Goal: Information Seeking & Learning: Learn about a topic

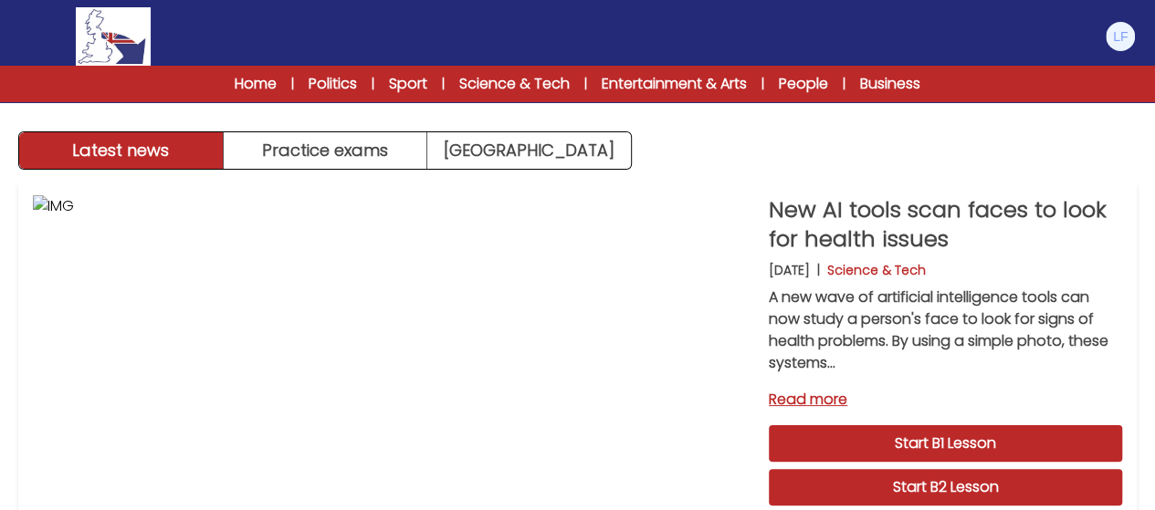
click at [1136, 32] on div "Gestionar cuenta Mi cuenta Idioma English Español Français B1 B2" at bounding box center [577, 36] width 1155 height 58
click at [1126, 32] on img at bounding box center [1119, 36] width 29 height 29
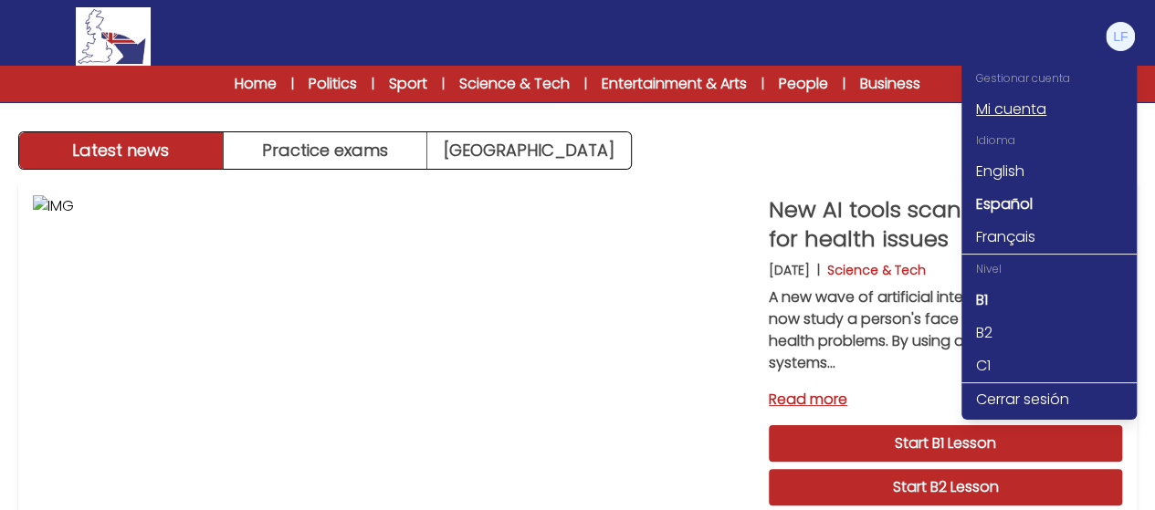
click at [1057, 107] on link "Mi cuenta" at bounding box center [1048, 109] width 175 height 33
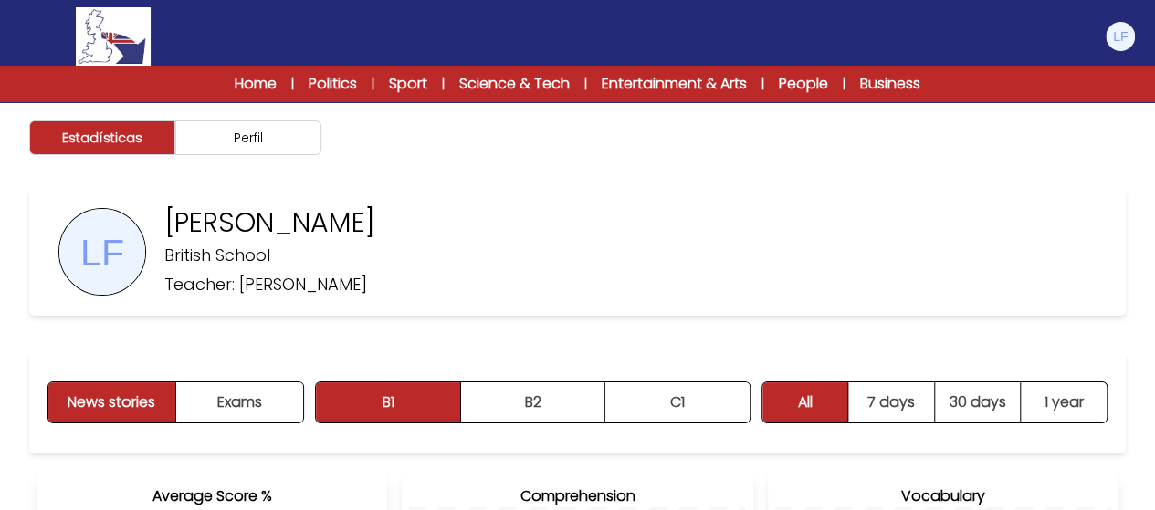
drag, startPoint x: 1145, startPoint y: 89, endPoint x: 1157, endPoint y: 123, distance: 37.0
click at [279, 398] on button "Exams" at bounding box center [239, 402] width 127 height 40
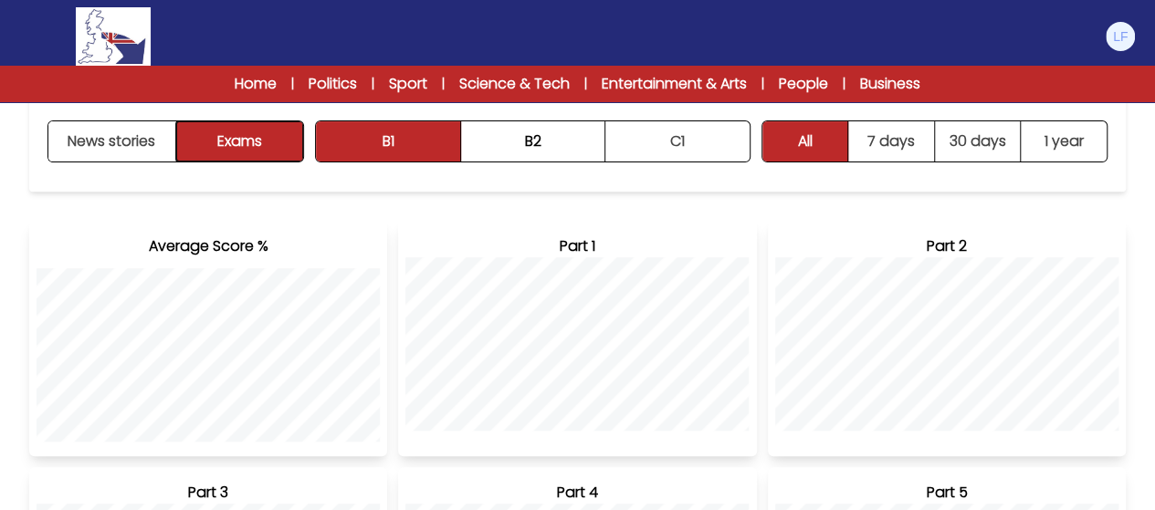
scroll to position [256, 0]
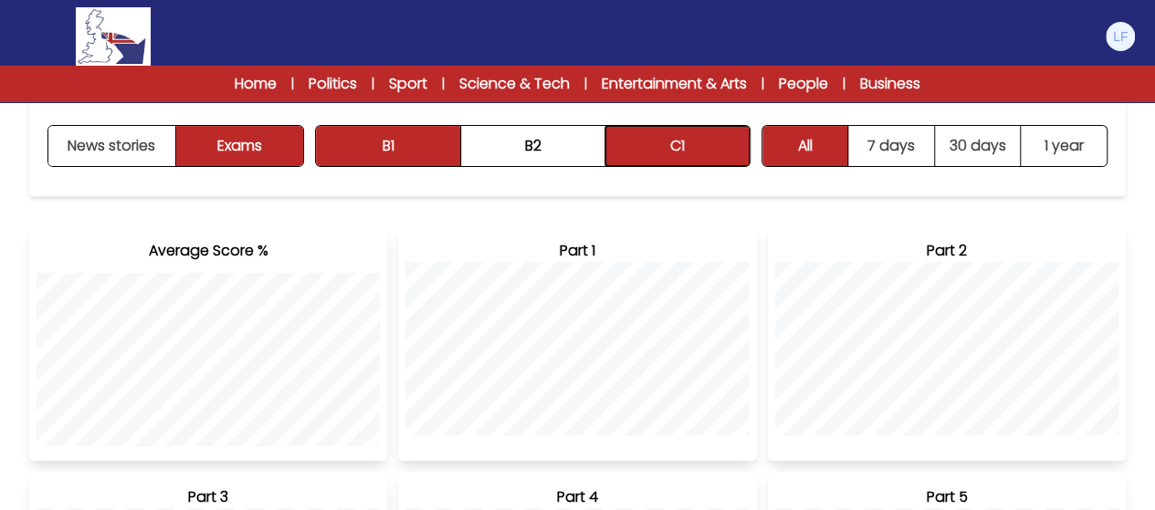
click at [647, 137] on button "C1" at bounding box center [677, 146] width 144 height 40
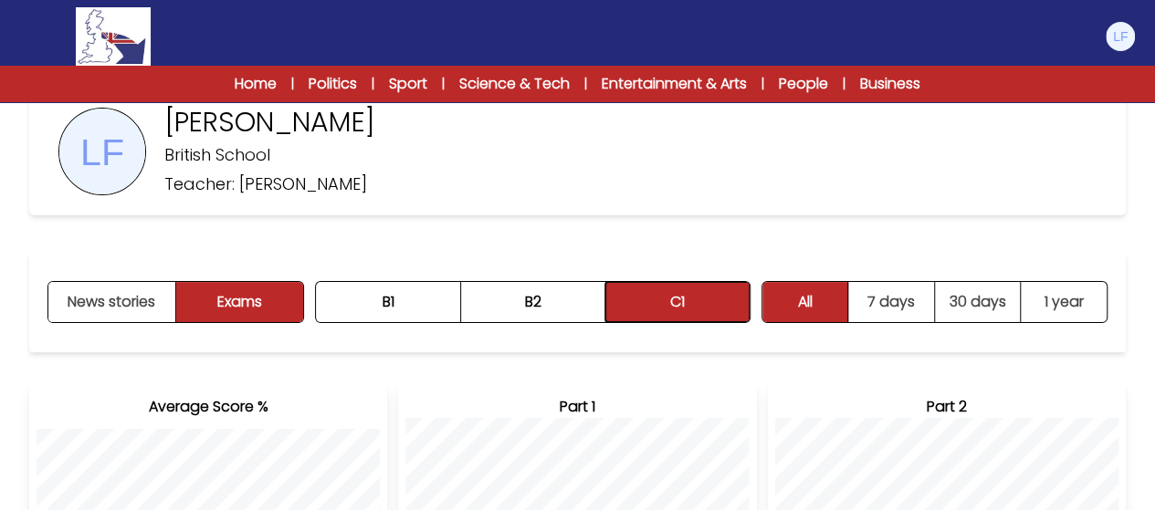
scroll to position [0, 0]
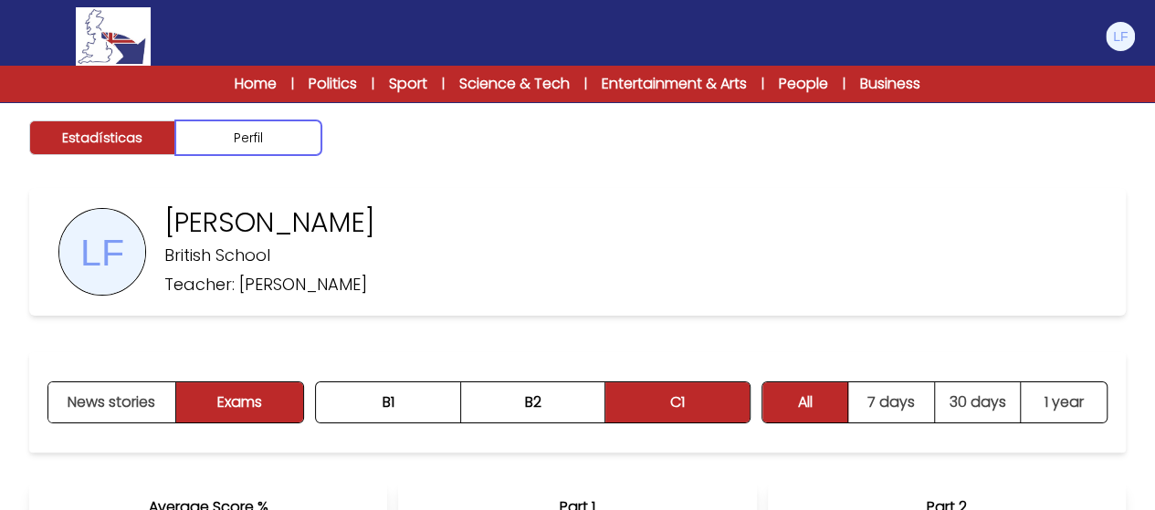
click at [232, 140] on button "Perfil" at bounding box center [248, 137] width 146 height 35
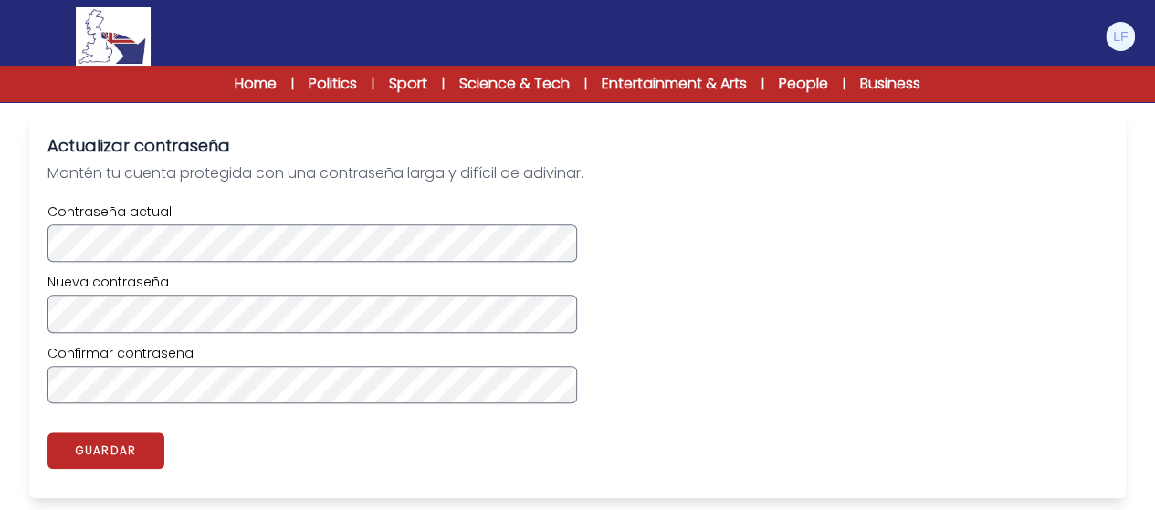
scroll to position [573, 0]
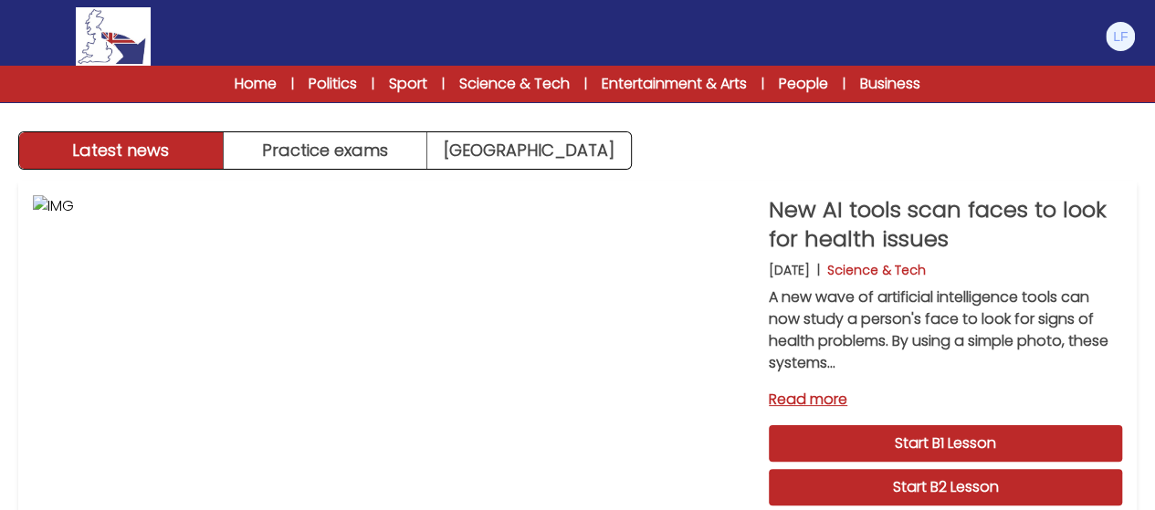
click at [1123, 17] on div "Gestionar cuenta Mi cuenta Idioma English Español [DEMOGRAPHIC_DATA] Nivel B1 B…" at bounding box center [1120, 36] width 33 height 58
click at [1123, 32] on img at bounding box center [1119, 36] width 29 height 29
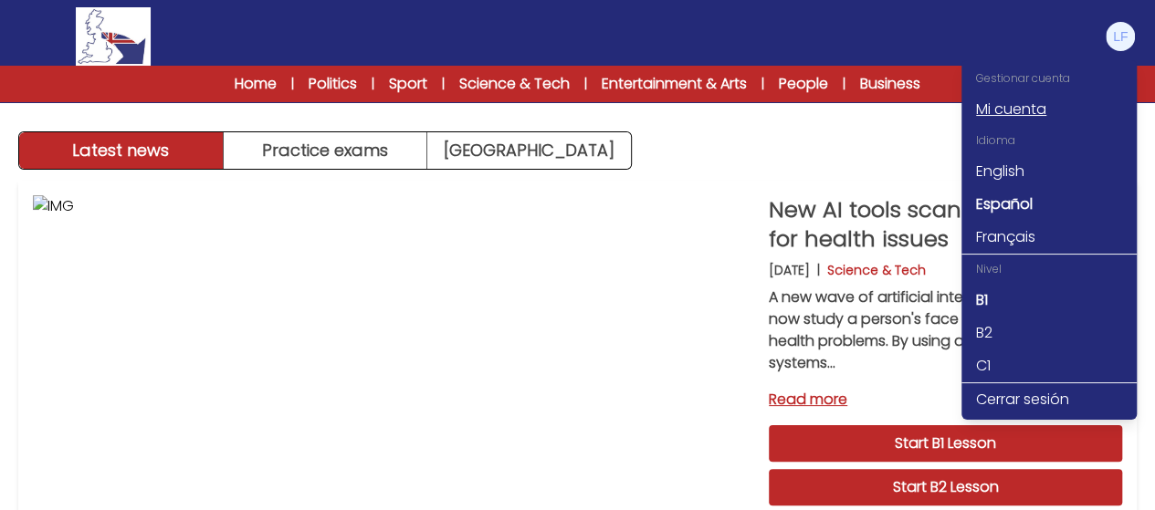
click at [1022, 105] on link "Mi cuenta" at bounding box center [1048, 109] width 175 height 33
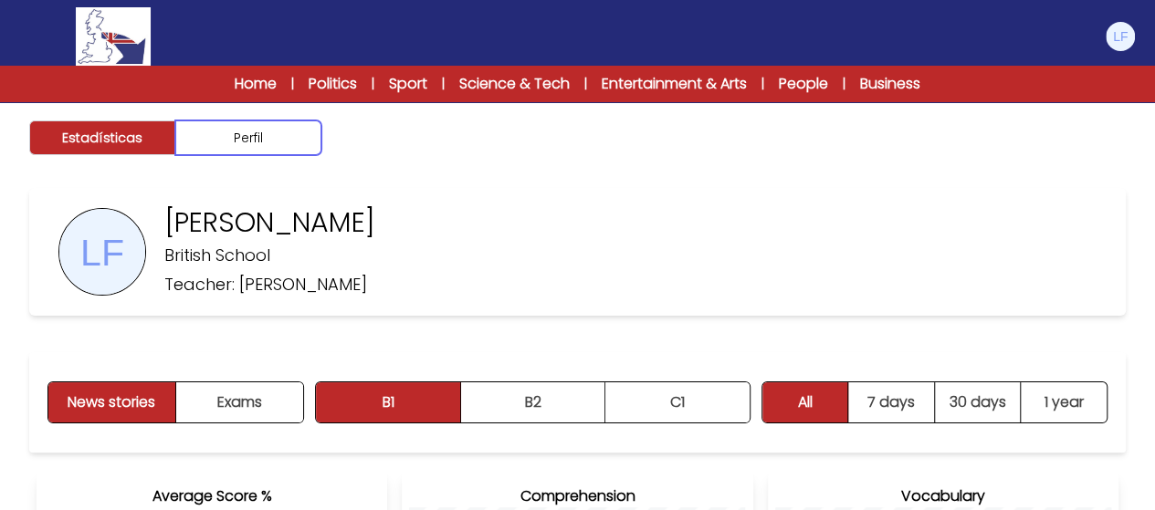
click at [298, 137] on button "Perfil" at bounding box center [248, 137] width 146 height 35
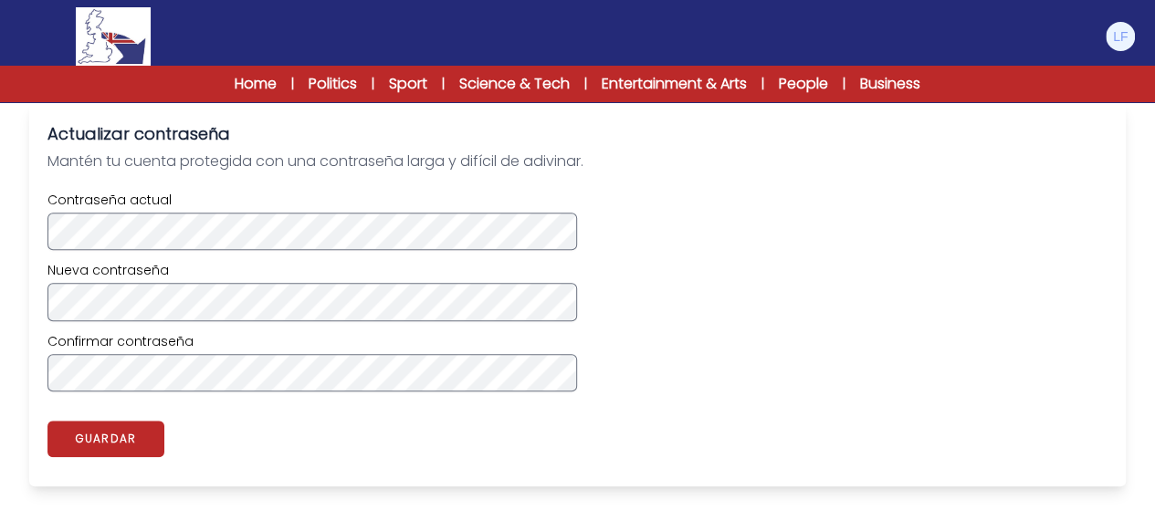
scroll to position [601, 0]
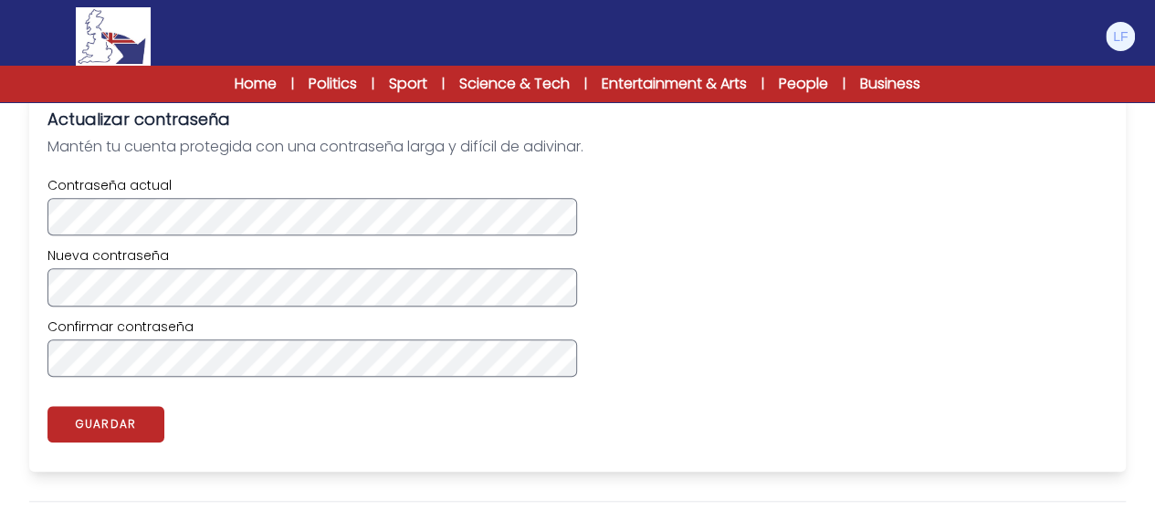
click at [223, 306] on div "Contraseña actual Nueva contraseña Confirmar contraseña" at bounding box center [577, 276] width 1060 height 201
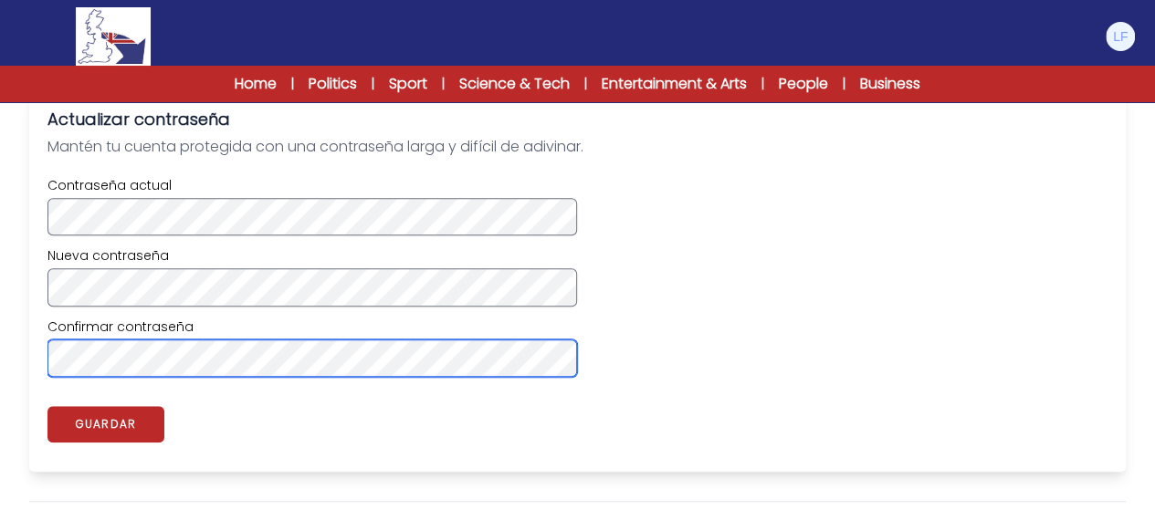
click at [47, 406] on button "GUARDAR" at bounding box center [105, 424] width 117 height 37
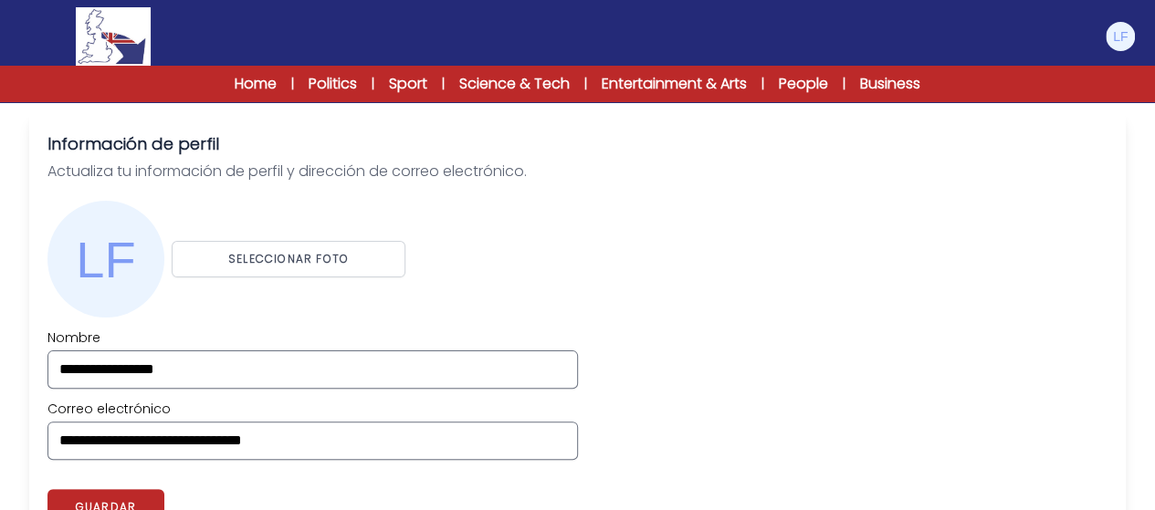
scroll to position [0, 0]
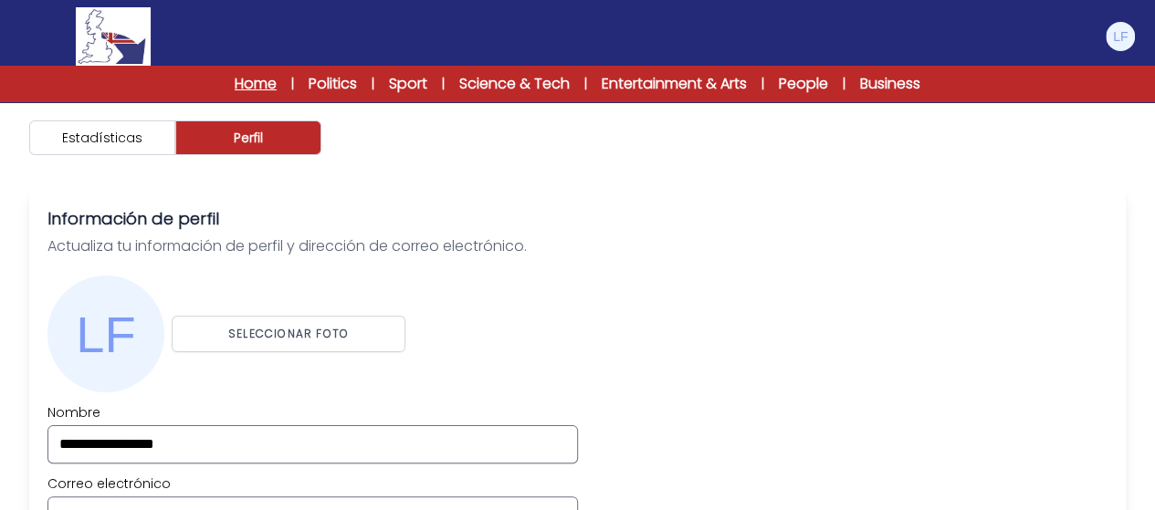
click at [244, 82] on link "Home" at bounding box center [256, 84] width 42 height 22
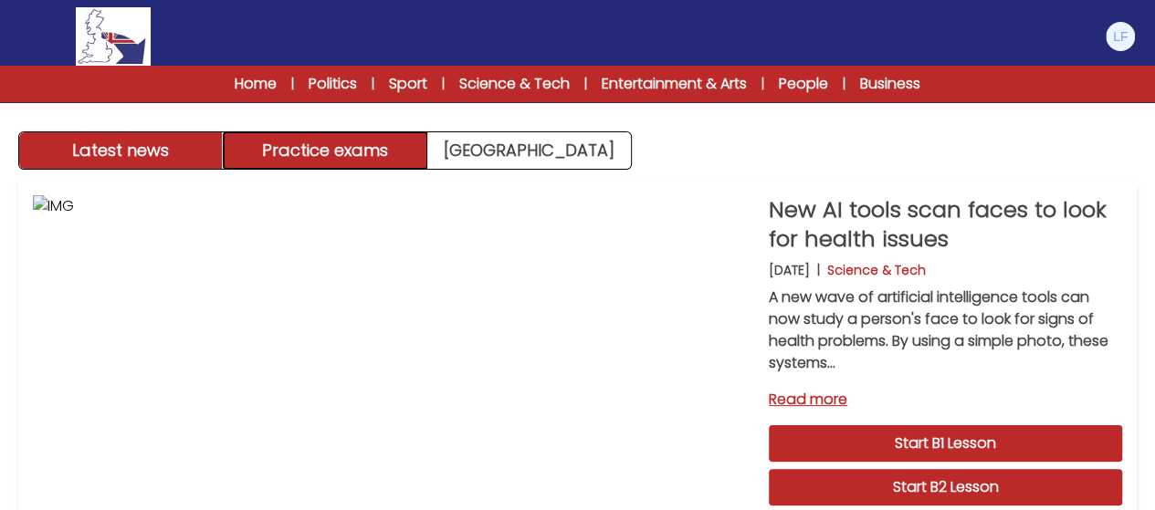
click at [351, 139] on button "Practice exams" at bounding box center [326, 150] width 204 height 37
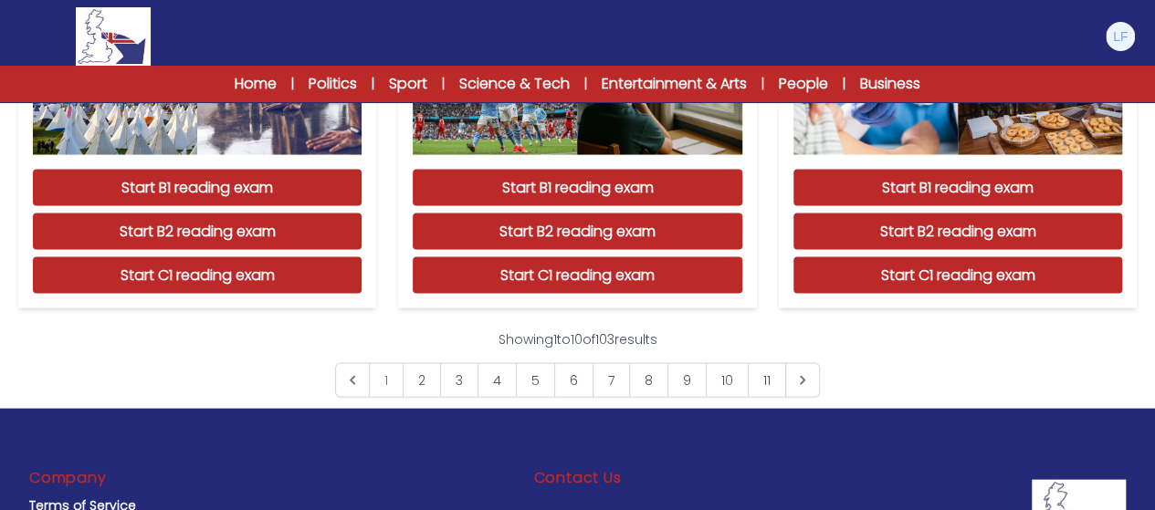
scroll to position [1741, 0]
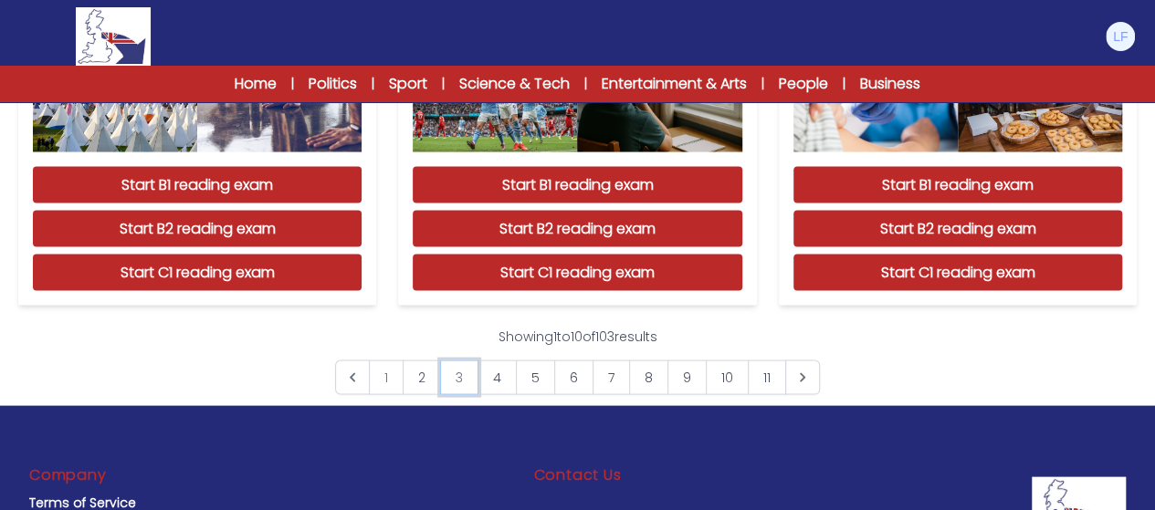
click at [449, 388] on link "3" at bounding box center [459, 378] width 38 height 35
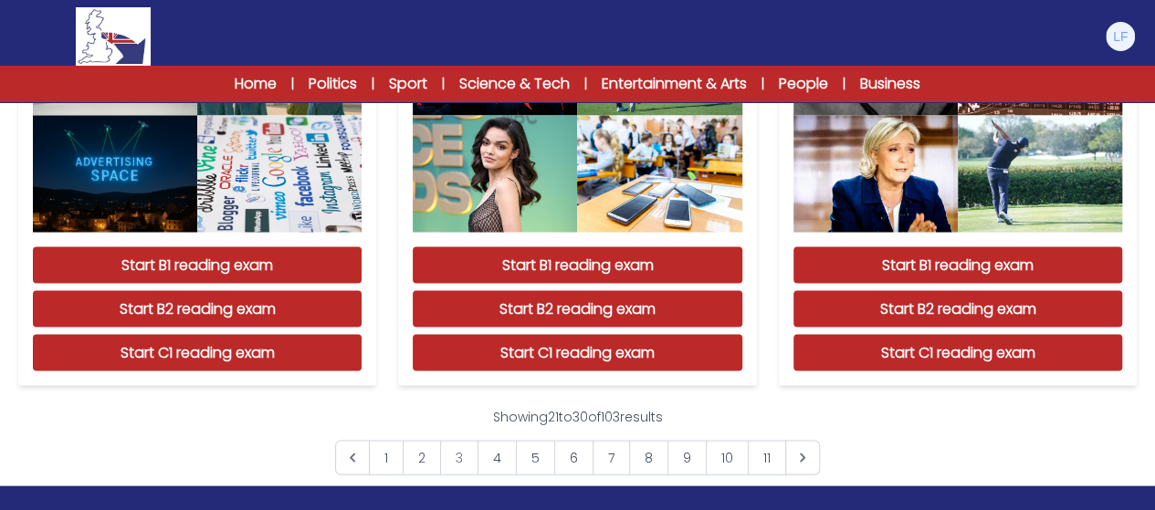
scroll to position [1734, 0]
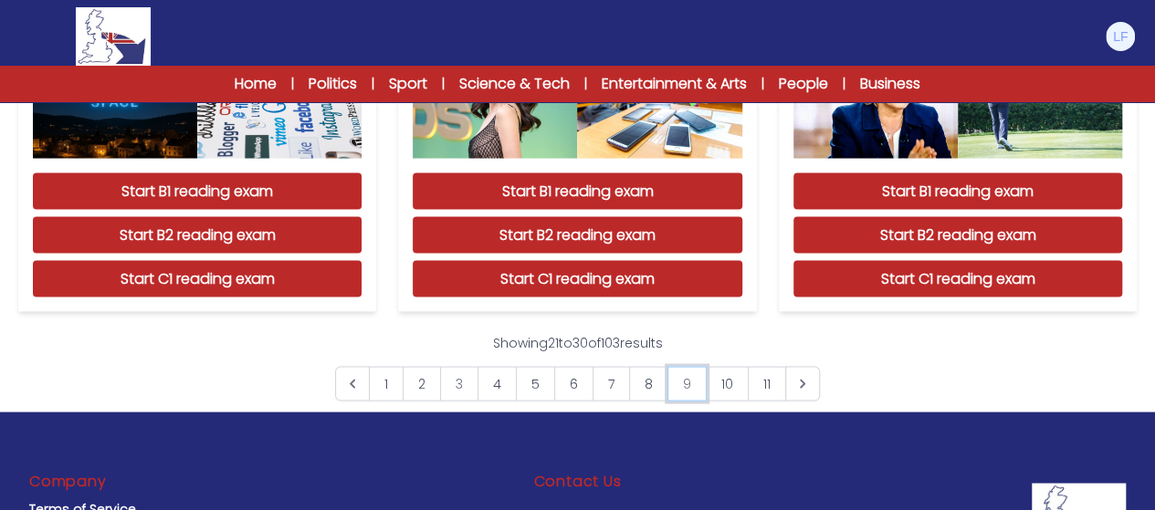
click at [702, 394] on link "9" at bounding box center [686, 384] width 39 height 35
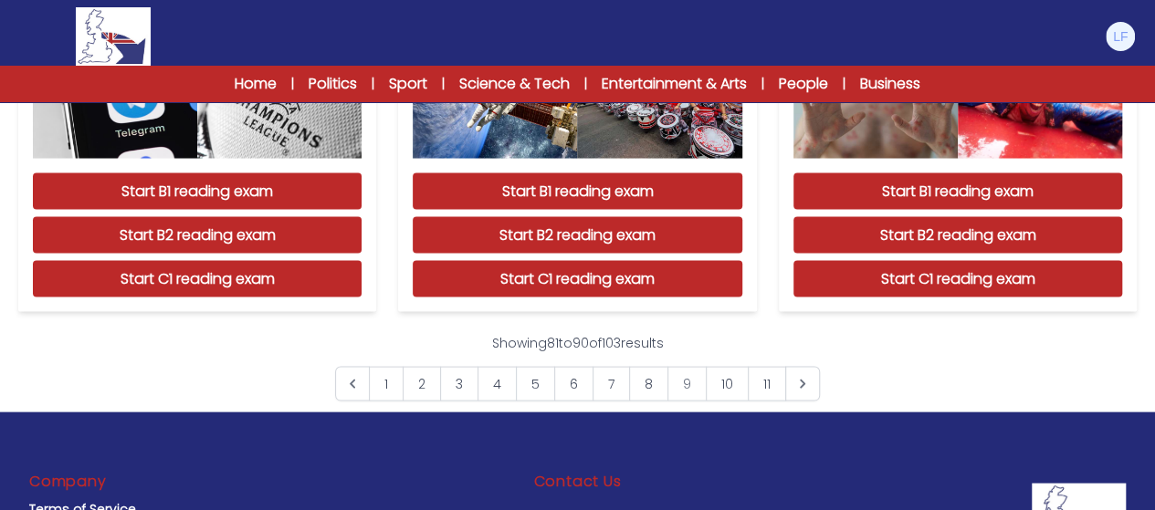
scroll to position [1759, 0]
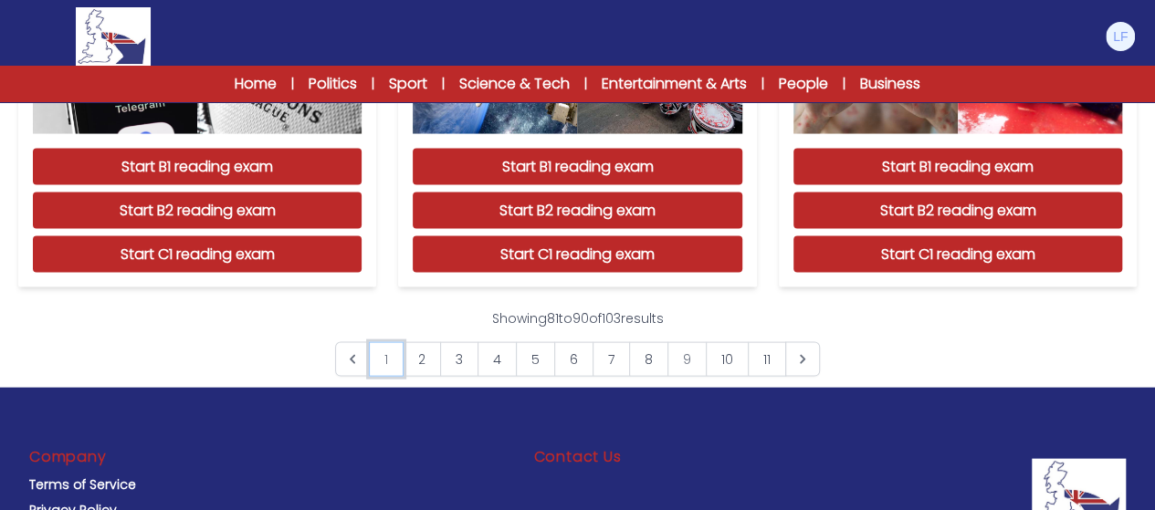
click at [393, 342] on link "1" at bounding box center [386, 359] width 35 height 35
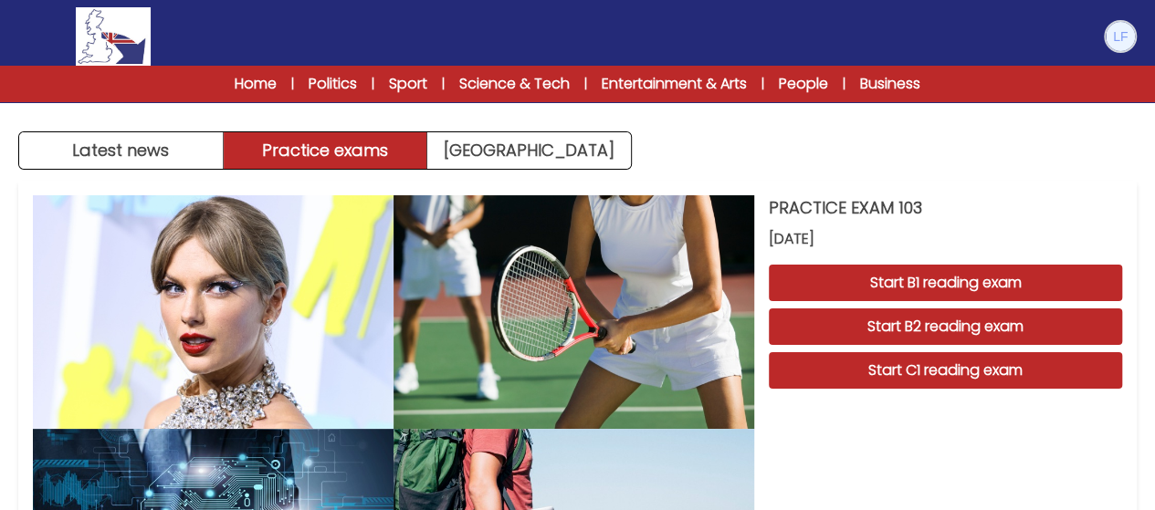
click at [1106, 37] on img at bounding box center [1119, 36] width 29 height 29
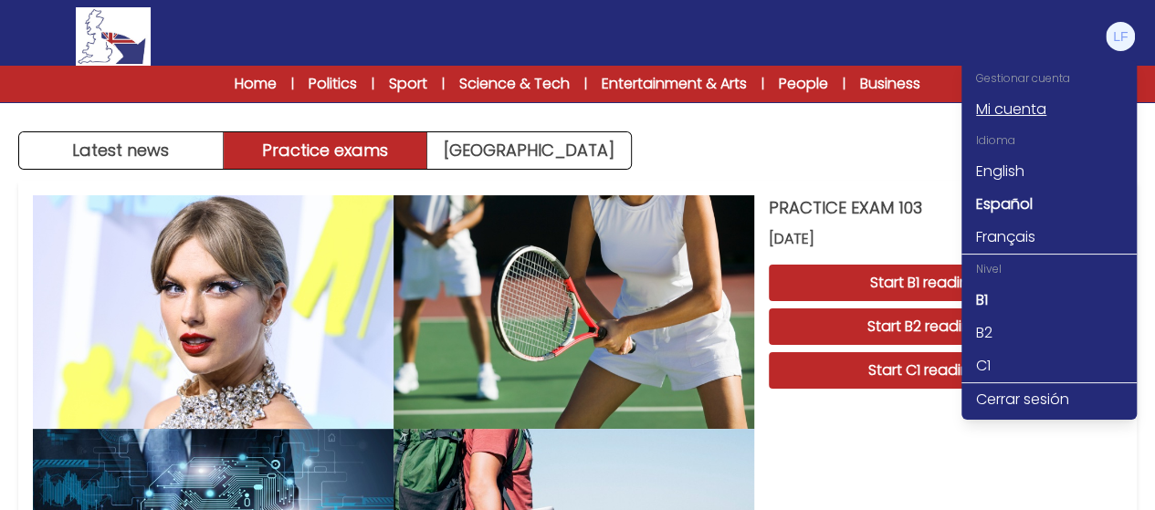
click at [1000, 118] on link "Mi cuenta" at bounding box center [1048, 109] width 175 height 33
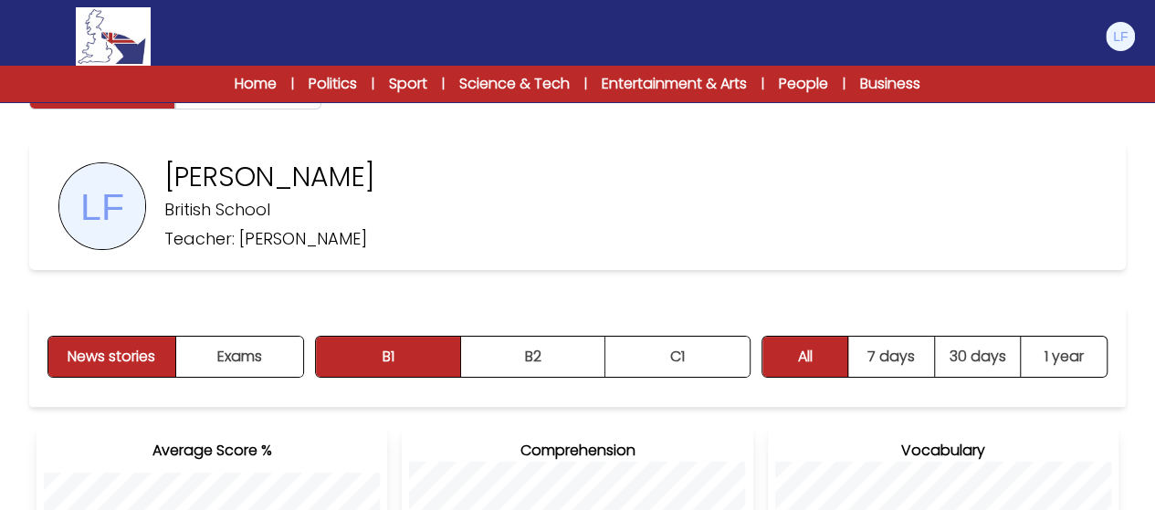
scroll to position [44, 0]
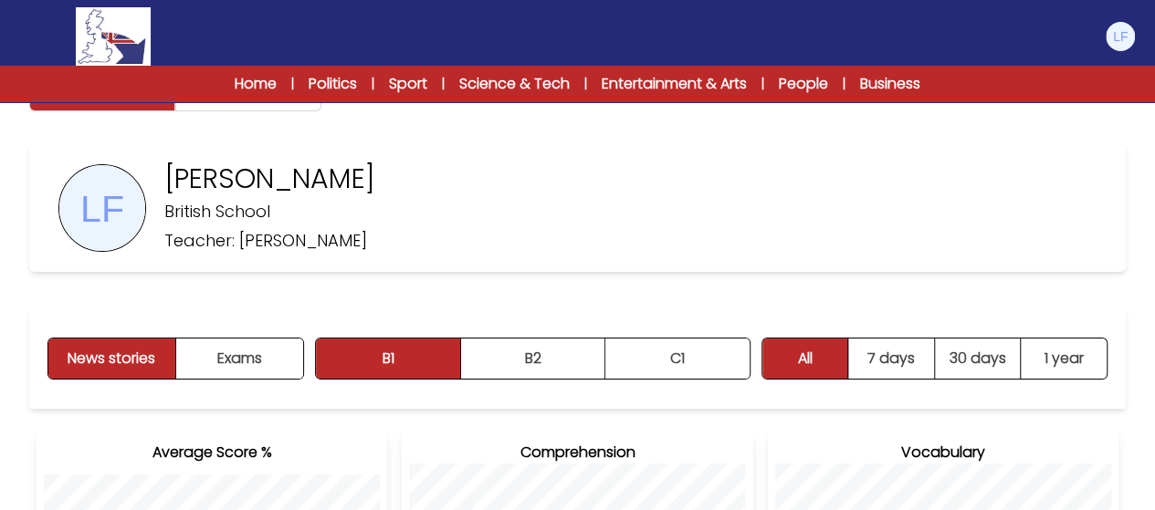
click at [325, 240] on p "Teacher: [PERSON_NAME]" at bounding box center [265, 241] width 203 height 26
click at [267, 79] on link "Home" at bounding box center [256, 84] width 42 height 22
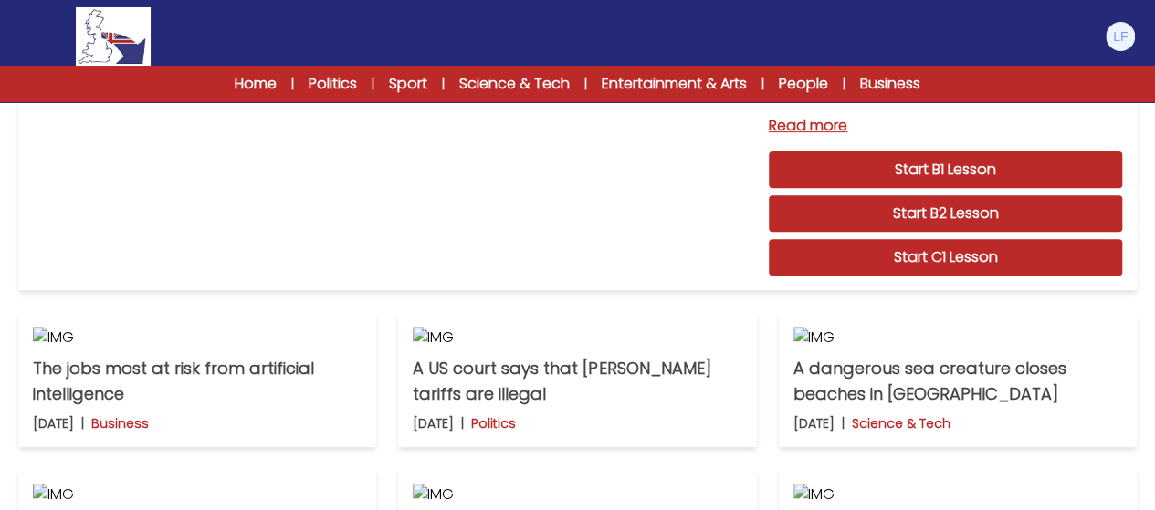
scroll to position [271, 0]
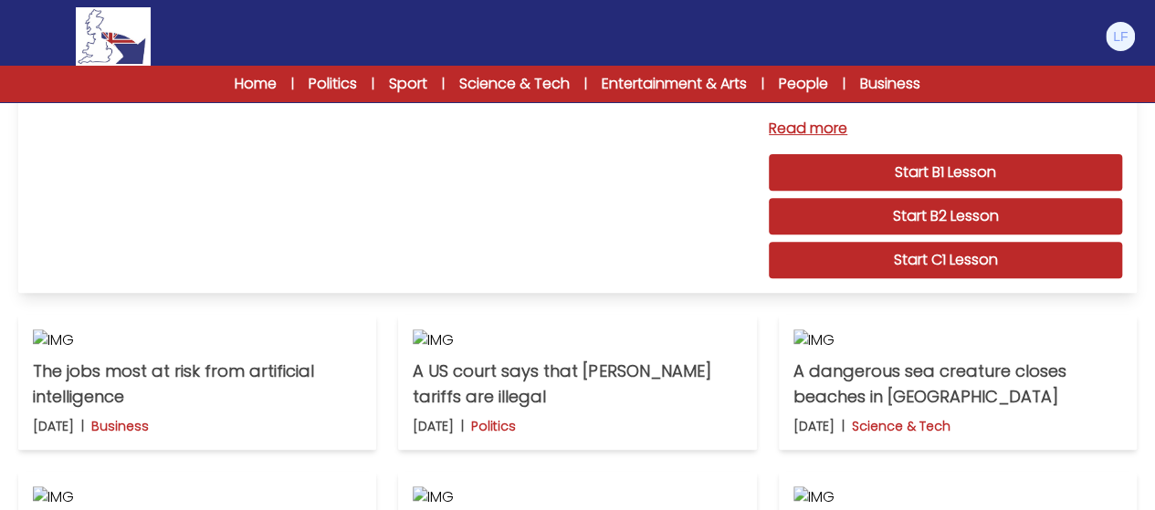
click at [954, 271] on link "Start C1 Lesson" at bounding box center [945, 260] width 353 height 37
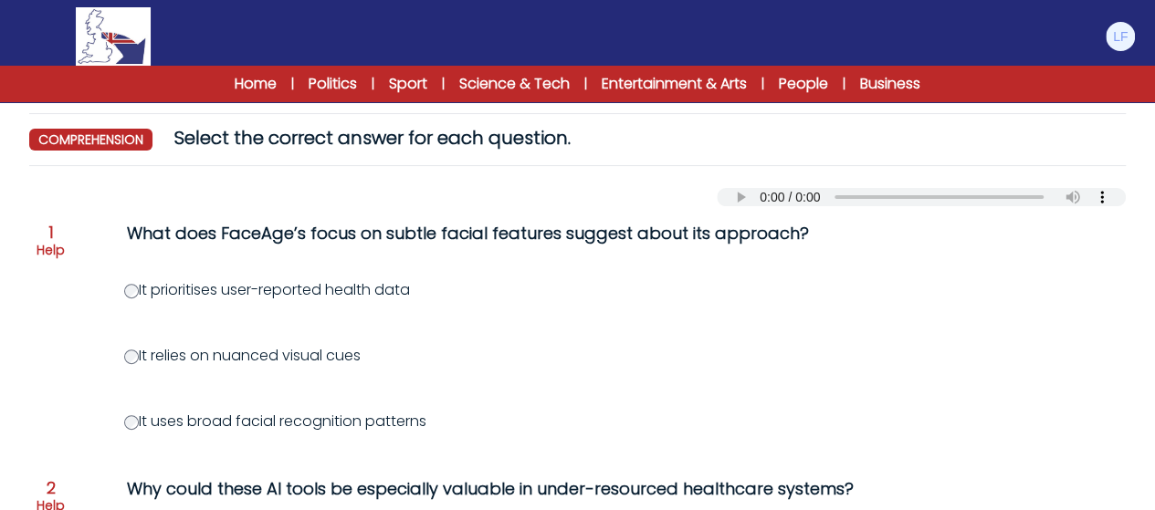
scroll to position [49, 0]
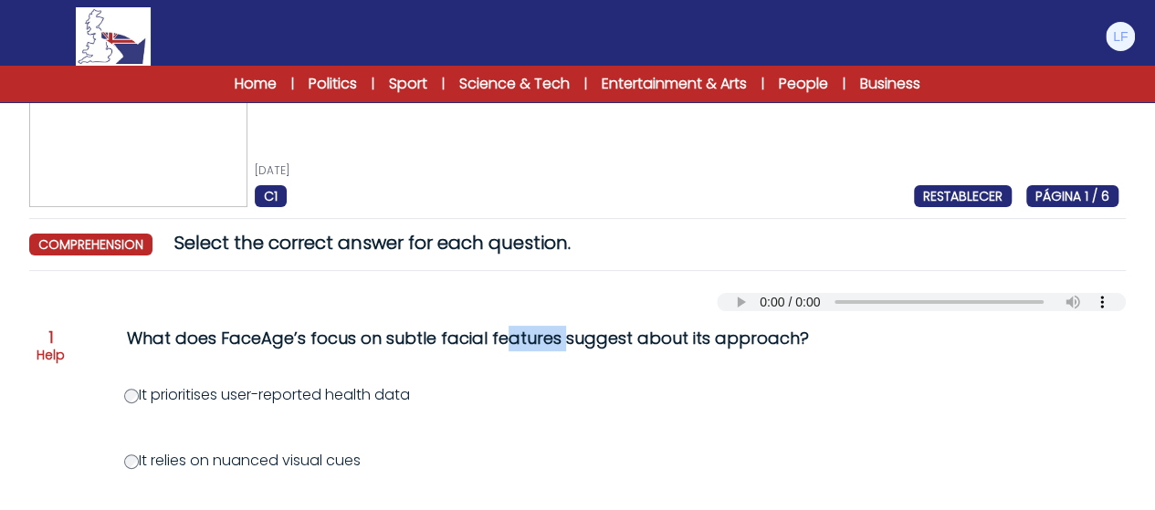
drag, startPoint x: 432, startPoint y: 337, endPoint x: 378, endPoint y: 338, distance: 53.9
click at [378, 338] on div "What does FaceAge’s focus on subtle facial features suggest about its approach?" at bounding box center [491, 339] width 729 height 26
copy div "subtle"
click at [710, 395] on div "It prioritises user-reported health data" at bounding box center [665, 395] width 1082 height 22
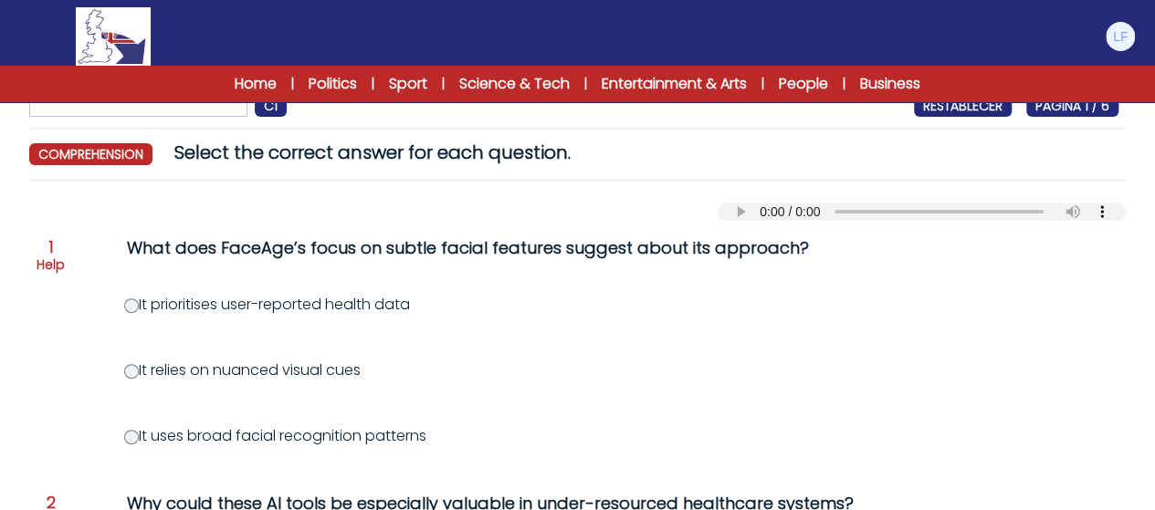
scroll to position [142, 0]
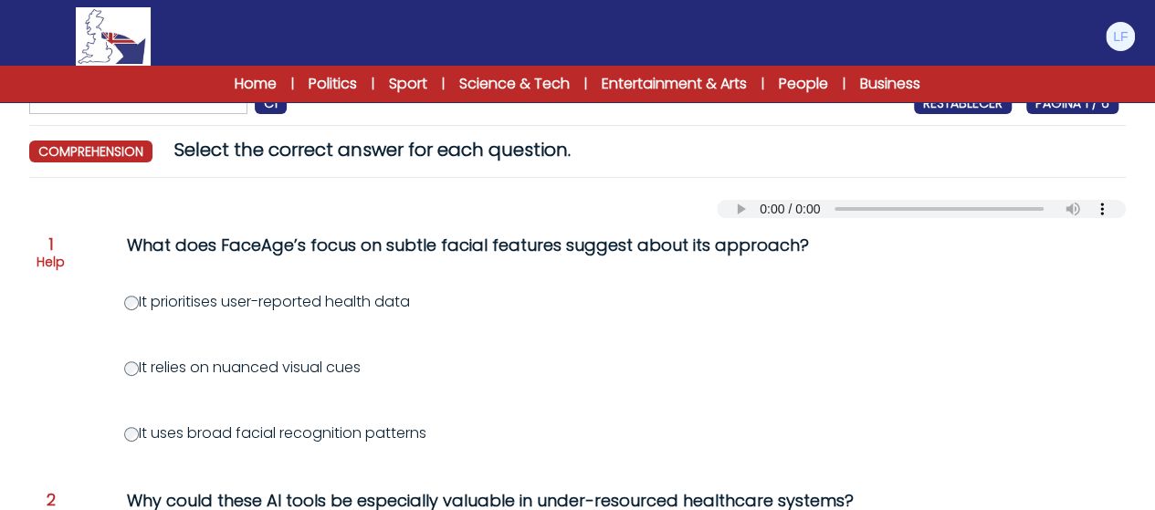
drag, startPoint x: 223, startPoint y: 361, endPoint x: 290, endPoint y: 375, distance: 68.9
click at [290, 375] on label "It relies on nuanced visual cues" at bounding box center [242, 367] width 236 height 21
copy label "nuanced"
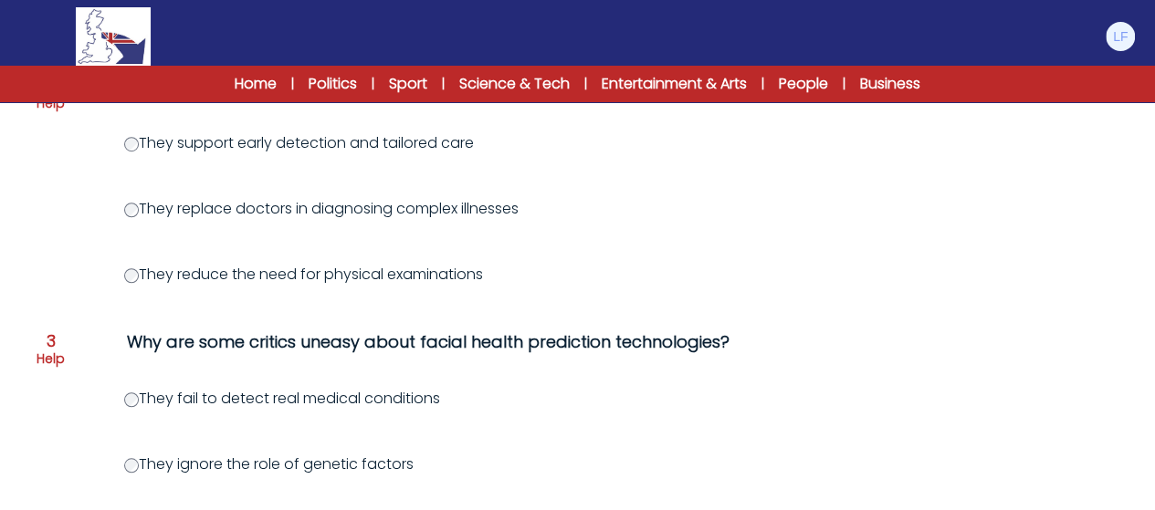
scroll to position [550, 0]
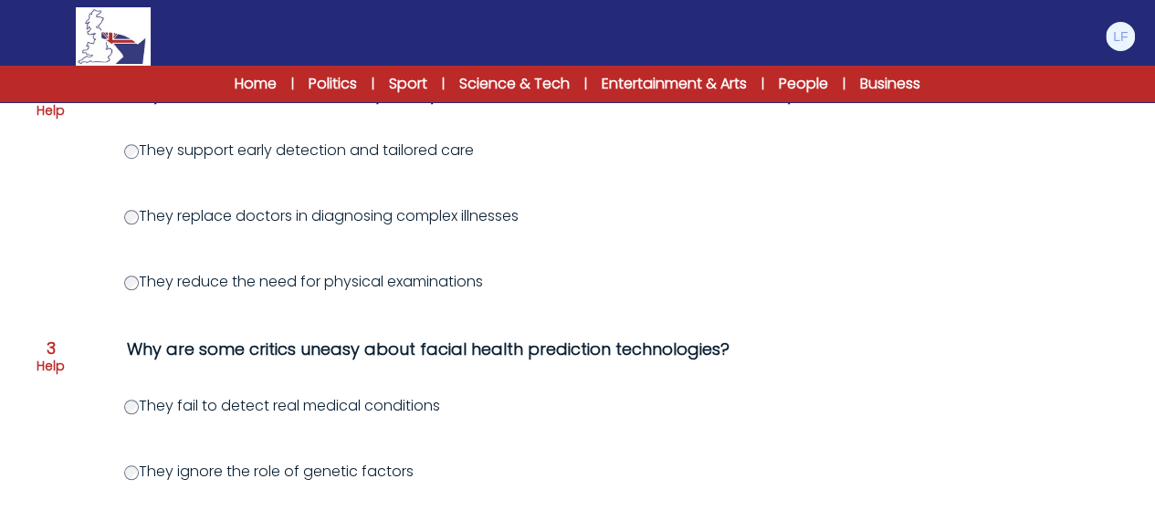
drag, startPoint x: 384, startPoint y: 149, endPoint x: 503, endPoint y: 156, distance: 118.9
click at [503, 156] on div "They support early detection and tailored care" at bounding box center [665, 151] width 1082 height 22
click at [409, 282] on label "They reduce the need for physical examinations" at bounding box center [303, 281] width 359 height 21
click at [137, 144] on label "They support early detection and tailored care" at bounding box center [299, 150] width 350 height 21
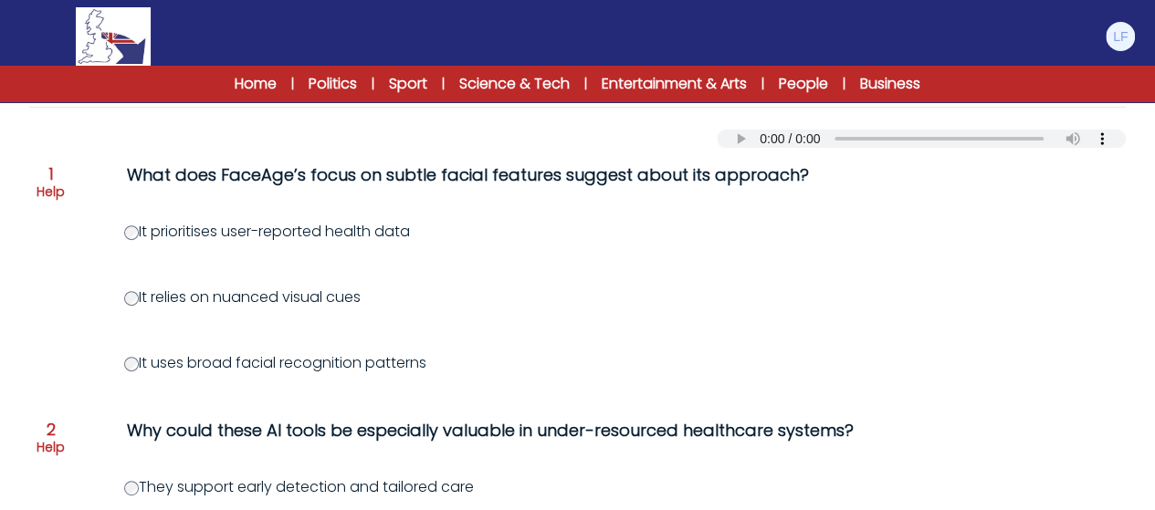
scroll to position [215, 0]
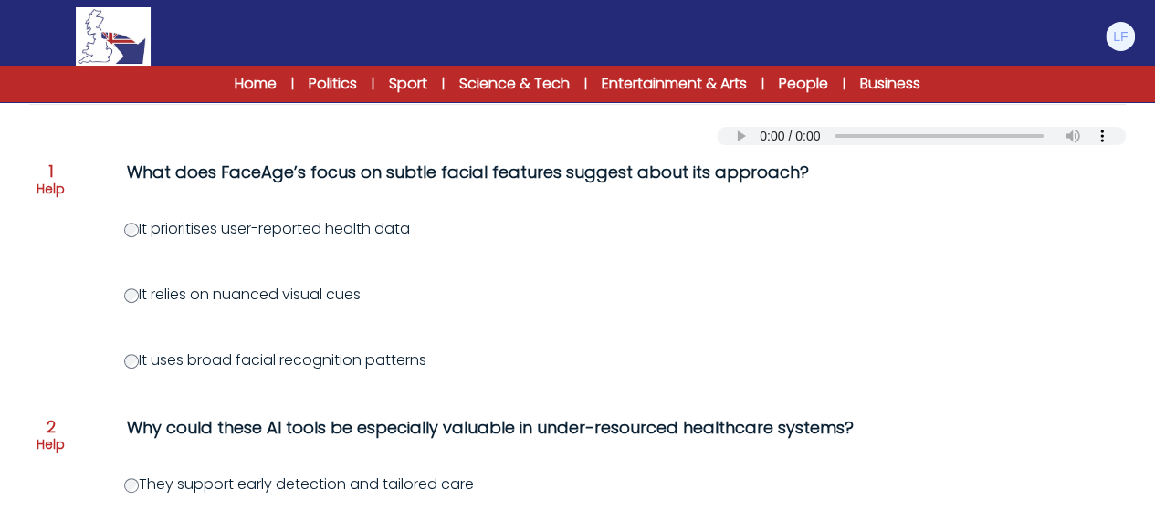
click at [354, 295] on label "It relies on nuanced visual cues" at bounding box center [242, 294] width 236 height 21
click at [355, 295] on label "It relies on nuanced visual cues" at bounding box center [242, 294] width 236 height 21
click at [136, 288] on label "It relies on nuanced visual cues" at bounding box center [242, 294] width 236 height 21
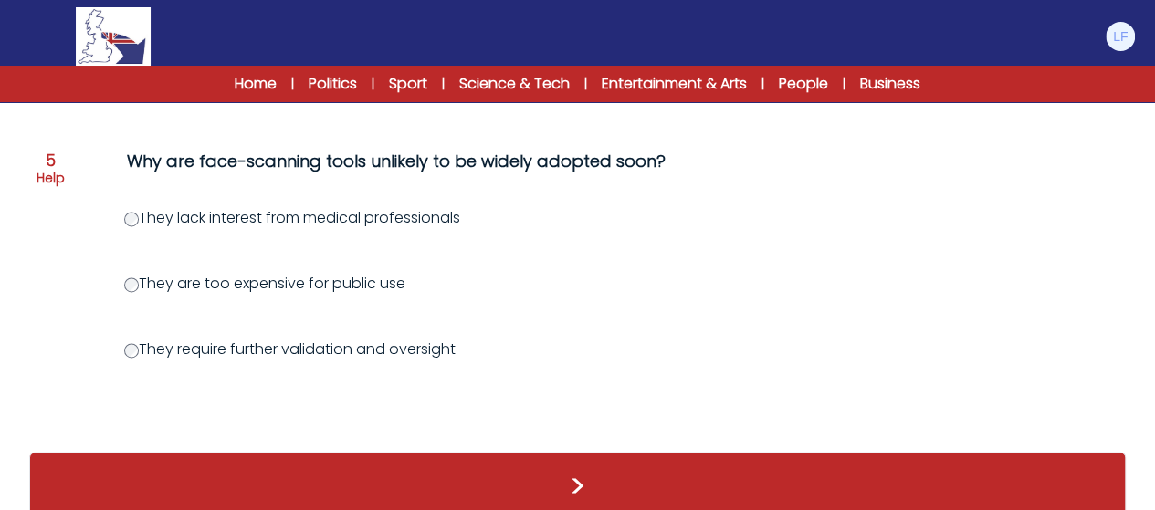
scroll to position [1289, 0]
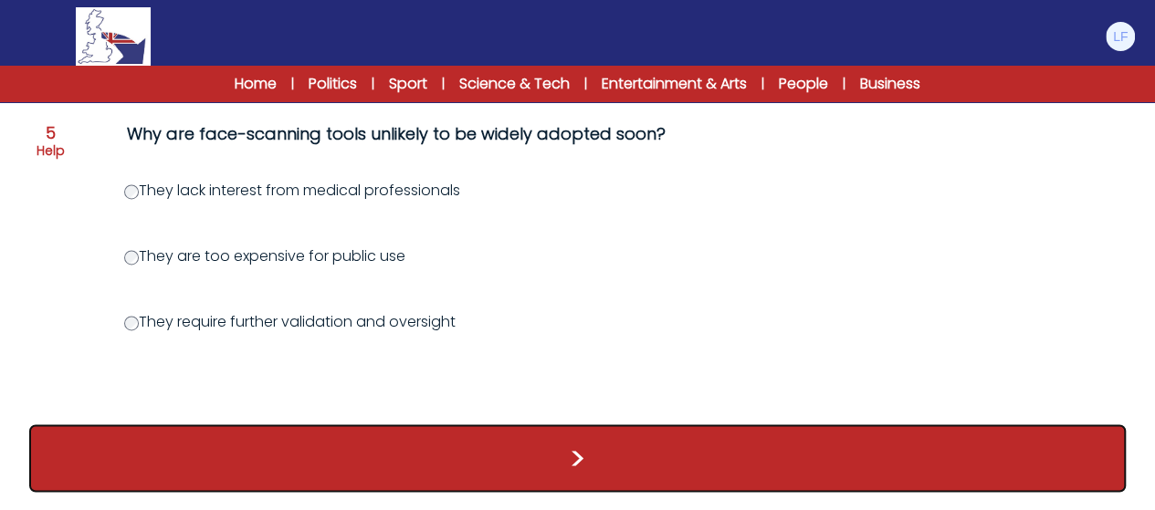
click at [574, 449] on button ">" at bounding box center [577, 458] width 1096 height 68
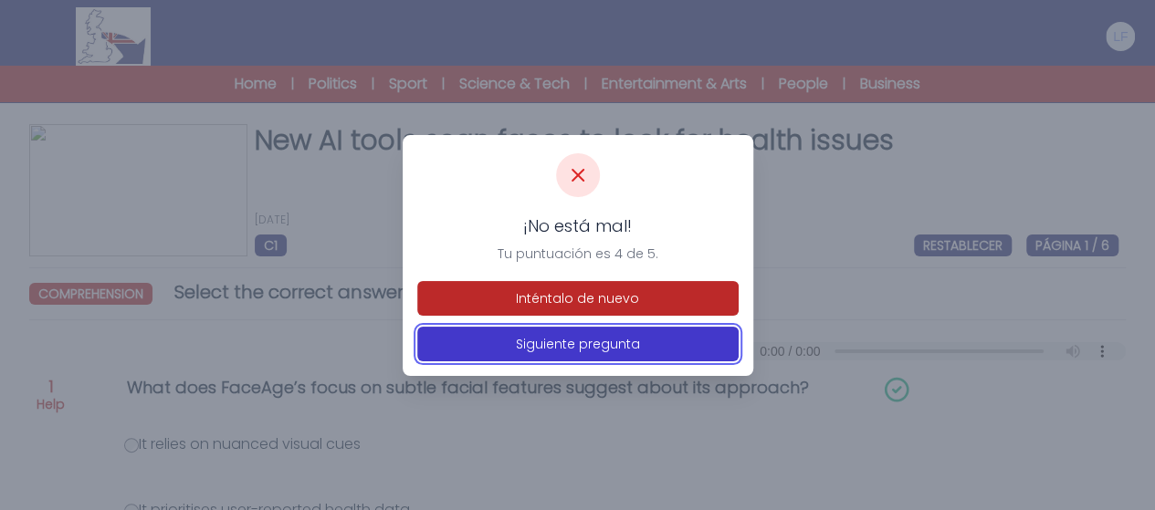
click at [613, 357] on button "Siguiente pregunta" at bounding box center [577, 344] width 321 height 35
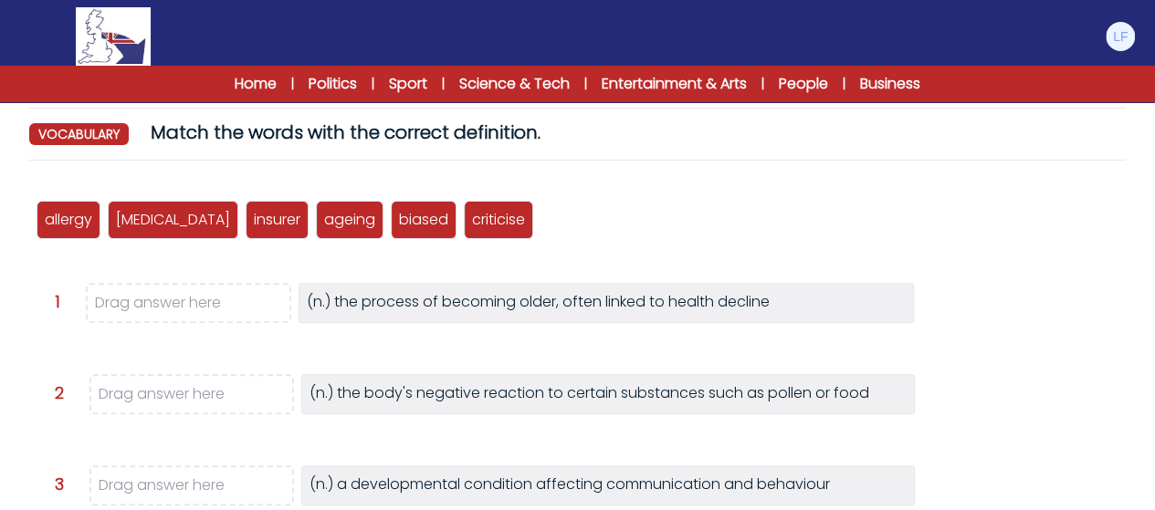
scroll to position [175, 0]
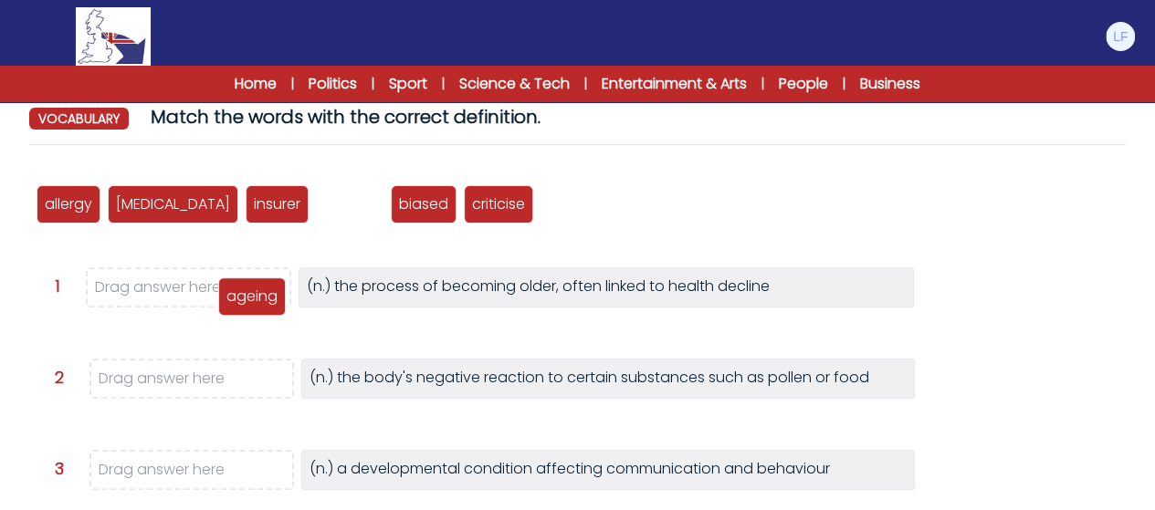
drag, startPoint x: 246, startPoint y: 225, endPoint x: 183, endPoint y: 300, distance: 98.5
click at [226, 300] on p "ageing" at bounding box center [251, 297] width 51 height 22
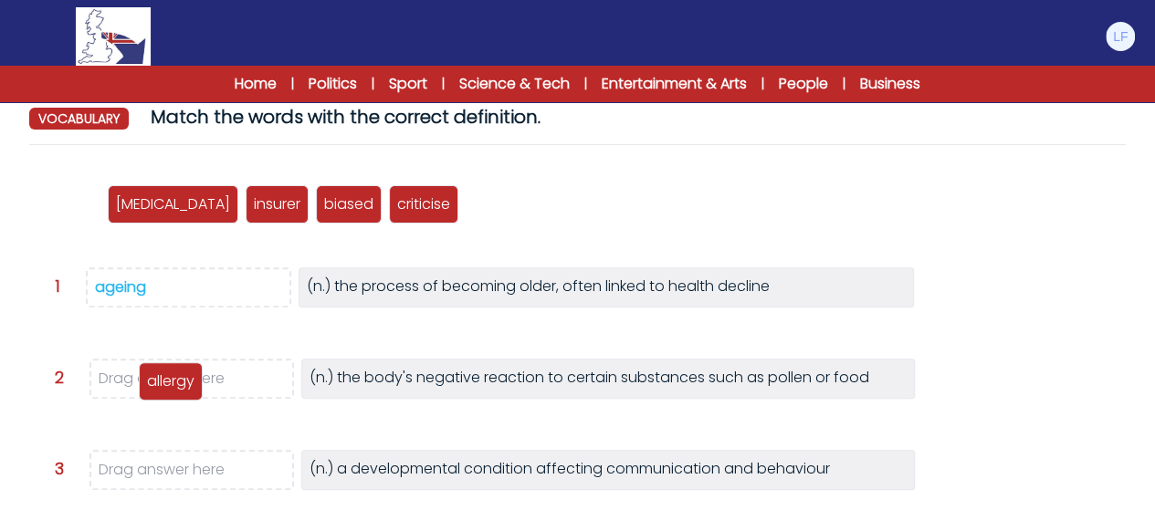
drag, startPoint x: 57, startPoint y: 199, endPoint x: 162, endPoint y: 379, distance: 208.2
click at [162, 379] on p "allergy" at bounding box center [170, 382] width 47 height 22
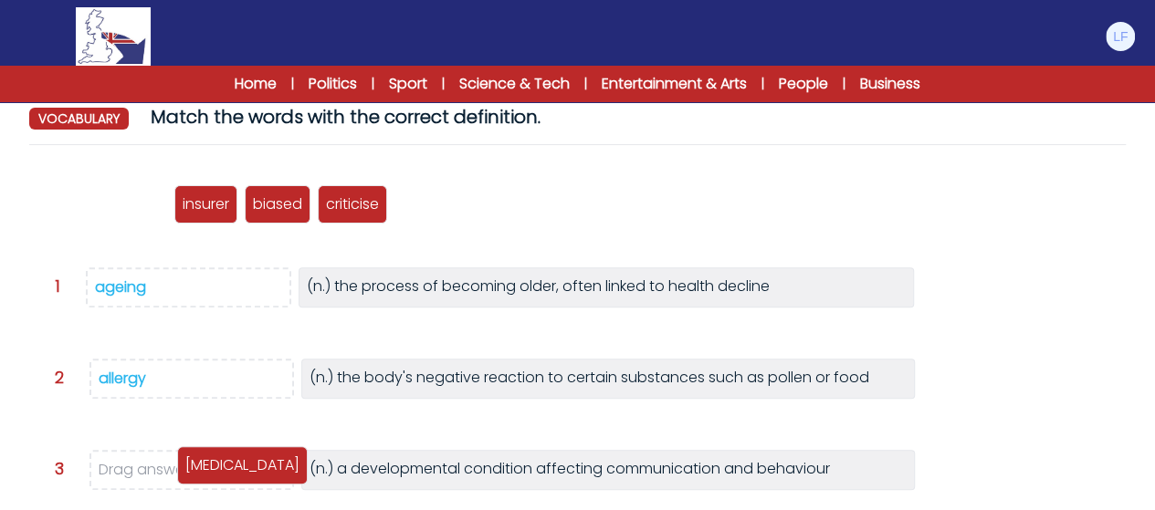
drag, startPoint x: 68, startPoint y: 204, endPoint x: 209, endPoint y: 466, distance: 297.3
click at [209, 466] on p "[MEDICAL_DATA]" at bounding box center [242, 466] width 114 height 22
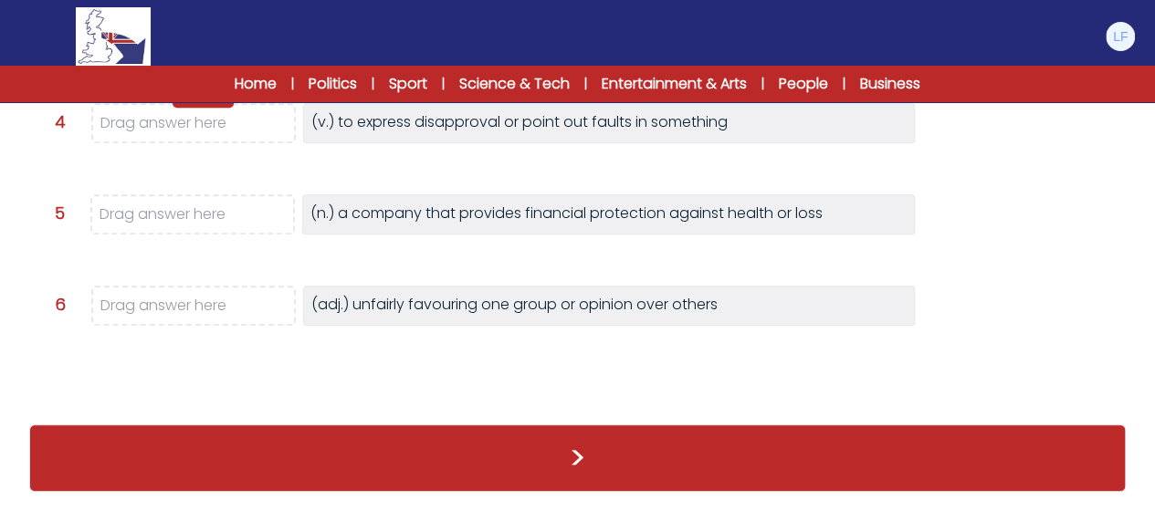
scroll to position [0, 0]
drag, startPoint x: 69, startPoint y: 151, endPoint x: 179, endPoint y: 202, distance: 120.9
click at [179, 202] on p "insurer" at bounding box center [177, 208] width 47 height 22
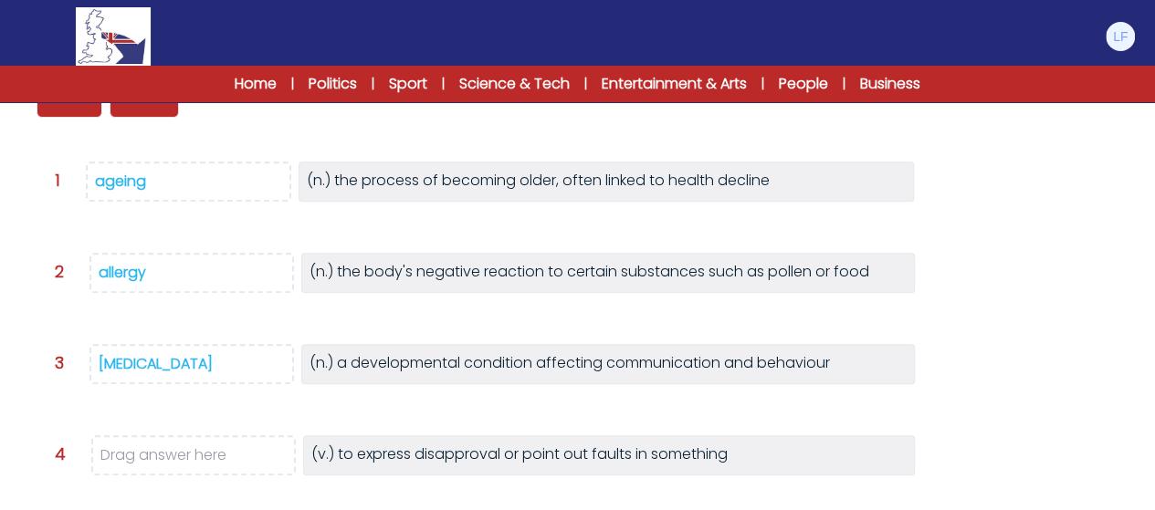
scroll to position [279, 0]
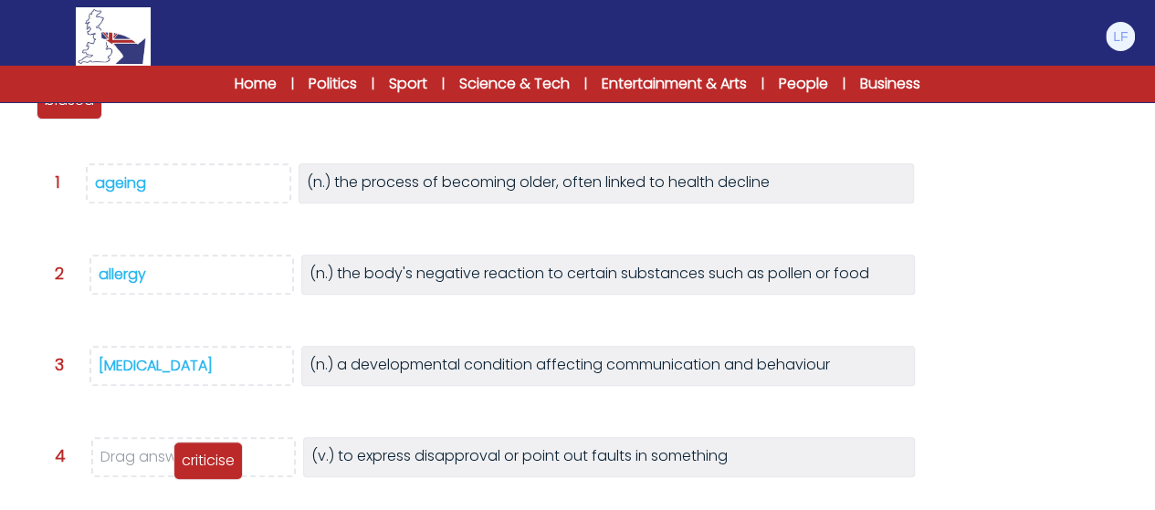
drag, startPoint x: 183, startPoint y: 176, endPoint x: 234, endPoint y: 476, distance: 303.7
click at [234, 476] on div "criticise" at bounding box center [207, 461] width 69 height 38
click at [58, 120] on div "allergy autism insurer ageing biased criticise" at bounding box center [578, 100] width 1082 height 60
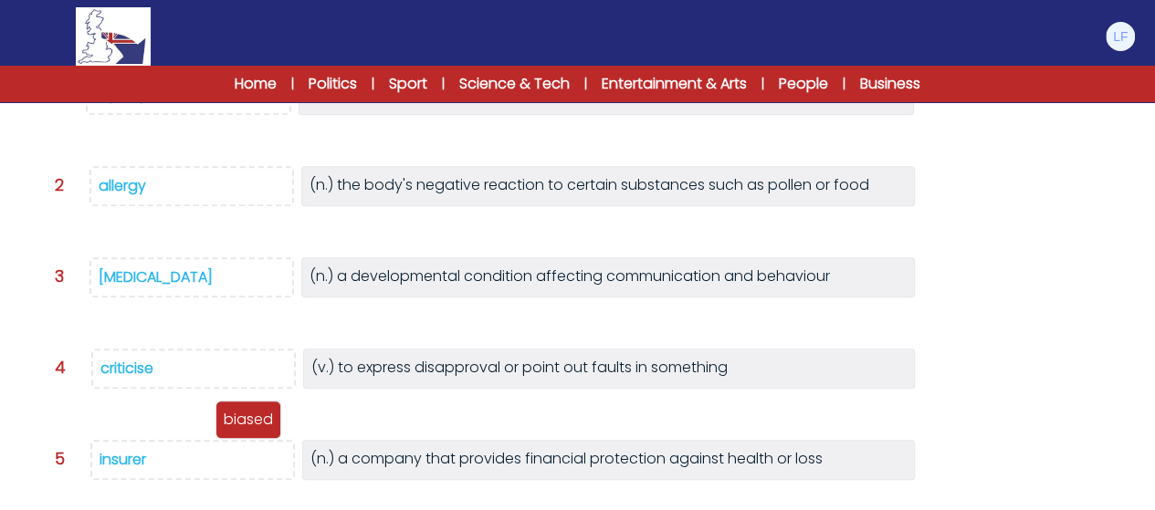
scroll to position [425, 0]
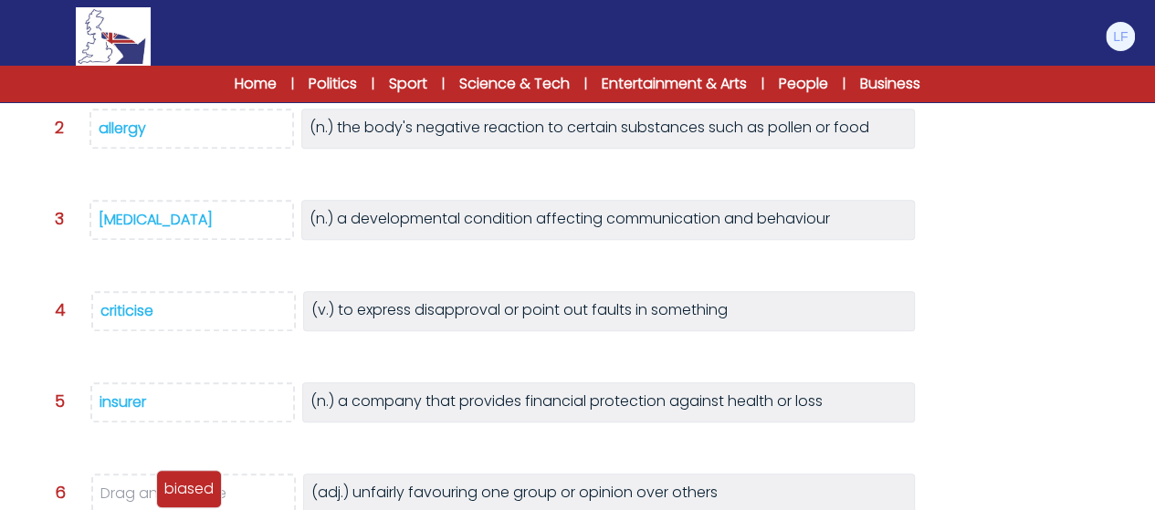
drag, startPoint x: 55, startPoint y: 107, endPoint x: 174, endPoint y: 496, distance: 406.8
click at [174, 496] on p "biased" at bounding box center [188, 489] width 49 height 22
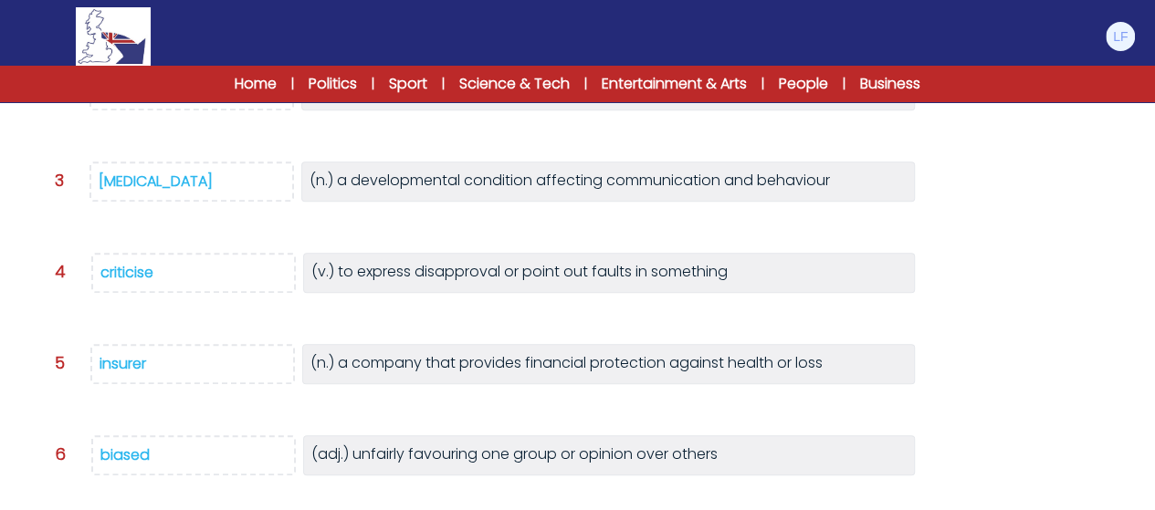
scroll to position [588, 0]
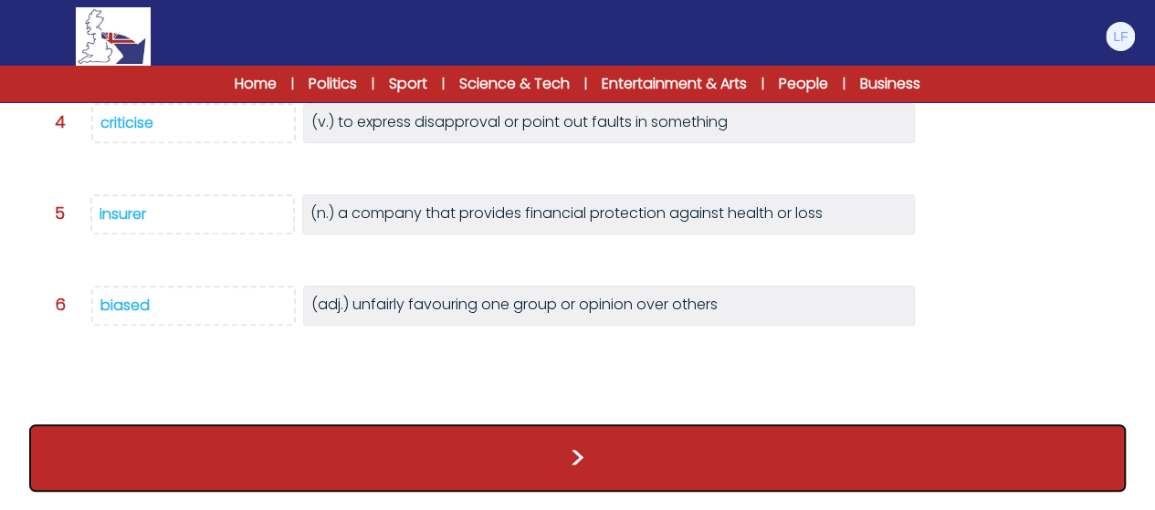
click at [612, 462] on button ">" at bounding box center [577, 458] width 1096 height 68
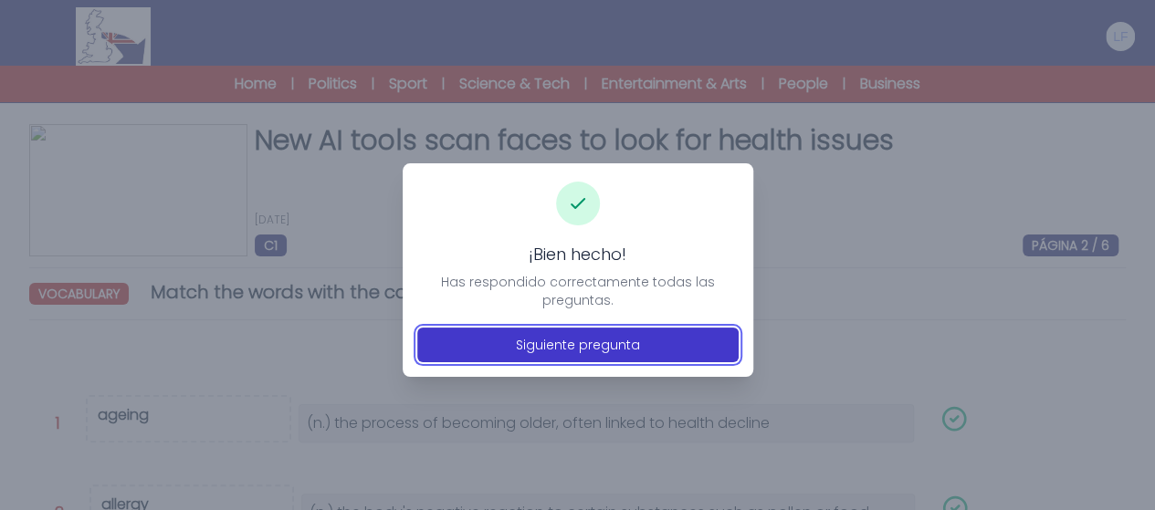
click at [581, 351] on button "Siguiente pregunta" at bounding box center [577, 345] width 321 height 35
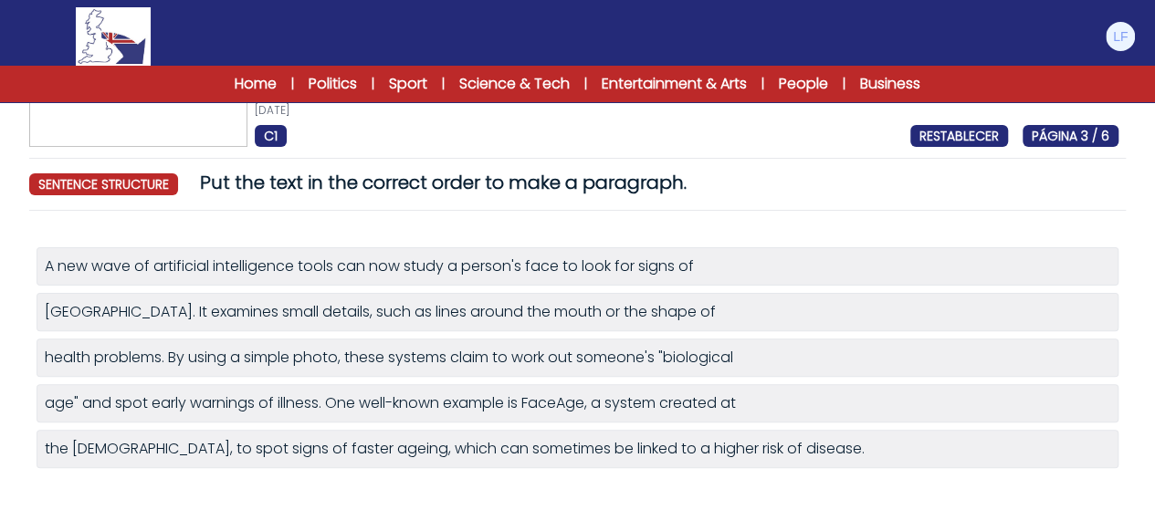
scroll to position [73, 0]
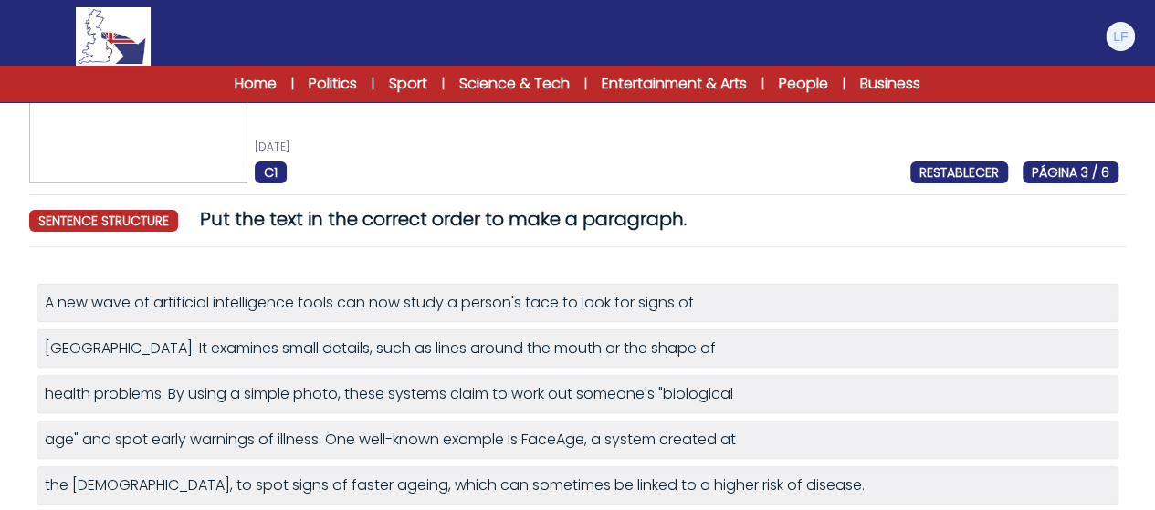
click at [765, 307] on div "A new wave of artificial intelligence tools can now study a person's face to lo…" at bounding box center [577, 303] width 1065 height 22
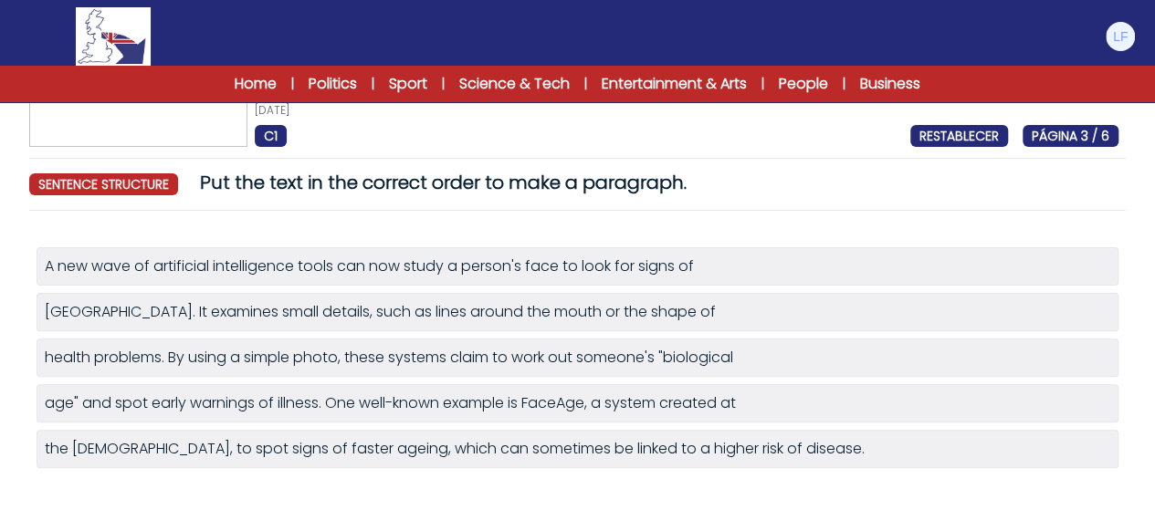
scroll to position [146, 0]
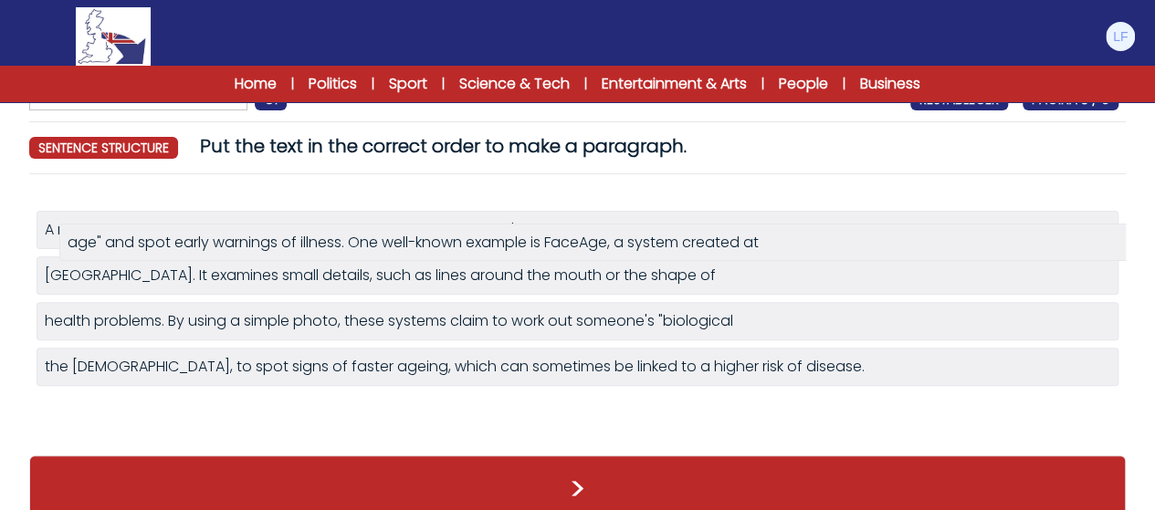
drag, startPoint x: 336, startPoint y: 368, endPoint x: 359, endPoint y: 246, distance: 124.4
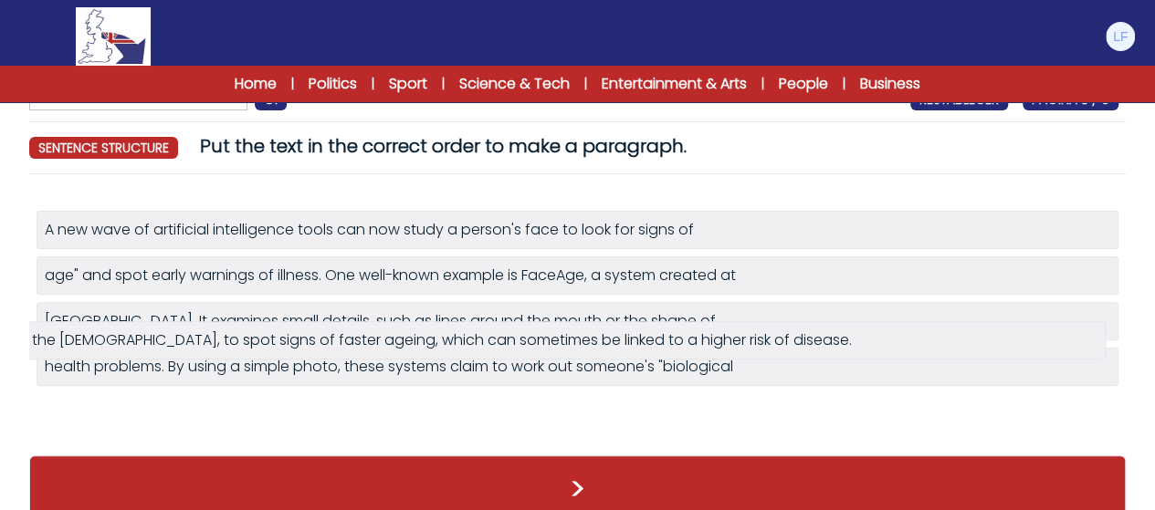
drag, startPoint x: 398, startPoint y: 415, endPoint x: 385, endPoint y: 346, distance: 70.5
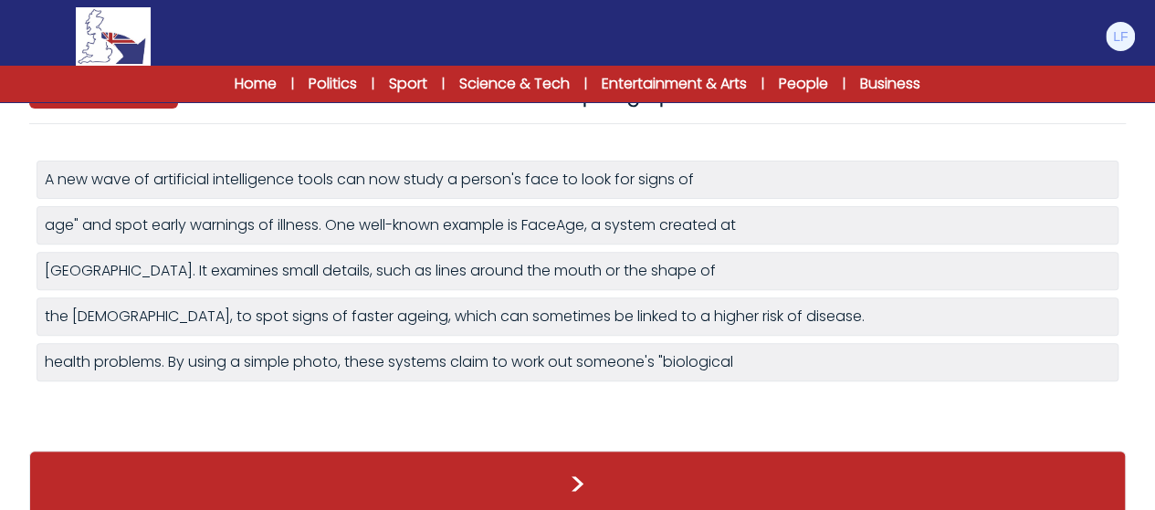
scroll to position [218, 0]
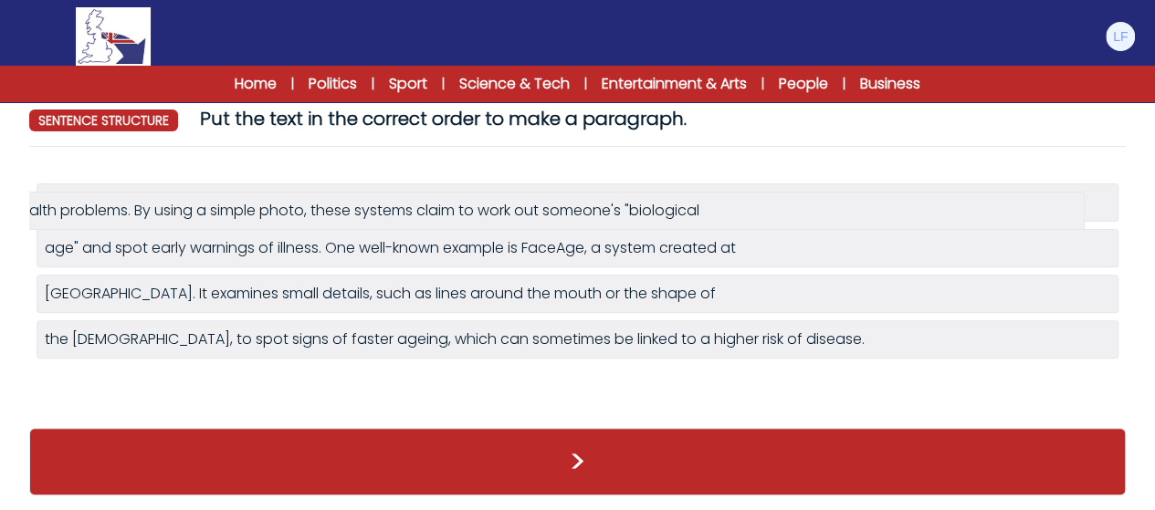
drag, startPoint x: 394, startPoint y: 324, endPoint x: 379, endPoint y: 220, distance: 105.2
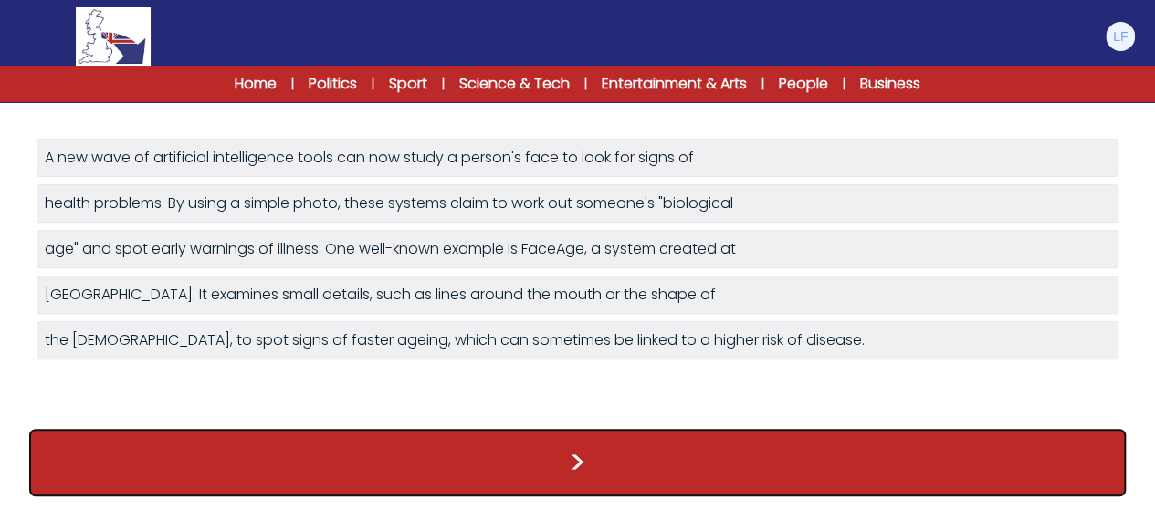
click at [394, 440] on button ">" at bounding box center [577, 463] width 1096 height 68
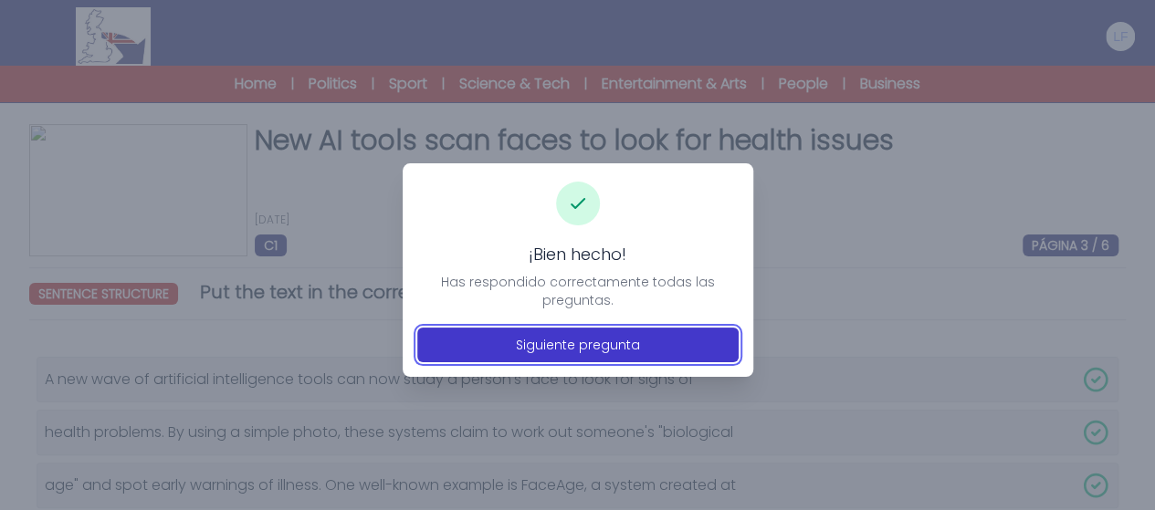
click at [492, 356] on button "Siguiente pregunta" at bounding box center [577, 345] width 321 height 35
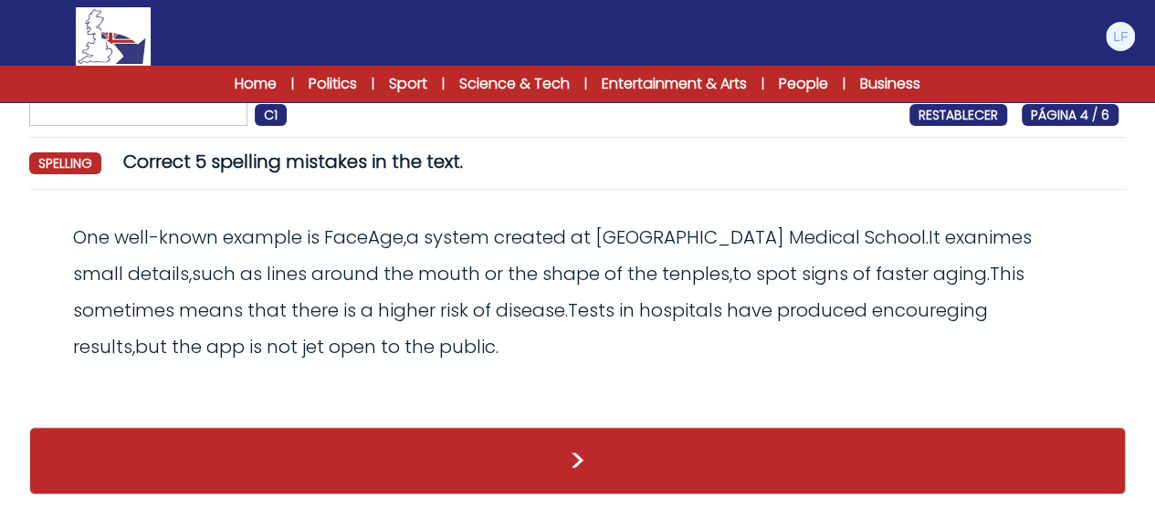
scroll to position [131, 0]
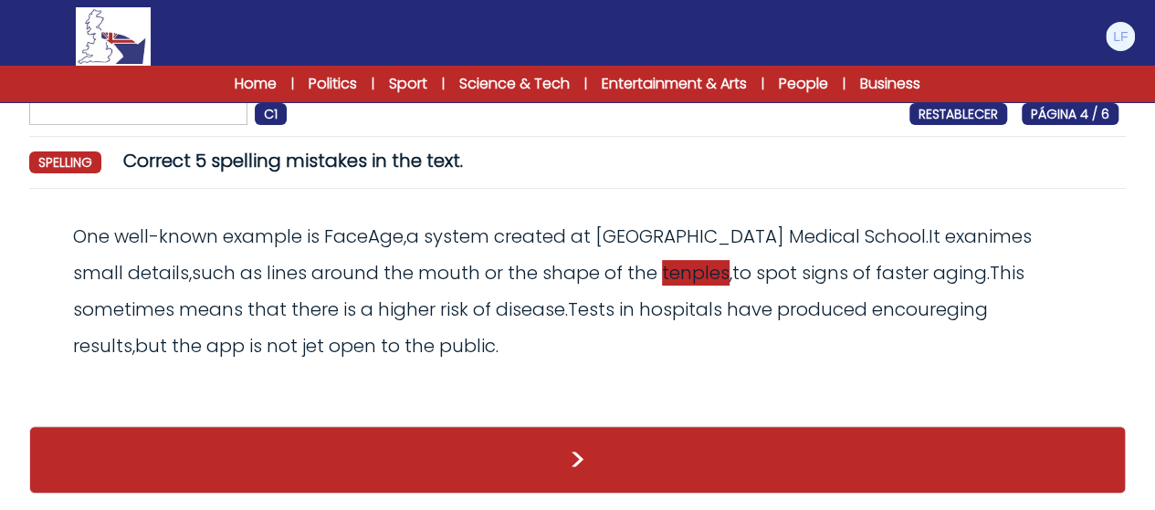
click at [662, 273] on span "tenples" at bounding box center [696, 273] width 68 height 26
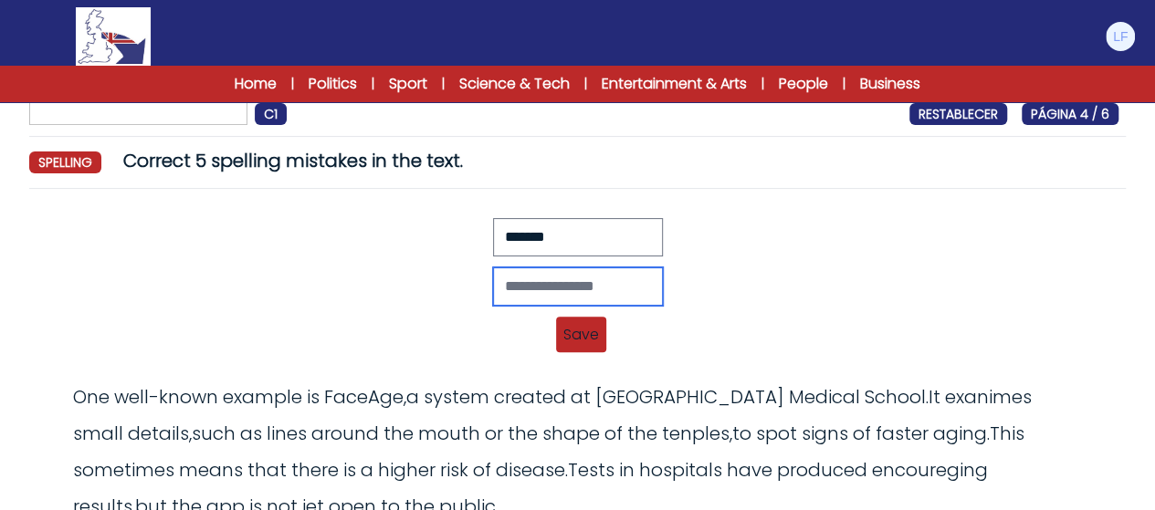
click at [539, 287] on input "text" at bounding box center [578, 286] width 170 height 38
type input "*******"
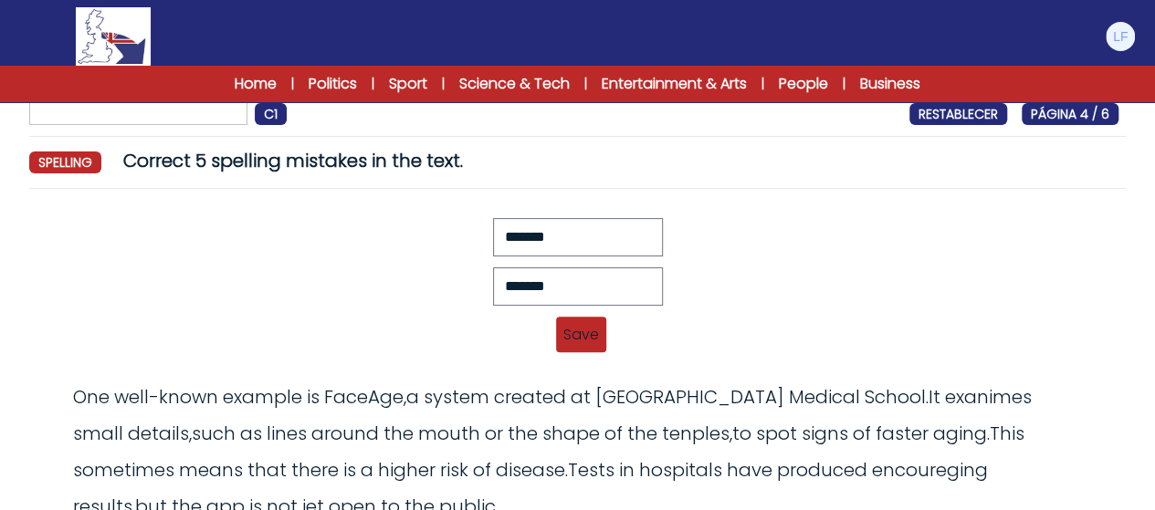
click at [572, 326] on span "Save" at bounding box center [581, 335] width 50 height 36
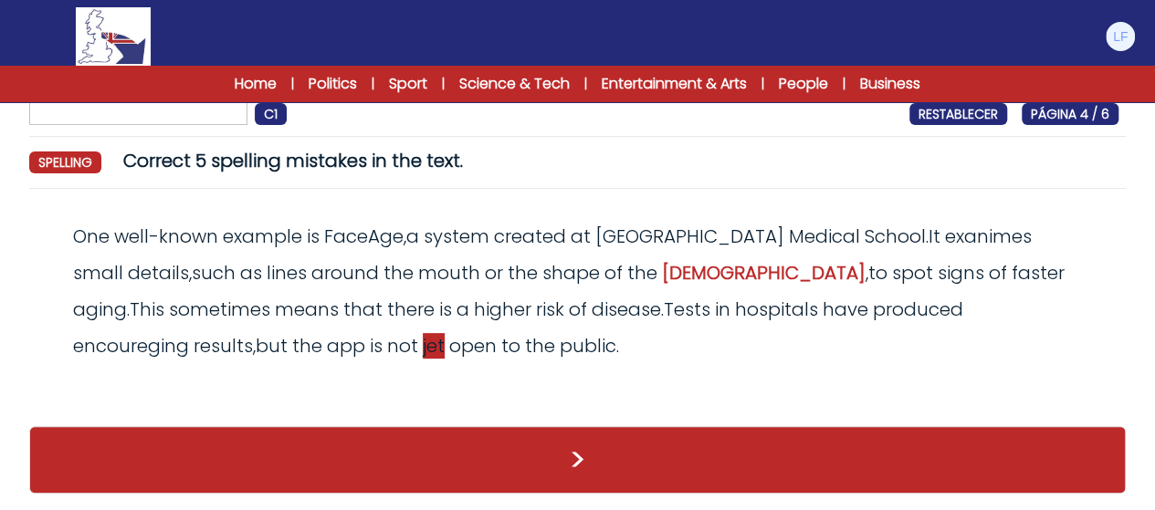
click at [423, 348] on span "jet" at bounding box center [434, 346] width 22 height 26
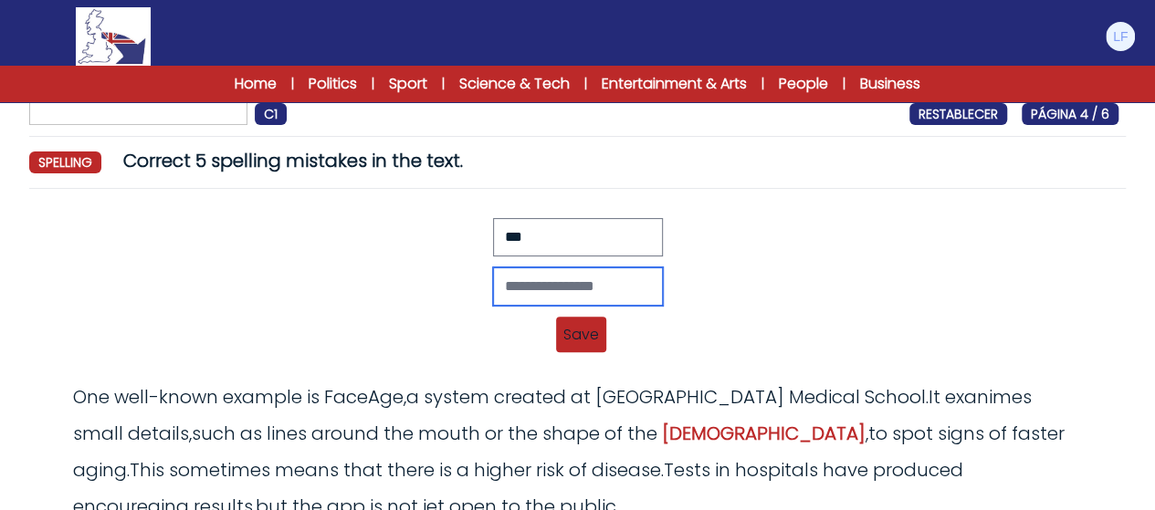
click at [578, 293] on input "text" at bounding box center [578, 286] width 170 height 38
type input "***"
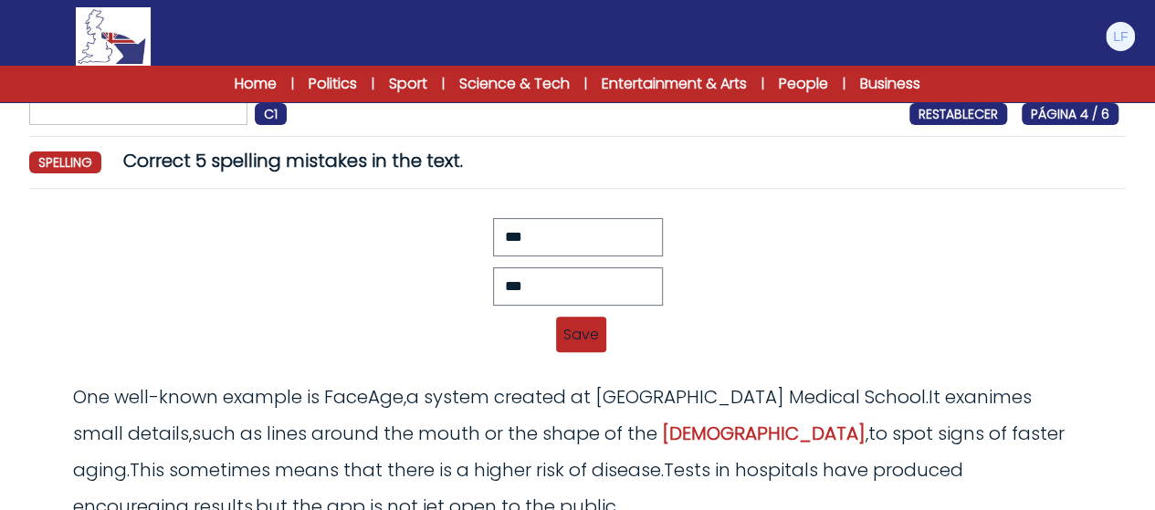
click at [576, 319] on span "Save" at bounding box center [581, 335] width 50 height 36
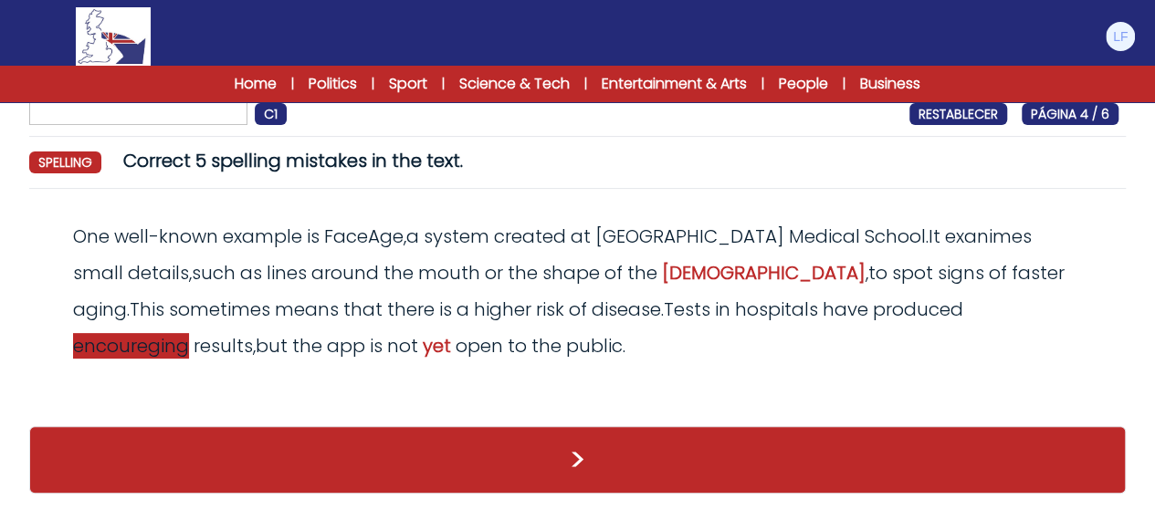
click at [189, 333] on span "encoureging" at bounding box center [131, 346] width 116 height 26
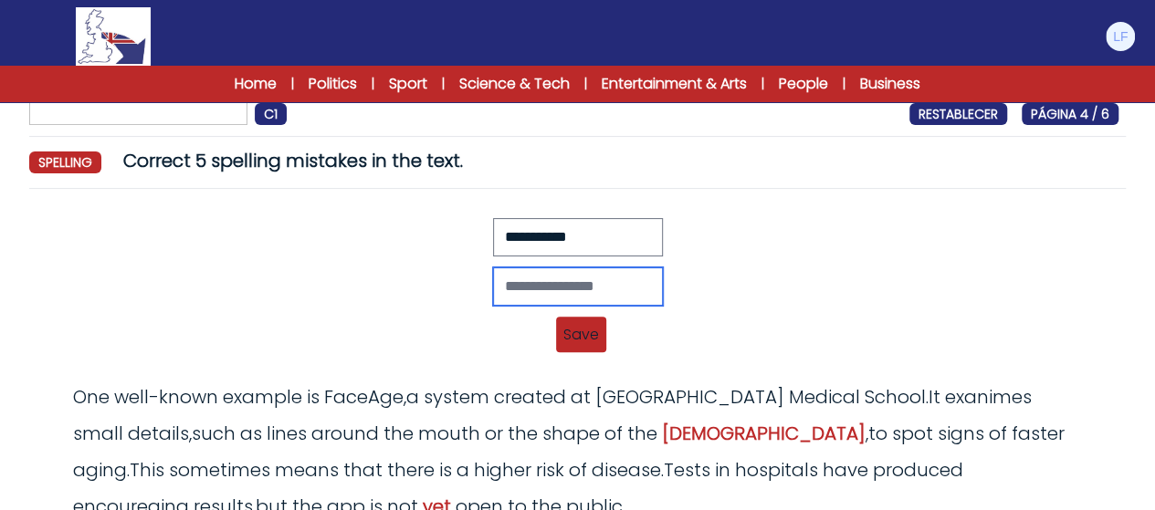
click at [540, 268] on input "text" at bounding box center [578, 286] width 170 height 38
type input "**********"
click at [568, 333] on span "Save" at bounding box center [581, 335] width 50 height 36
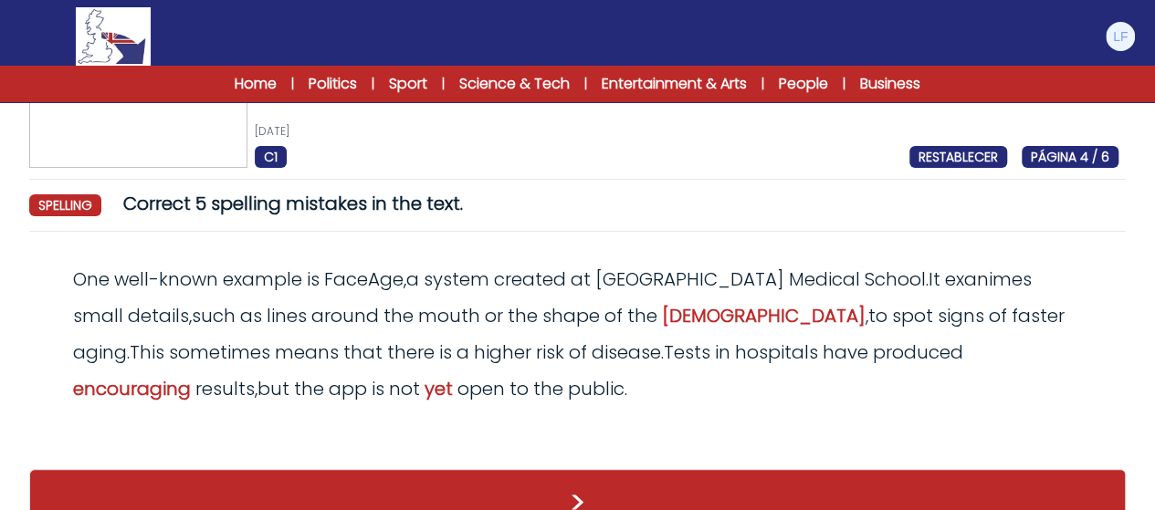
scroll to position [85, 0]
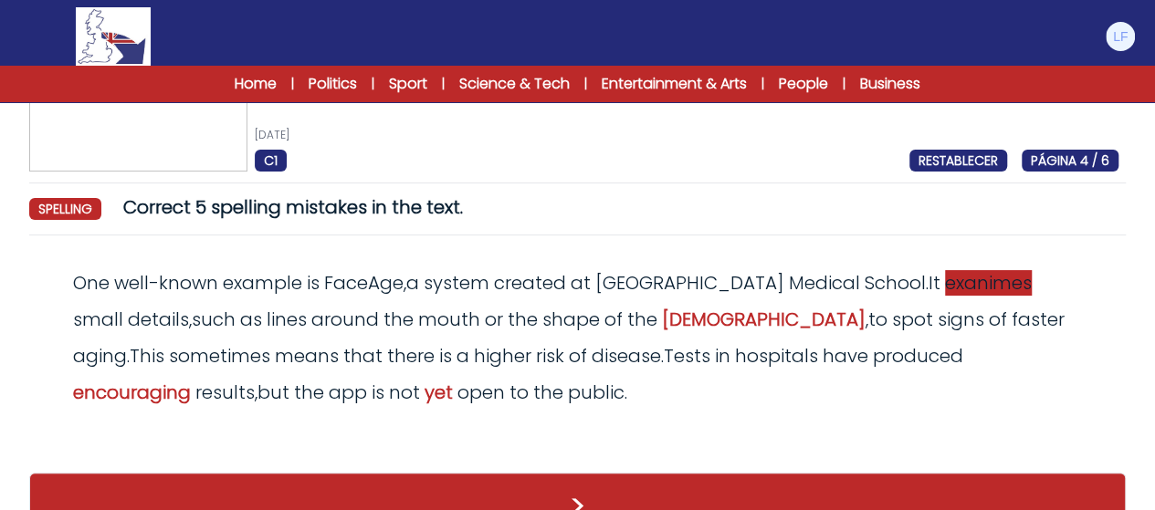
click at [945, 288] on span "exanimes" at bounding box center [988, 283] width 87 height 26
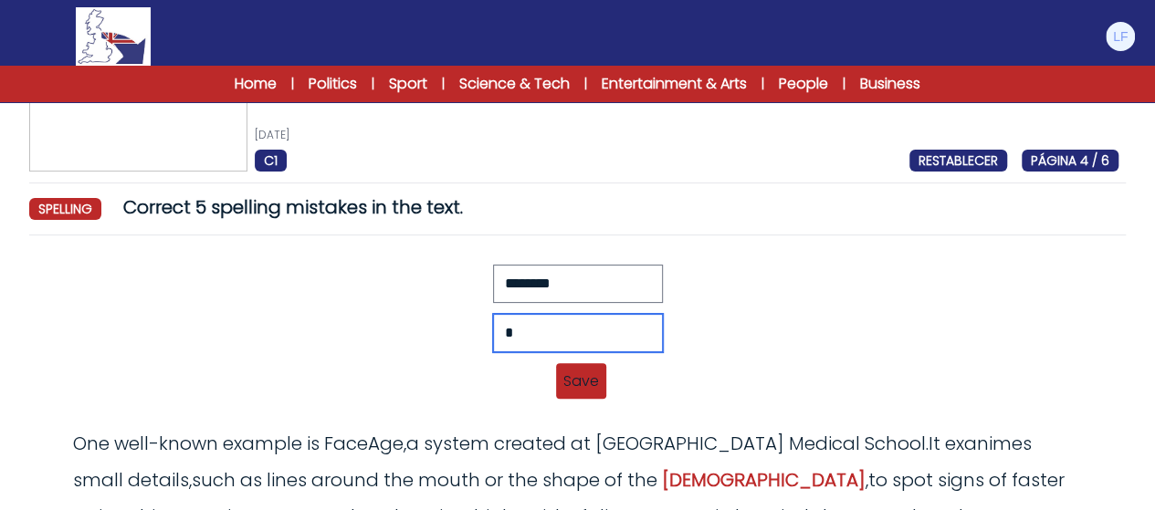
click at [499, 324] on input "*" at bounding box center [578, 333] width 170 height 38
type input "********"
click at [589, 382] on span "Save" at bounding box center [581, 381] width 50 height 36
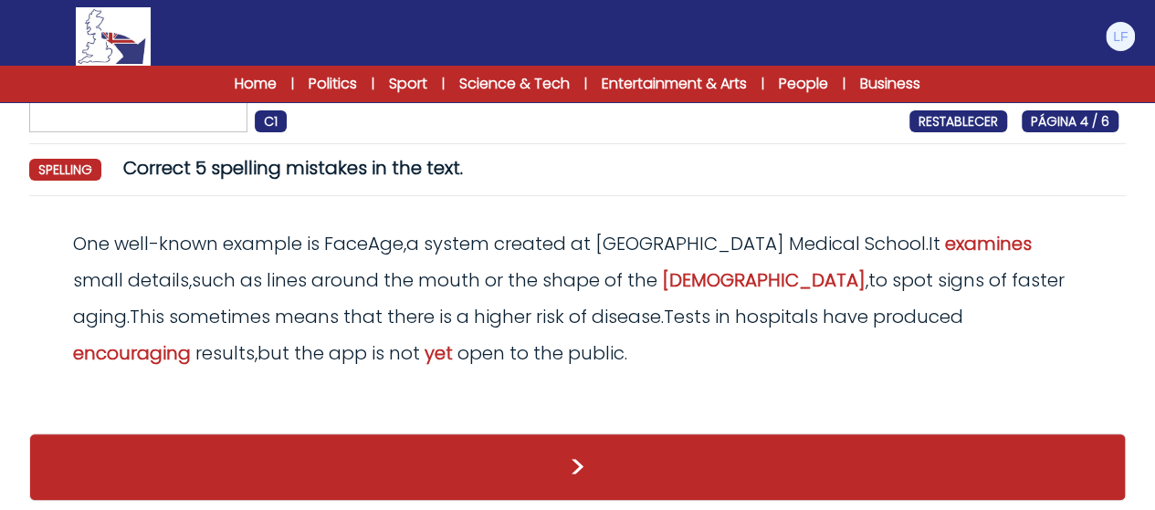
scroll to position [131, 0]
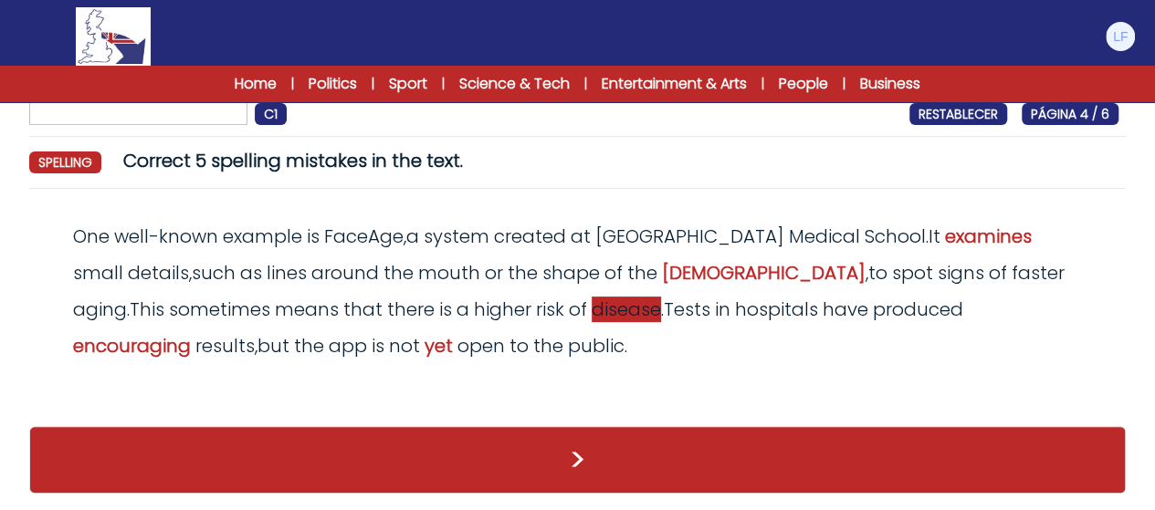
click at [591, 318] on span "disease" at bounding box center [625, 310] width 69 height 26
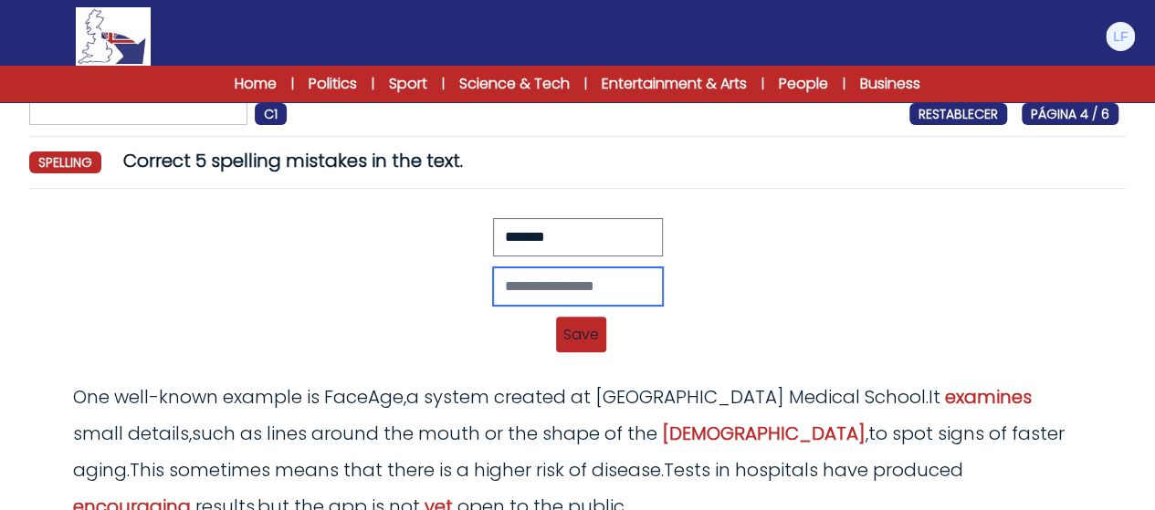
click at [509, 285] on input "text" at bounding box center [578, 286] width 170 height 38
type input "********"
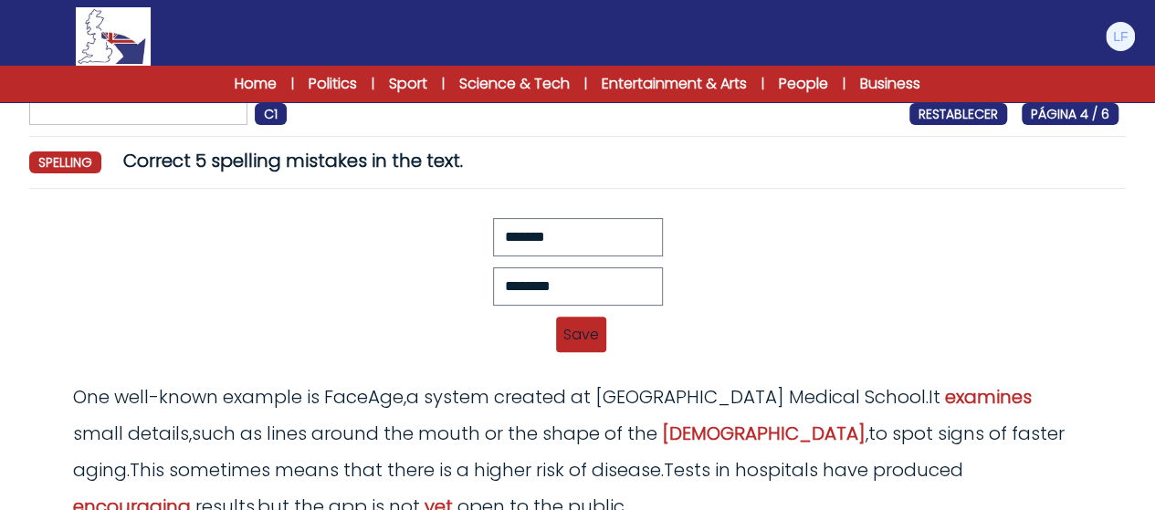
click at [591, 327] on span "Save" at bounding box center [581, 335] width 50 height 36
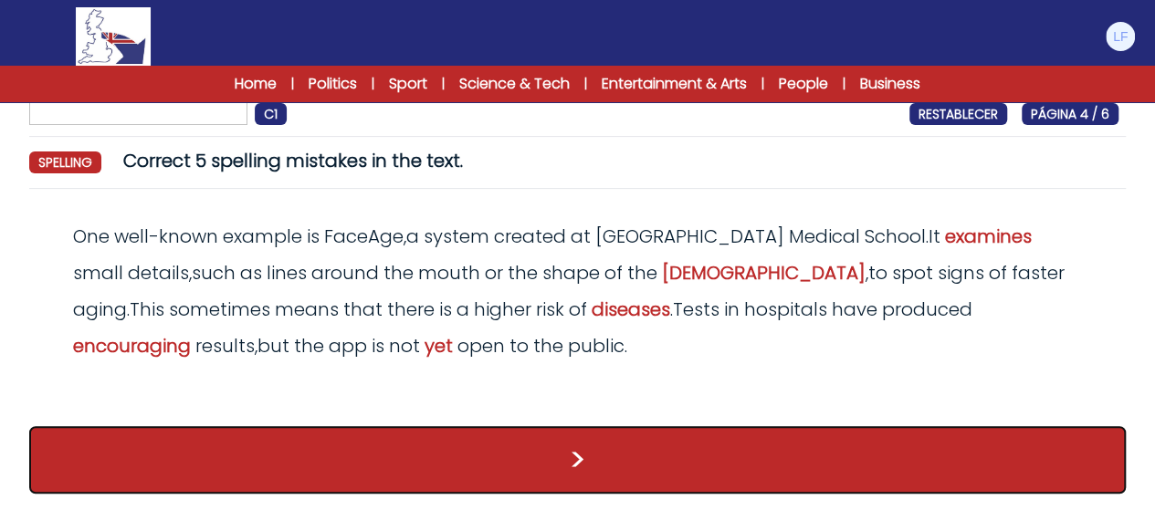
click at [533, 459] on button ">" at bounding box center [577, 460] width 1096 height 68
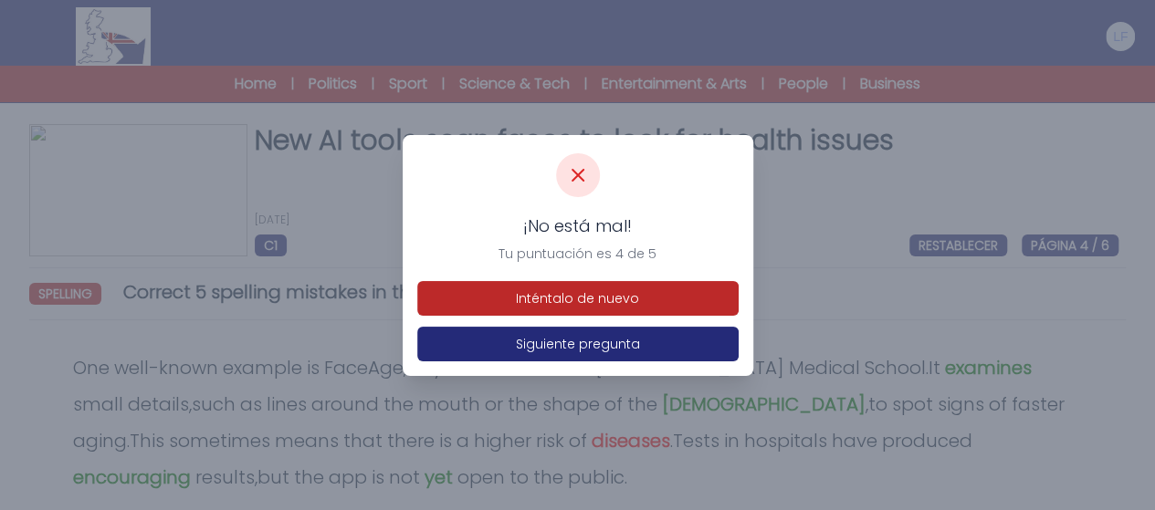
click at [561, 319] on div "Inténtalo de nuevo Siguiente pregunta" at bounding box center [577, 321] width 321 height 80
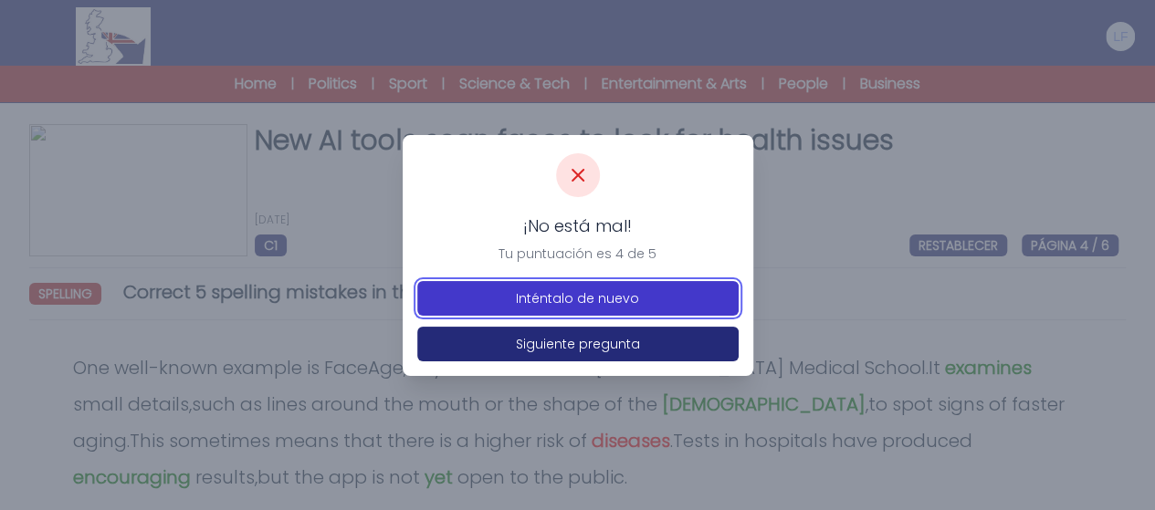
click at [561, 310] on button "Inténtalo de nuevo" at bounding box center [577, 298] width 321 height 35
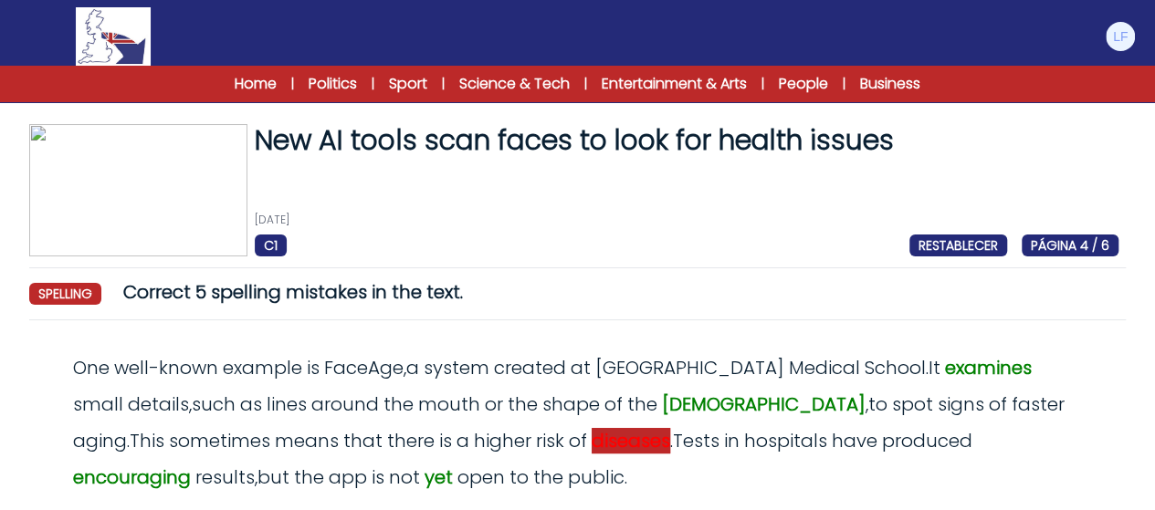
click at [591, 440] on span "diseases" at bounding box center [630, 441] width 79 height 26
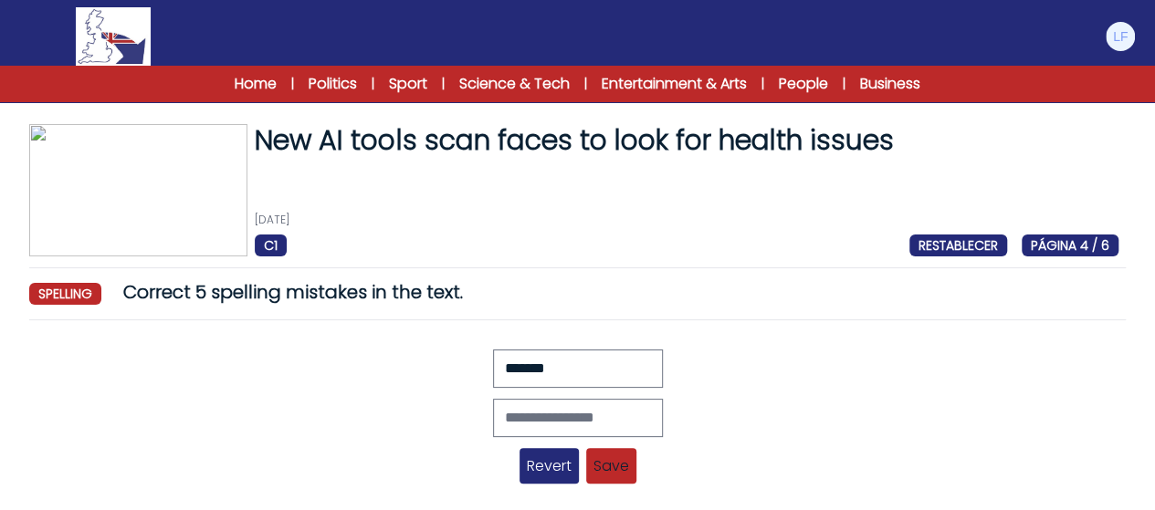
click at [540, 472] on span "Revert" at bounding box center [548, 466] width 59 height 36
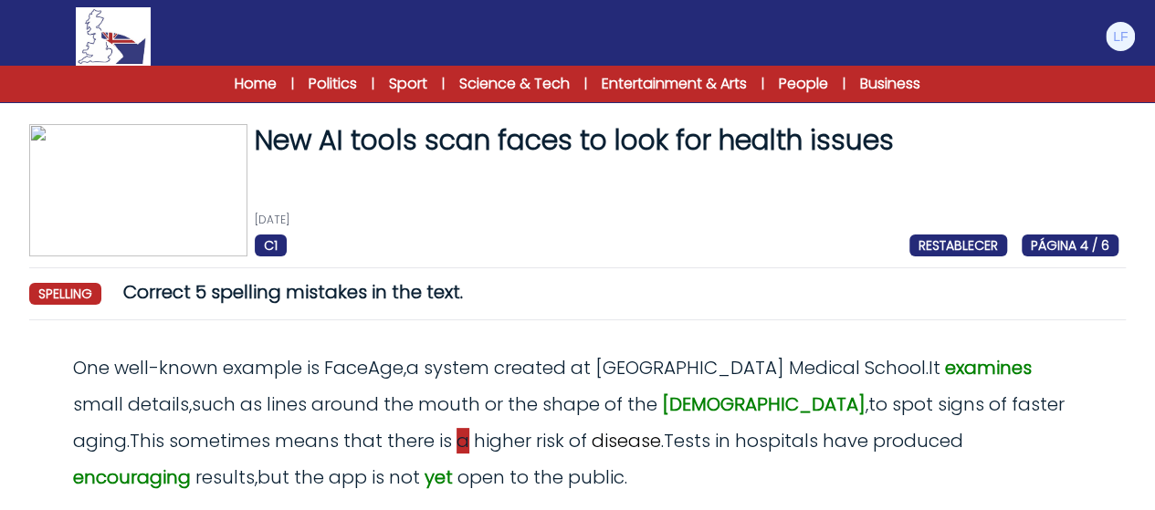
click at [456, 444] on span "a" at bounding box center [462, 441] width 13 height 26
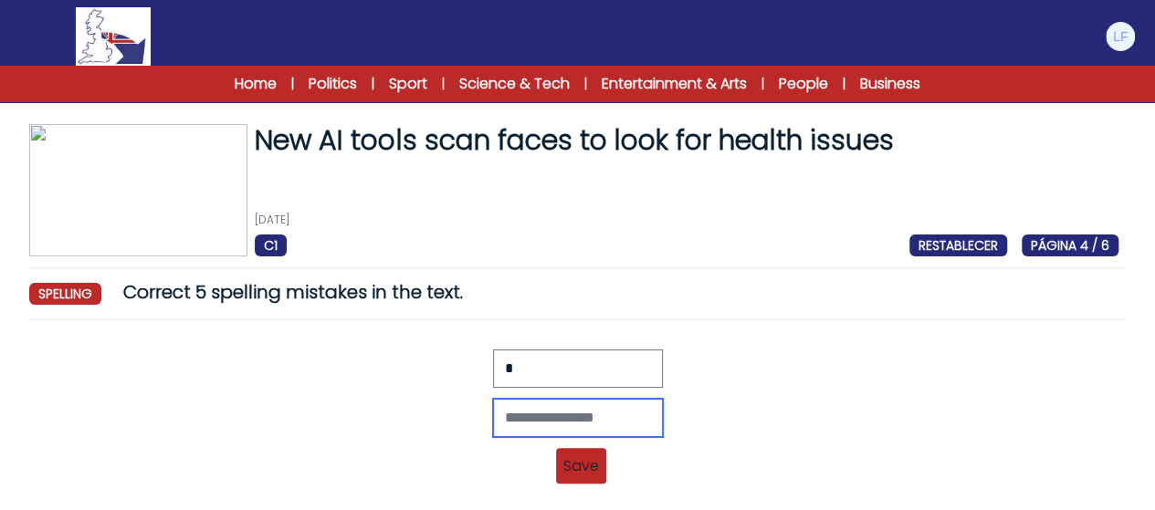
click at [560, 421] on input "text" at bounding box center [578, 418] width 170 height 38
type input "**"
click at [593, 476] on span "Save" at bounding box center [581, 466] width 50 height 36
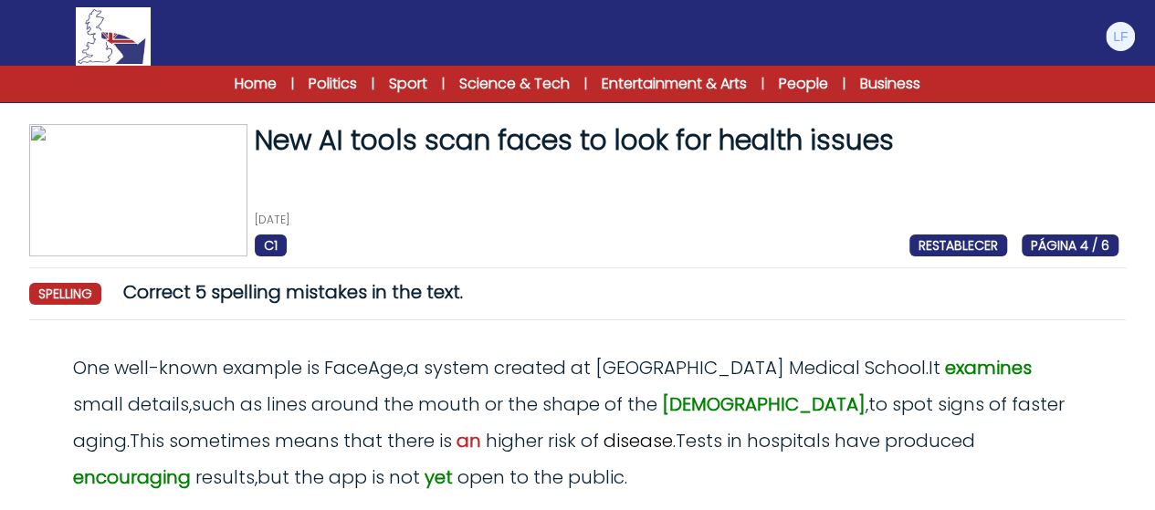
click at [1150, 424] on div "New AI tools scan faces to look for health issues 5th September 2025 C1 RESTABL…" at bounding box center [577, 383] width 1155 height 519
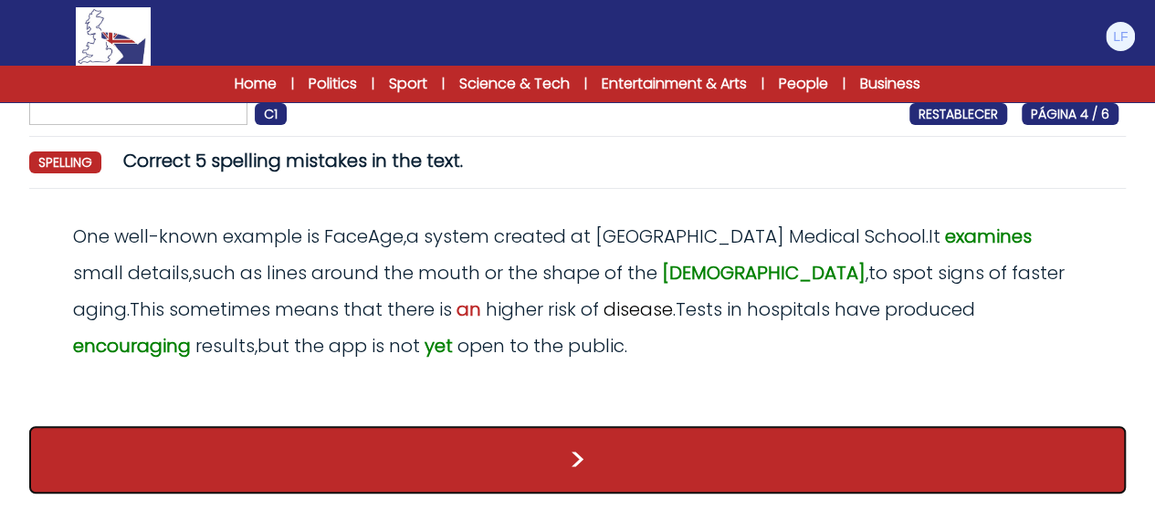
click at [648, 441] on button ">" at bounding box center [577, 460] width 1096 height 68
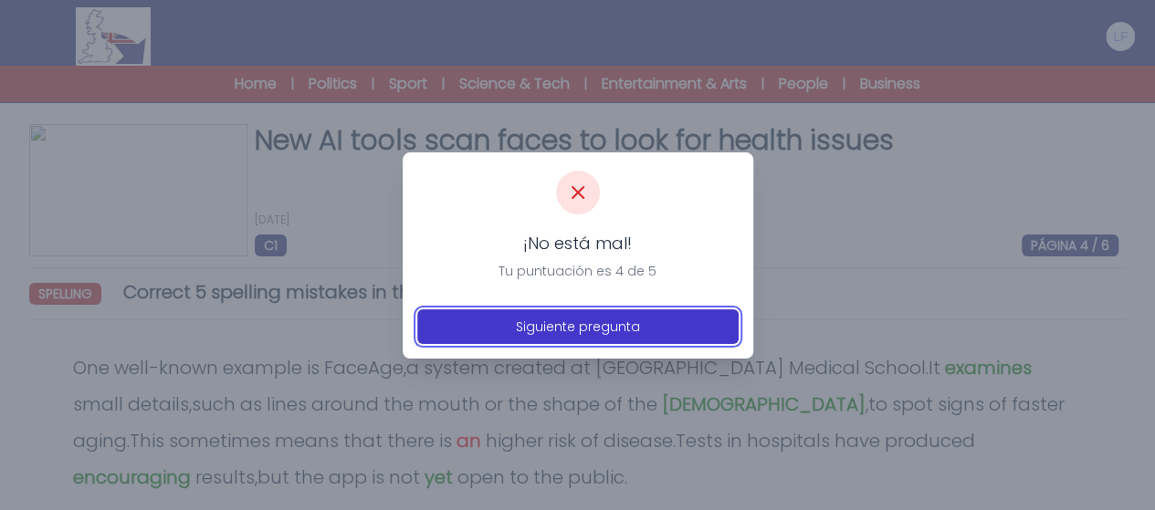
click at [601, 323] on button "Siguiente pregunta" at bounding box center [577, 326] width 321 height 35
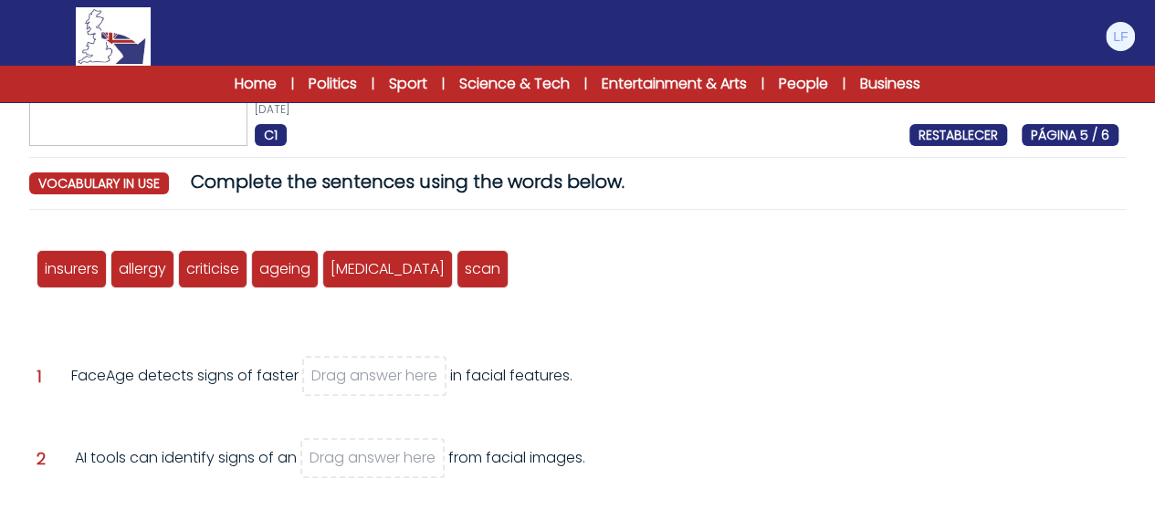
scroll to position [110, 0]
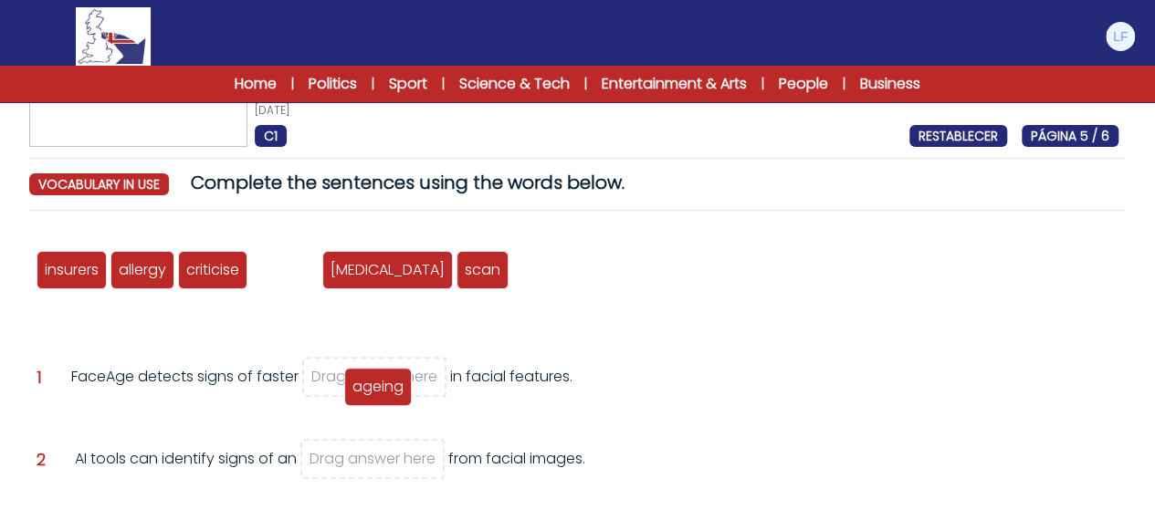
drag, startPoint x: 312, startPoint y: 288, endPoint x: 390, endPoint y: 388, distance: 126.2
click at [390, 388] on span "ageing" at bounding box center [377, 386] width 51 height 21
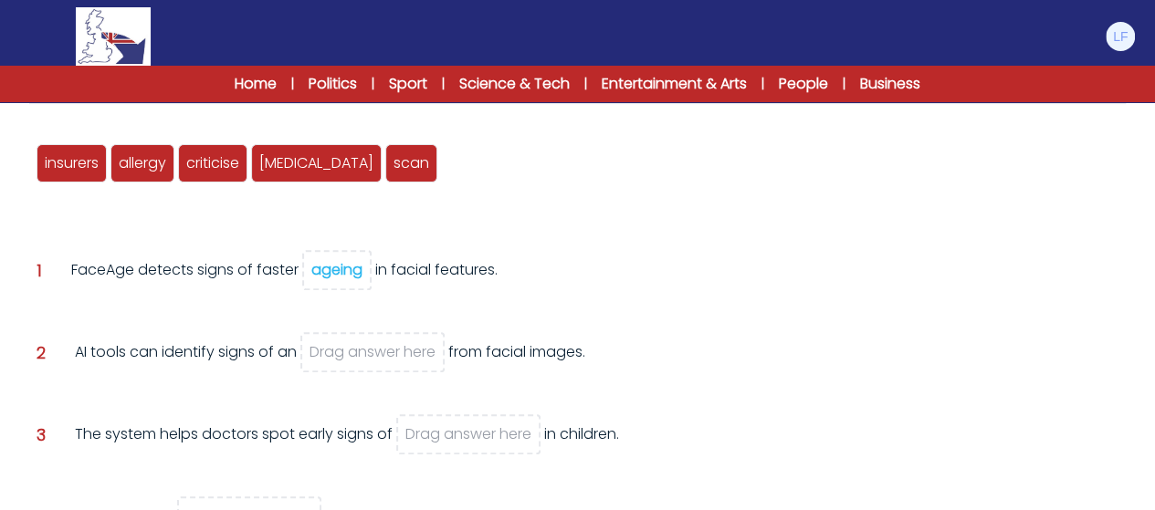
scroll to position [219, 0]
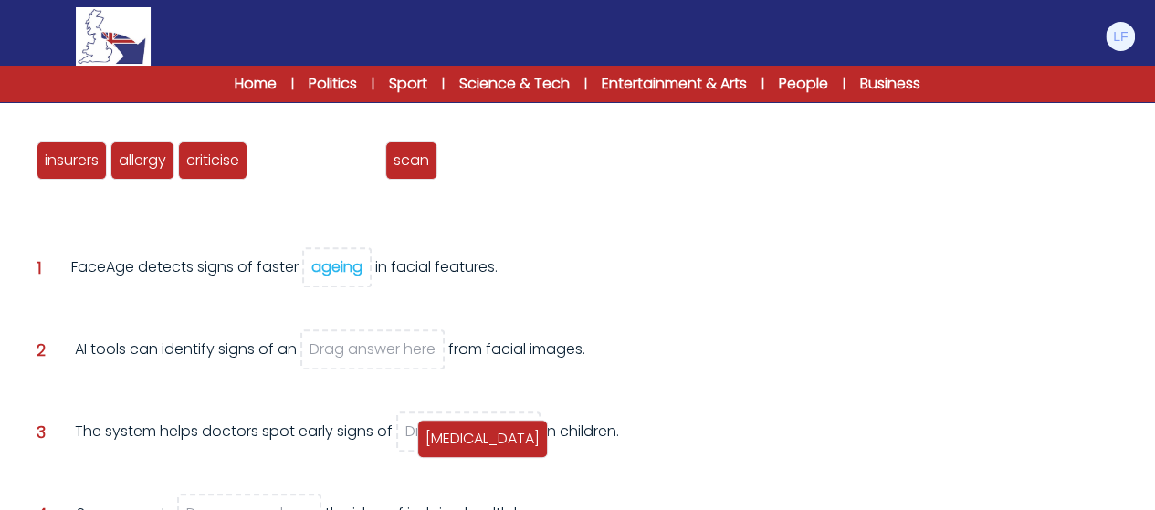
drag, startPoint x: 288, startPoint y: 168, endPoint x: 455, endPoint y: 446, distance: 324.2
click at [455, 446] on span "autism" at bounding box center [482, 438] width 114 height 21
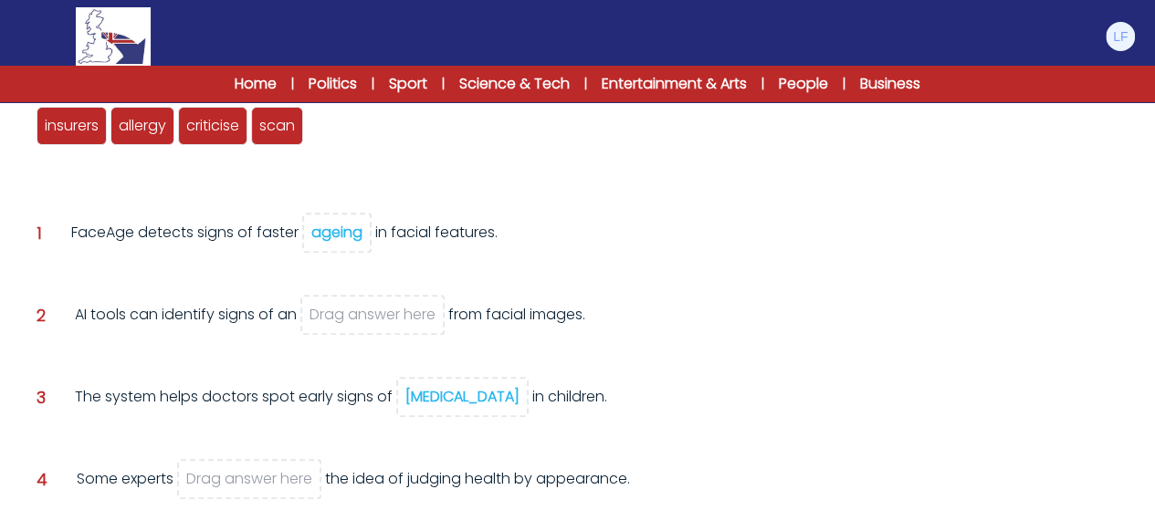
scroll to position [256, 0]
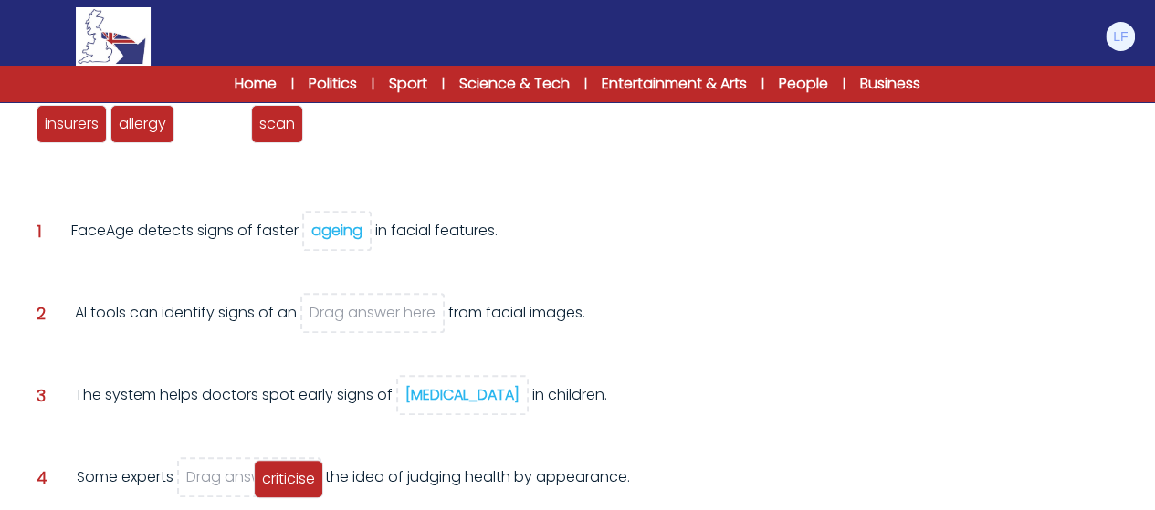
drag, startPoint x: 241, startPoint y: 262, endPoint x: 270, endPoint y: 483, distance: 222.8
click at [270, 483] on span "criticise" at bounding box center [288, 478] width 53 height 21
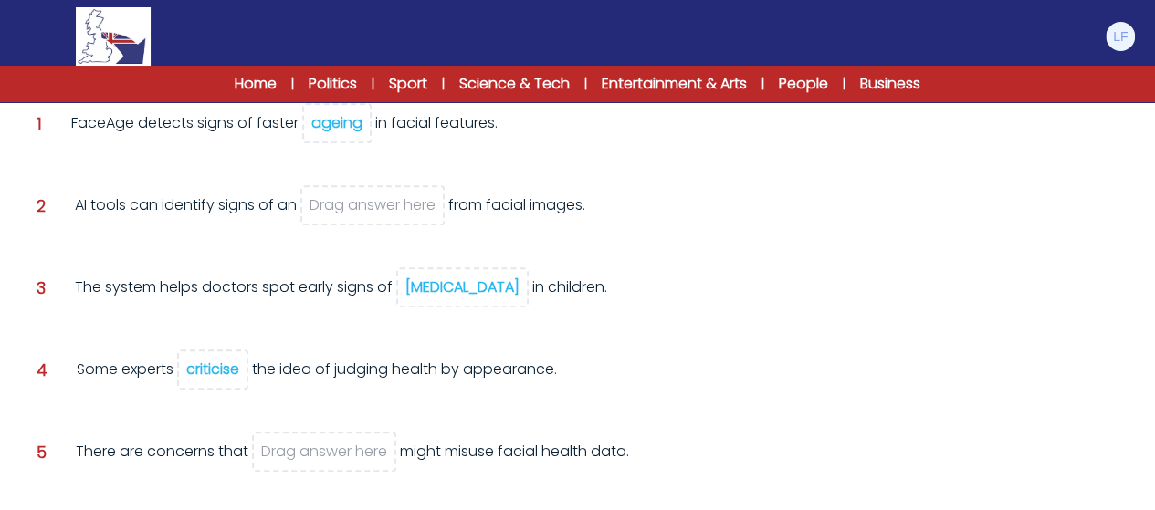
scroll to position [365, 0]
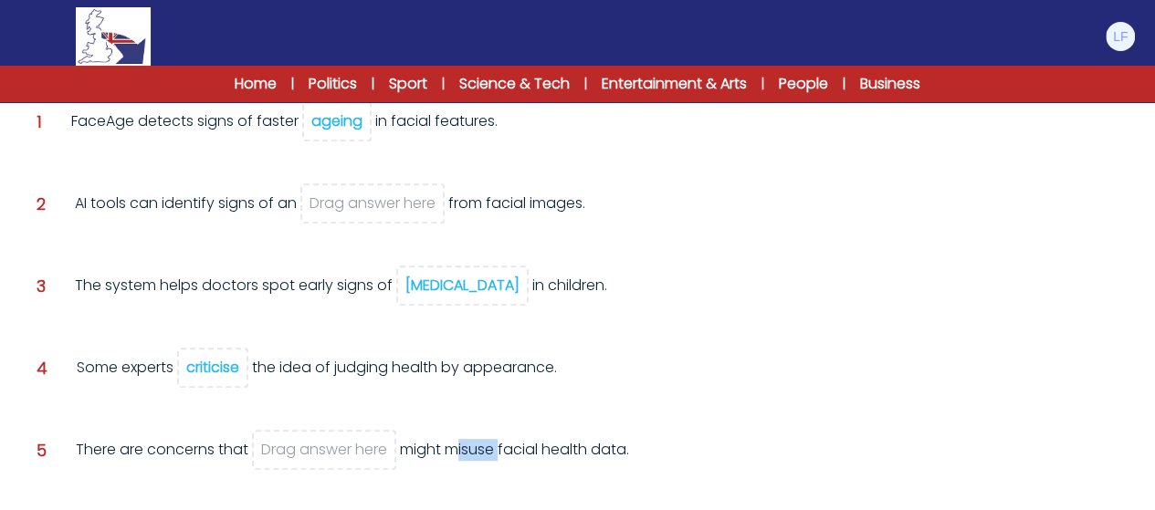
drag, startPoint x: 453, startPoint y: 450, endPoint x: 501, endPoint y: 456, distance: 48.8
click at [501, 456] on div "There are concerns that Drag answer here might misuse facial health data." at bounding box center [352, 463] width 553 height 49
copy div "misuse"
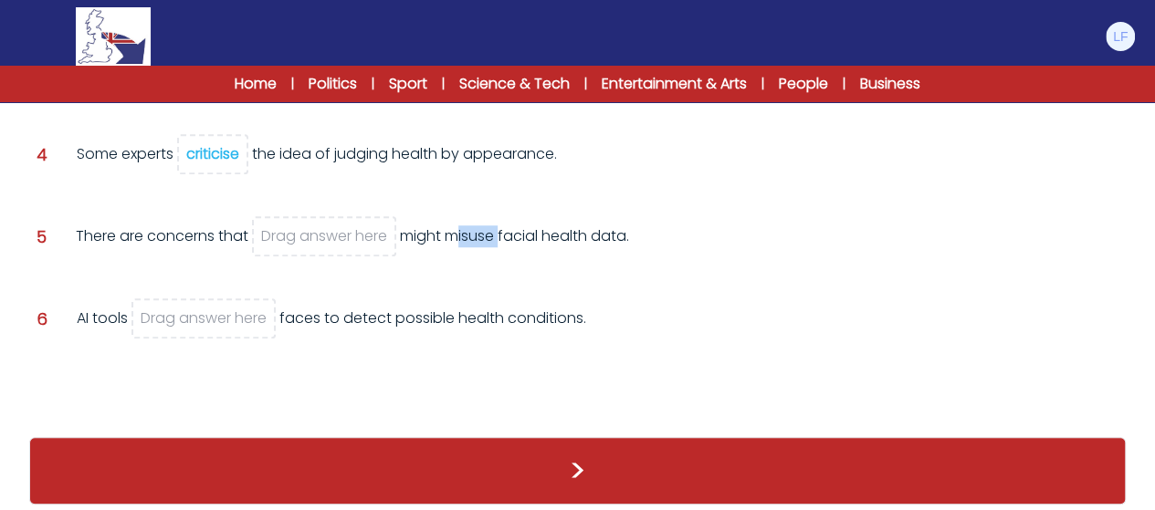
scroll to position [590, 0]
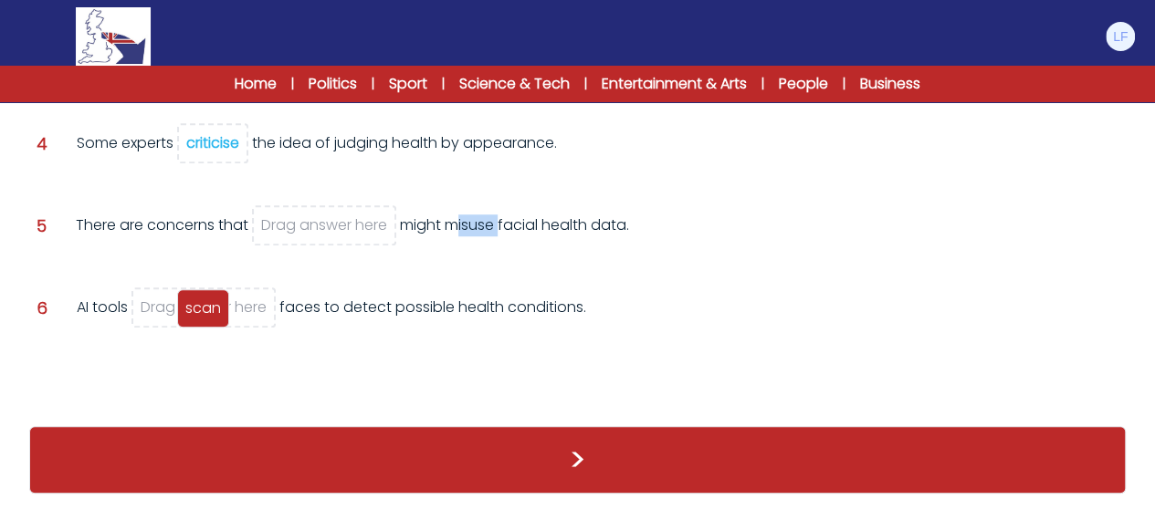
drag, startPoint x: 220, startPoint y: 169, endPoint x: 219, endPoint y: 317, distance: 147.9
click at [219, 317] on span "scan" at bounding box center [203, 308] width 36 height 21
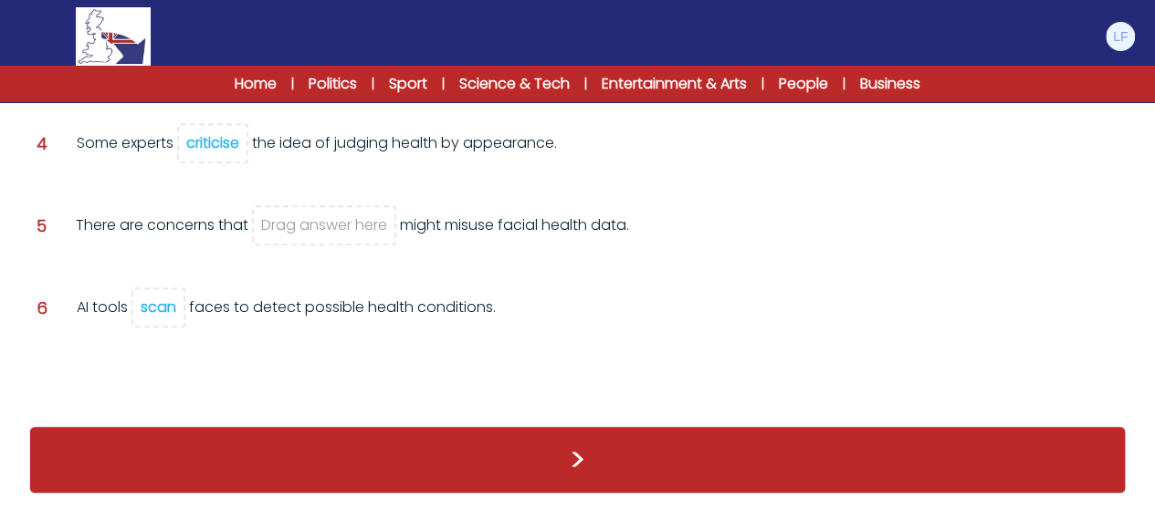
click at [437, 260] on div "There are concerns that Drag answer here might misuse facial health data." at bounding box center [352, 239] width 553 height 49
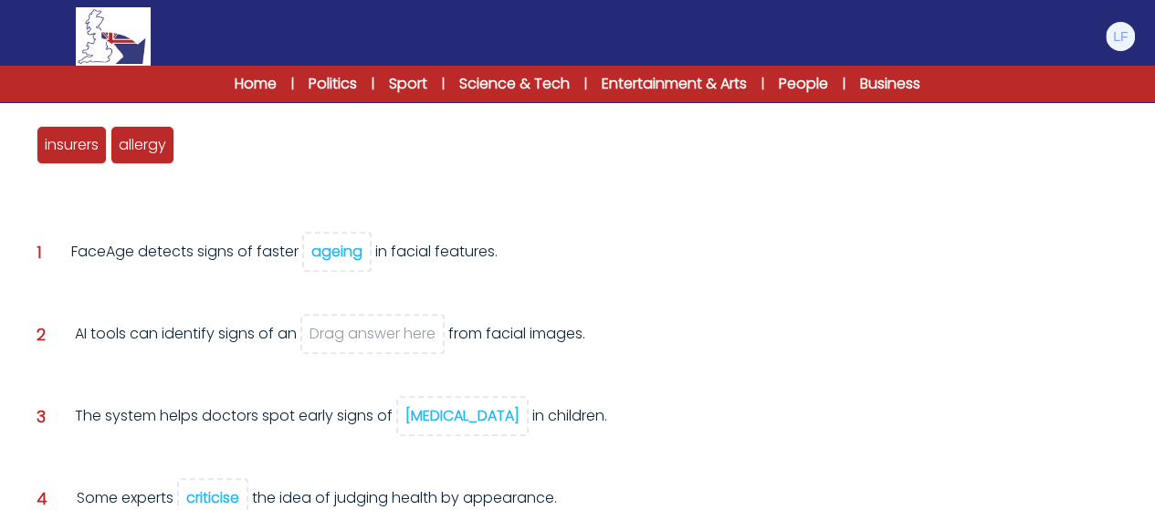
scroll to position [225, 0]
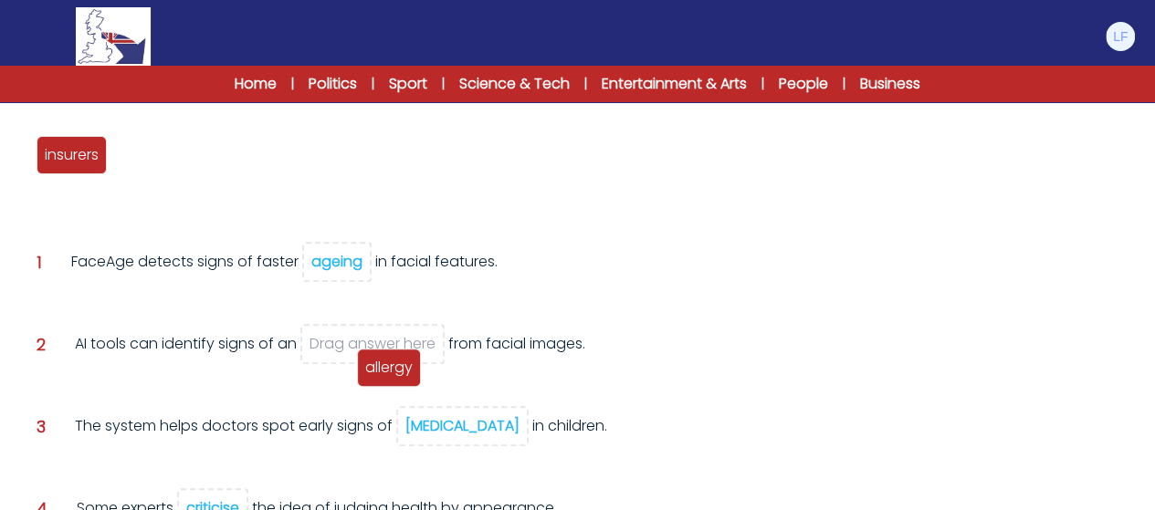
drag, startPoint x: 152, startPoint y: 155, endPoint x: 391, endPoint y: 350, distance: 308.2
click at [391, 357] on span "allergy" at bounding box center [388, 367] width 47 height 21
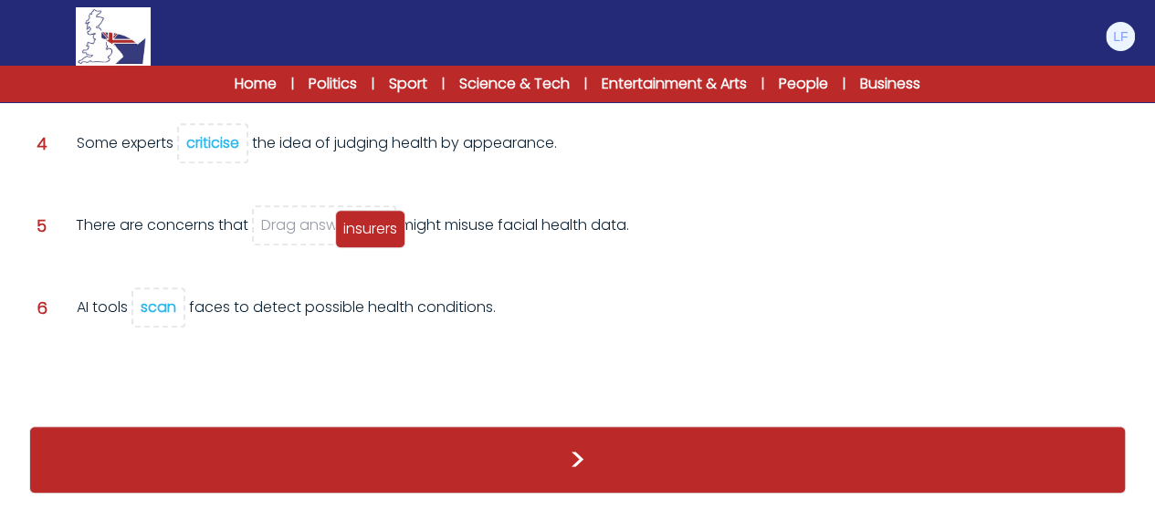
drag, startPoint x: 74, startPoint y: 169, endPoint x: 372, endPoint y: 243, distance: 307.5
click at [372, 243] on div "insurers" at bounding box center [370, 229] width 70 height 38
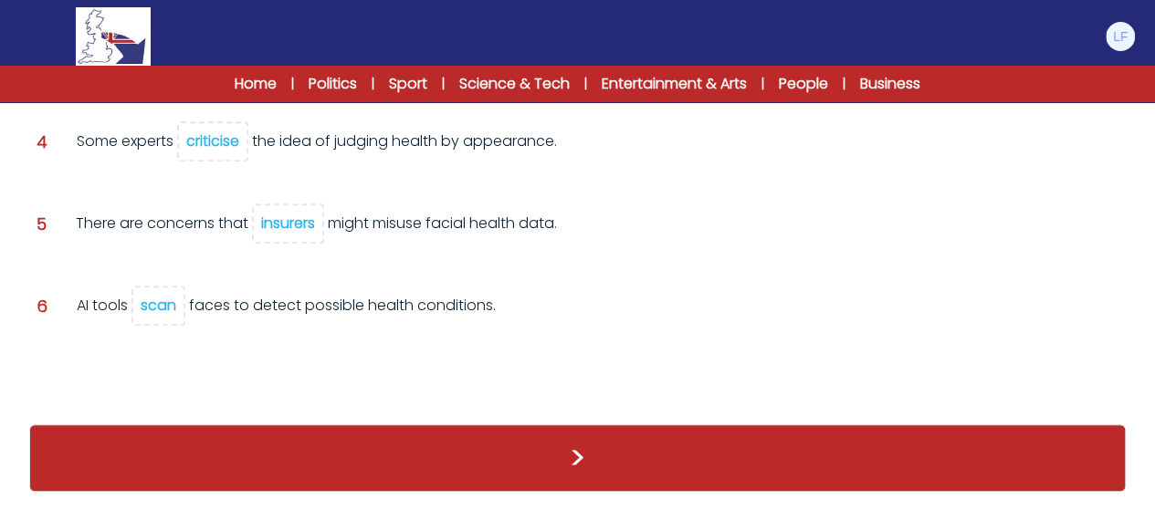
scroll to position [551, 0]
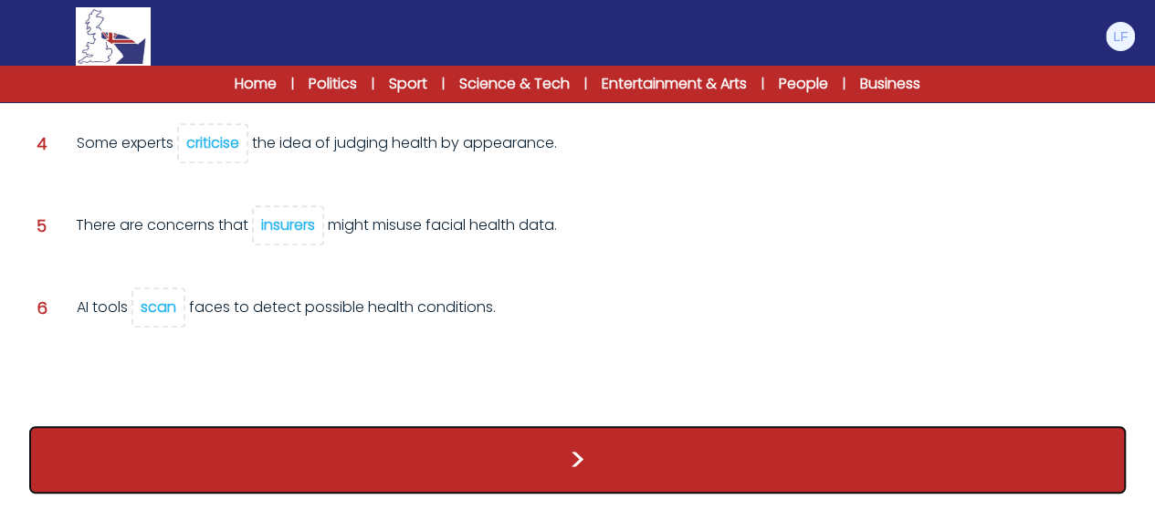
click at [480, 465] on button ">" at bounding box center [577, 460] width 1096 height 68
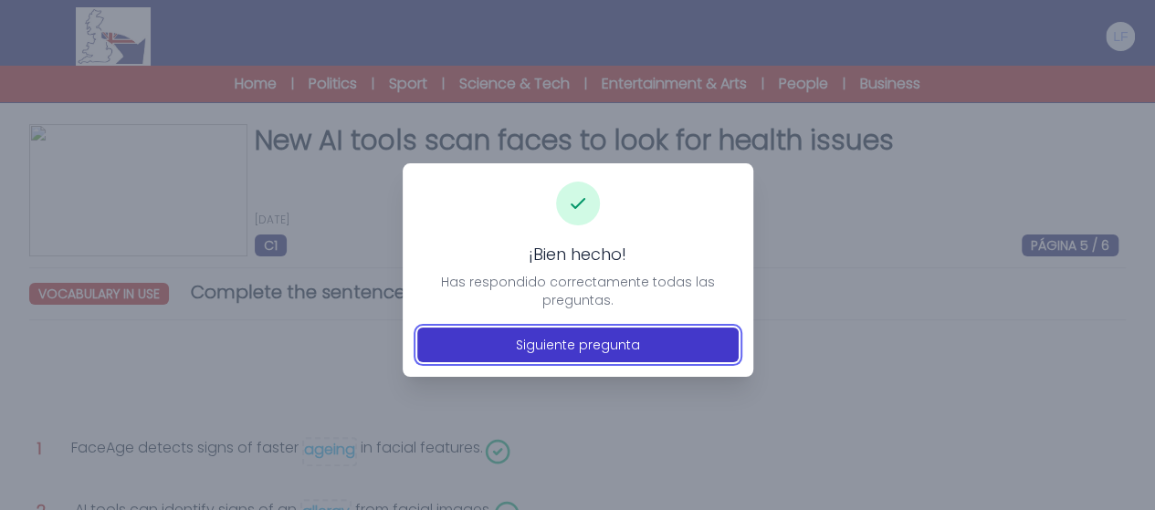
click at [542, 355] on button "Siguiente pregunta" at bounding box center [577, 345] width 321 height 35
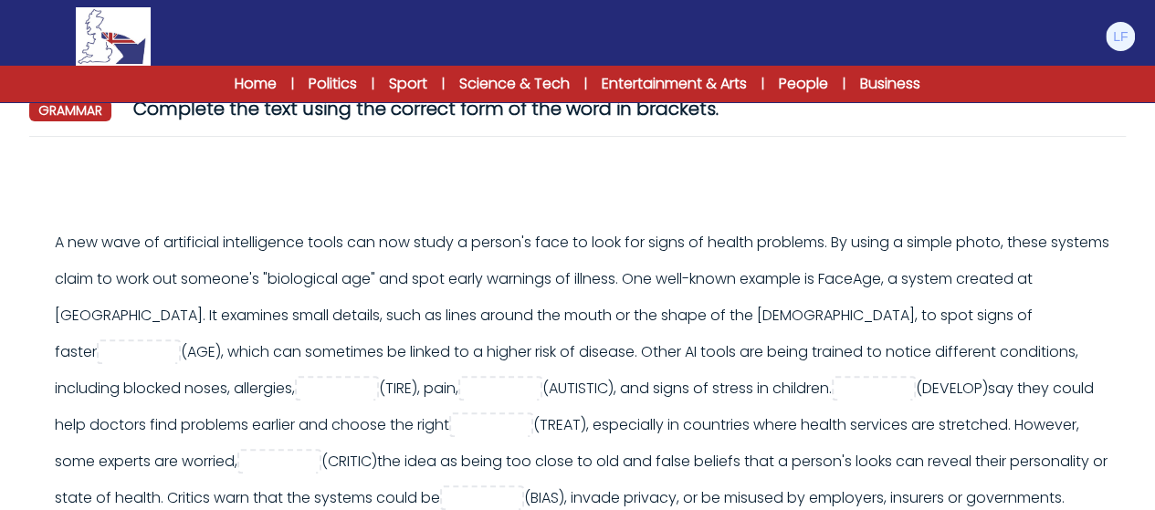
scroll to position [183, 0]
click at [106, 343] on input "text" at bounding box center [138, 354] width 73 height 22
type input "*****"
click at [373, 390] on input "text" at bounding box center [336, 391] width 73 height 22
type input "********"
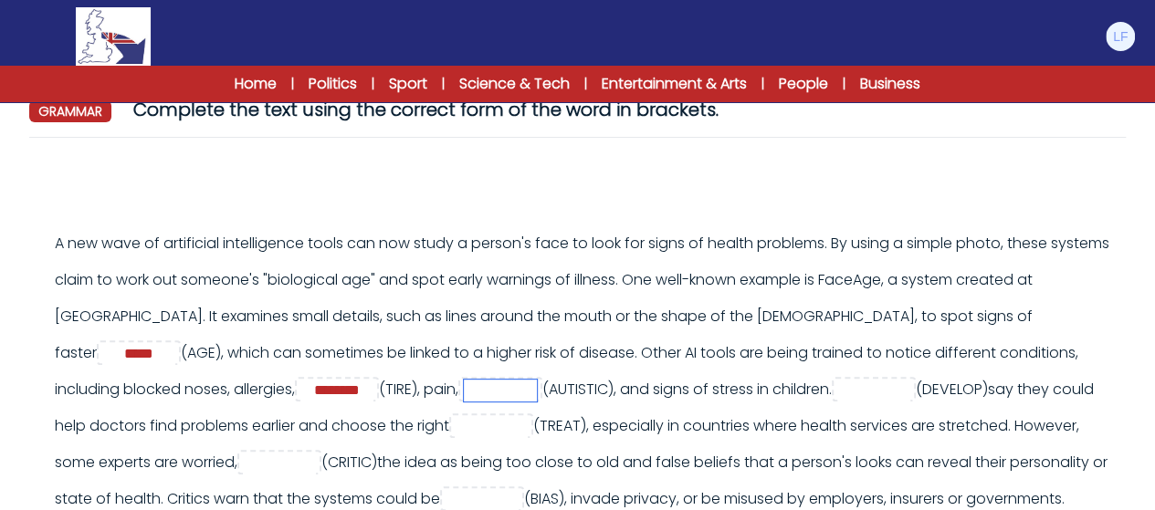
click at [537, 393] on input "text" at bounding box center [500, 391] width 73 height 22
type input "******"
type input "**********"
click at [528, 429] on input "text" at bounding box center [491, 427] width 73 height 22
type input "*"
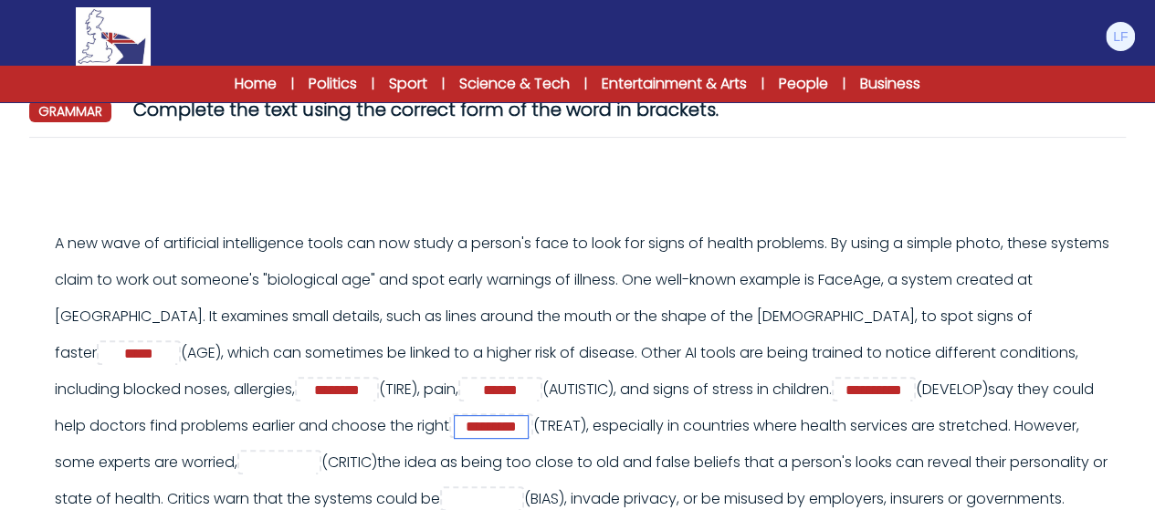
type input "*********"
type input "**********"
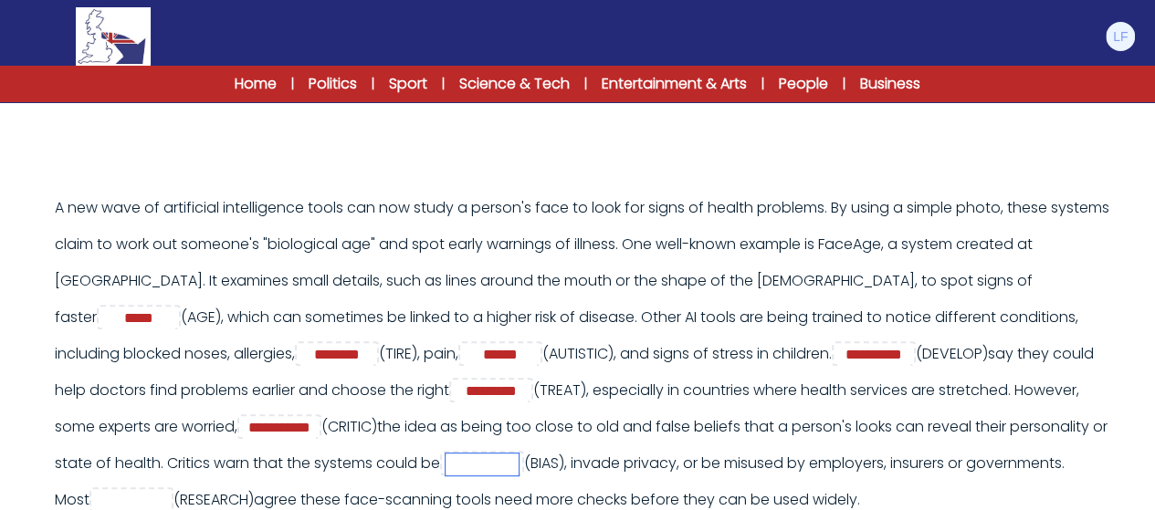
scroll to position [355, 0]
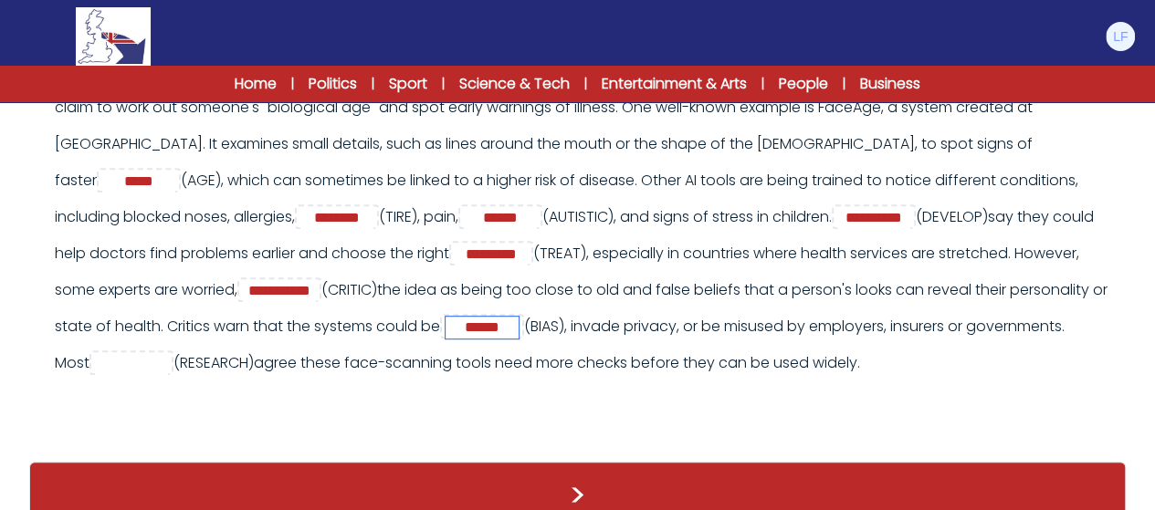
type input "******"
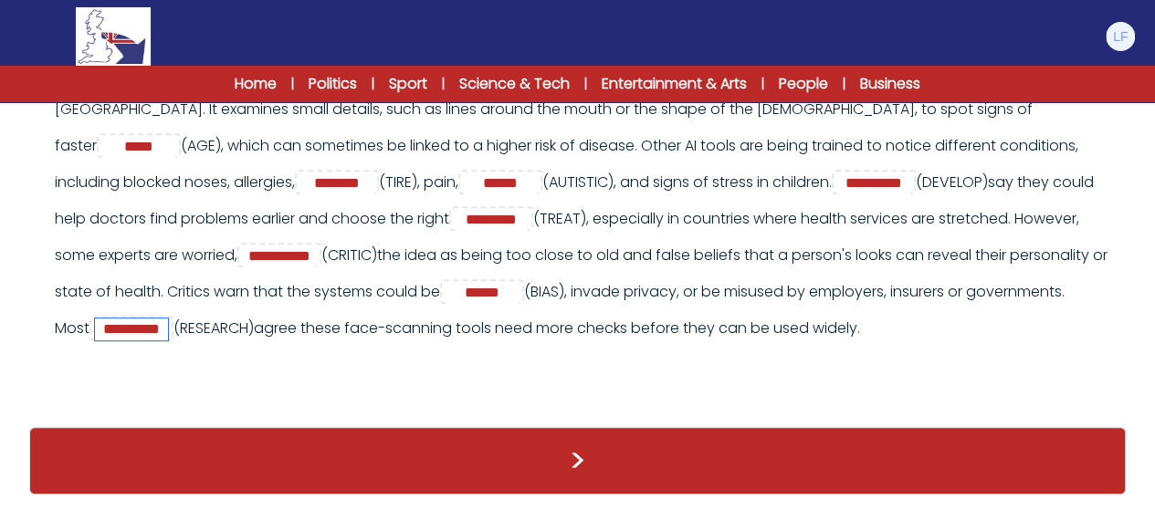
scroll to position [442, 0]
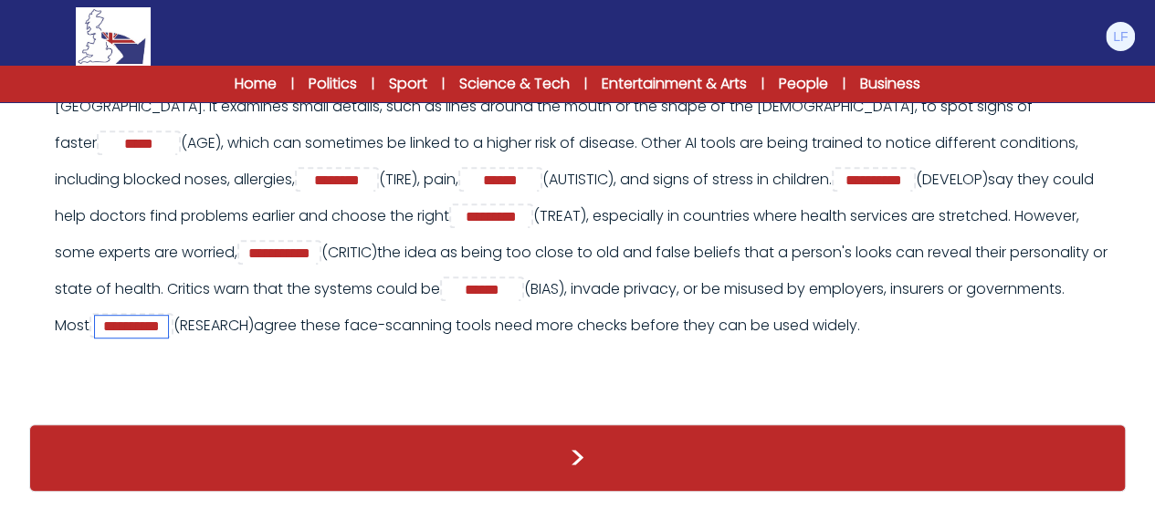
type input "**********"
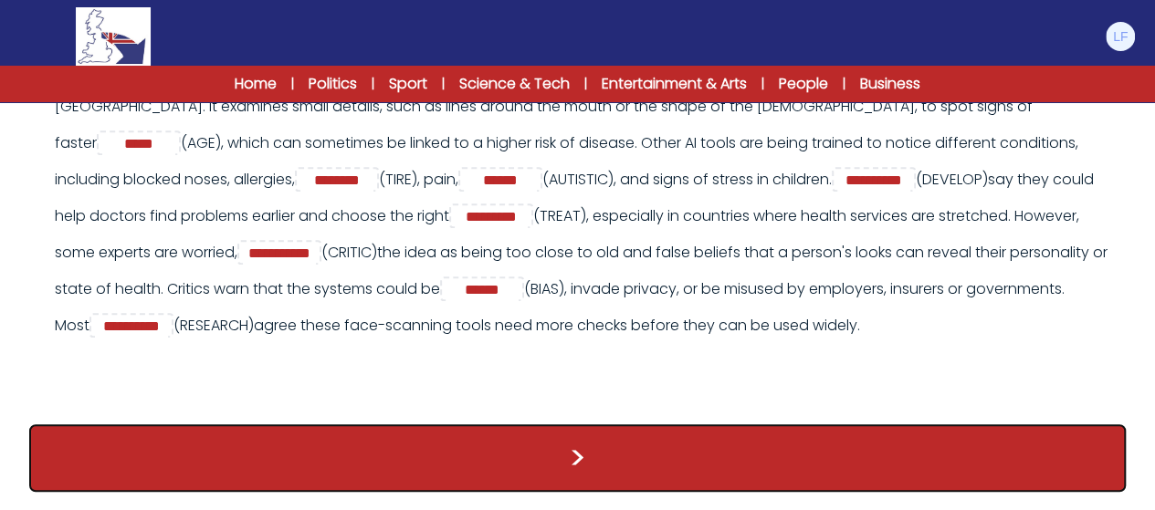
click at [587, 459] on button ">" at bounding box center [577, 458] width 1096 height 68
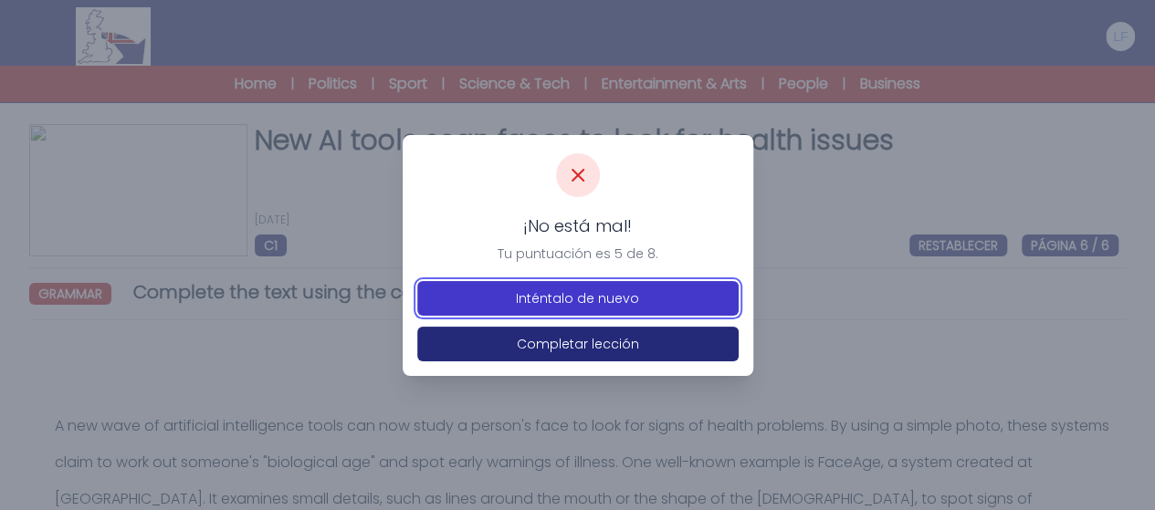
click at [602, 294] on button "Inténtalo de nuevo" at bounding box center [577, 298] width 321 height 35
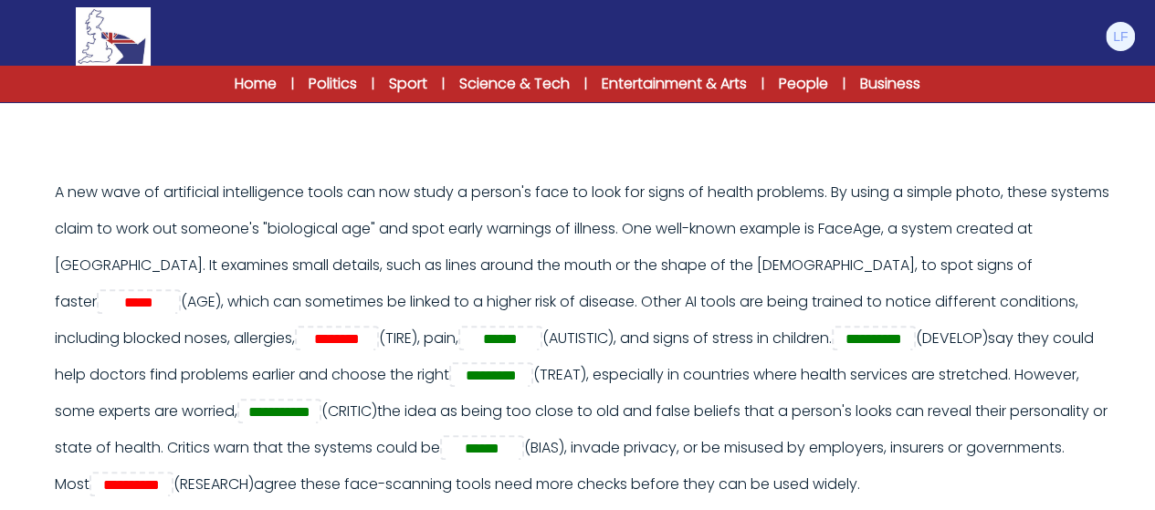
scroll to position [243, 0]
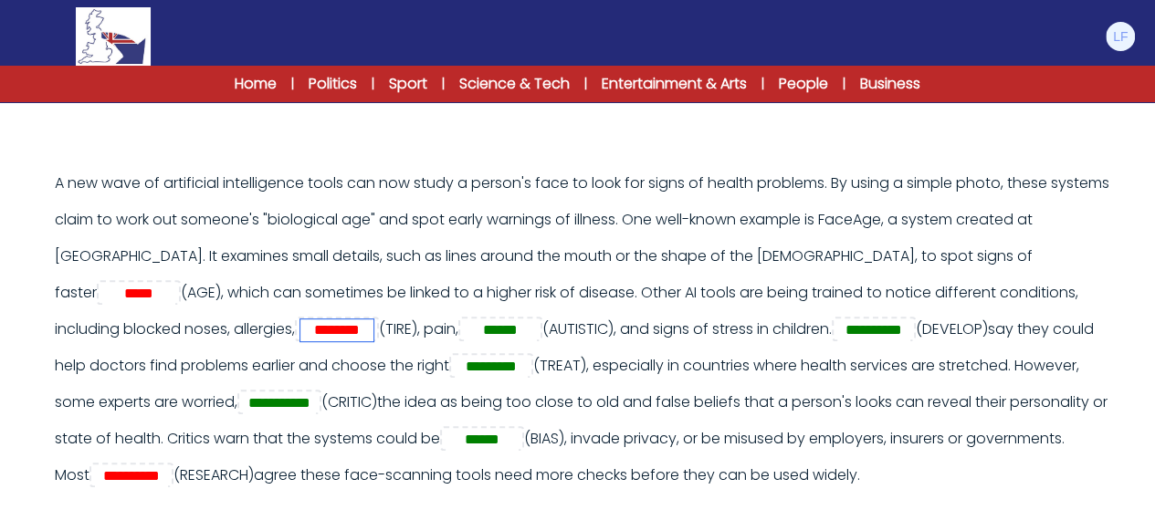
click at [373, 319] on input "********" at bounding box center [336, 330] width 73 height 22
click at [354, 328] on input "********" at bounding box center [336, 330] width 73 height 22
type input "*********"
click at [102, 289] on input "*****" at bounding box center [138, 294] width 73 height 22
click at [133, 298] on input "*****" at bounding box center [138, 294] width 73 height 22
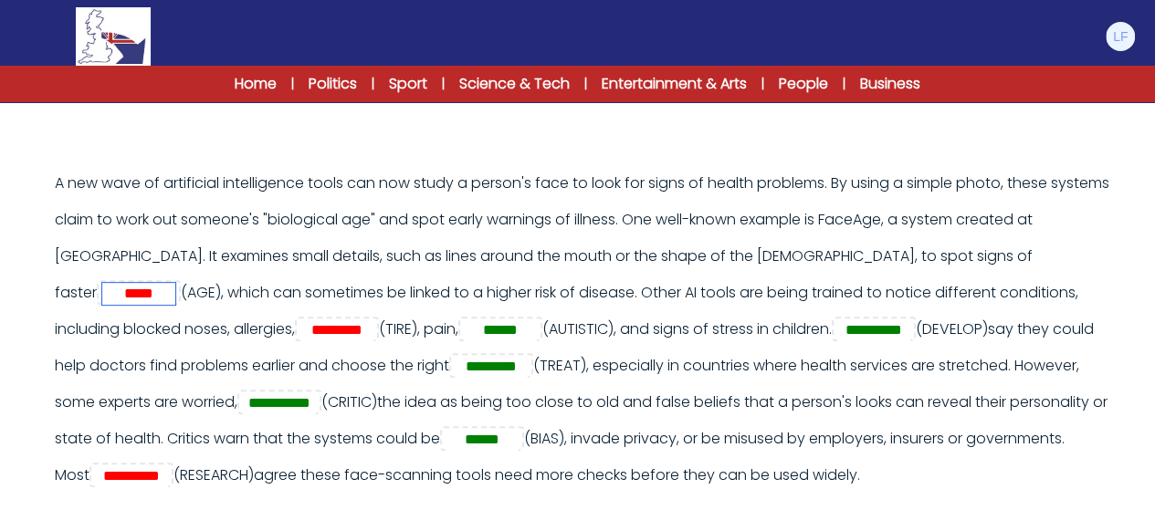
click at [106, 293] on input "*****" at bounding box center [138, 294] width 73 height 22
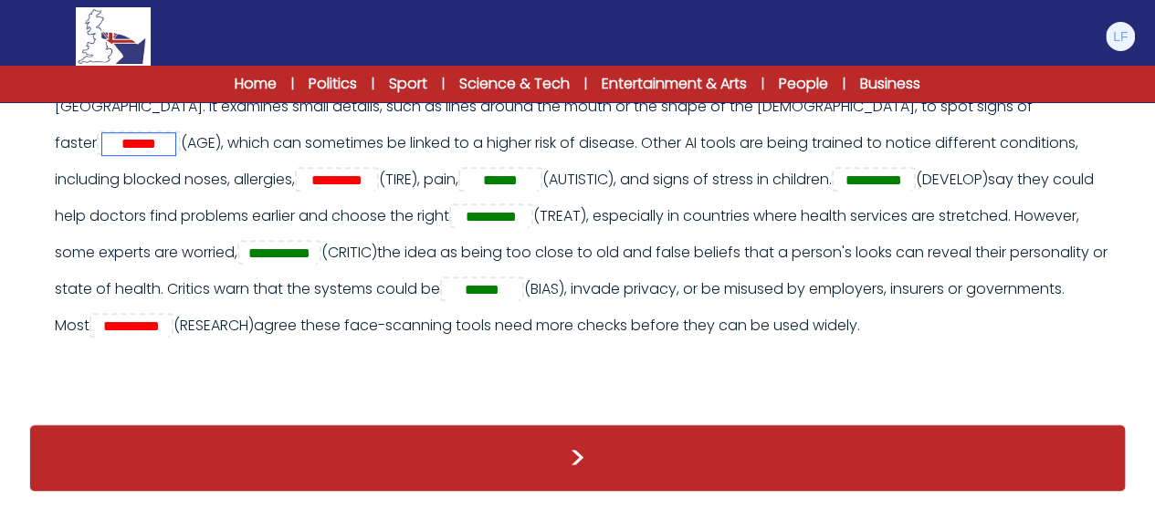
scroll to position [442, 0]
type input "******"
click at [168, 316] on input "**********" at bounding box center [131, 327] width 73 height 22
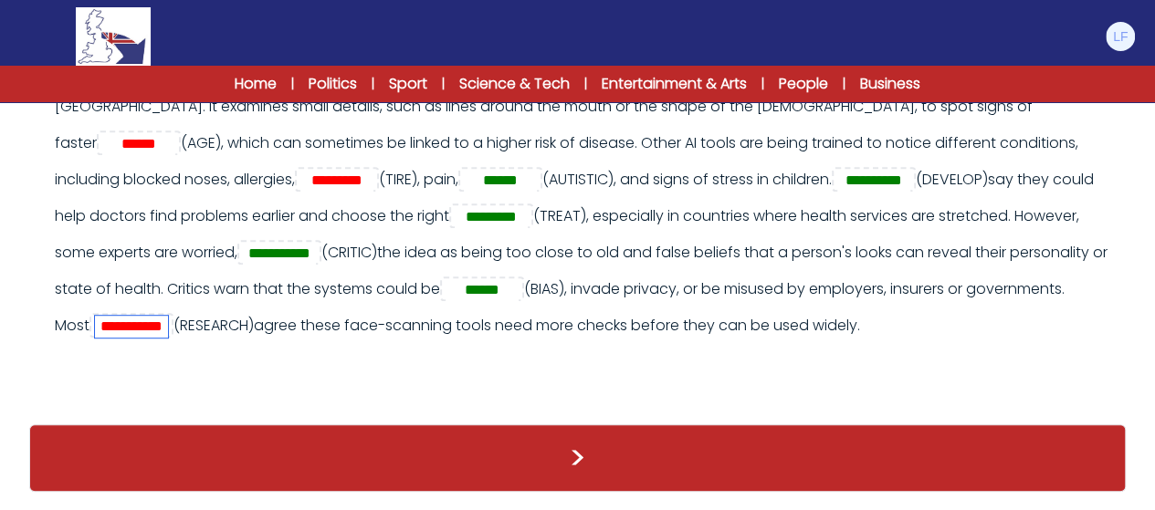
type input "**********"
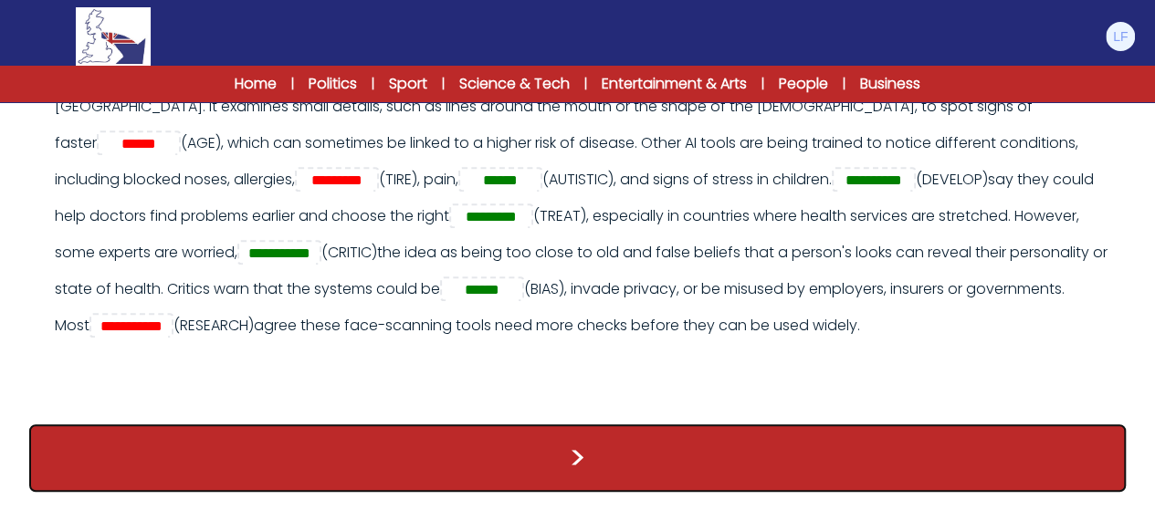
click at [526, 458] on button ">" at bounding box center [577, 458] width 1096 height 68
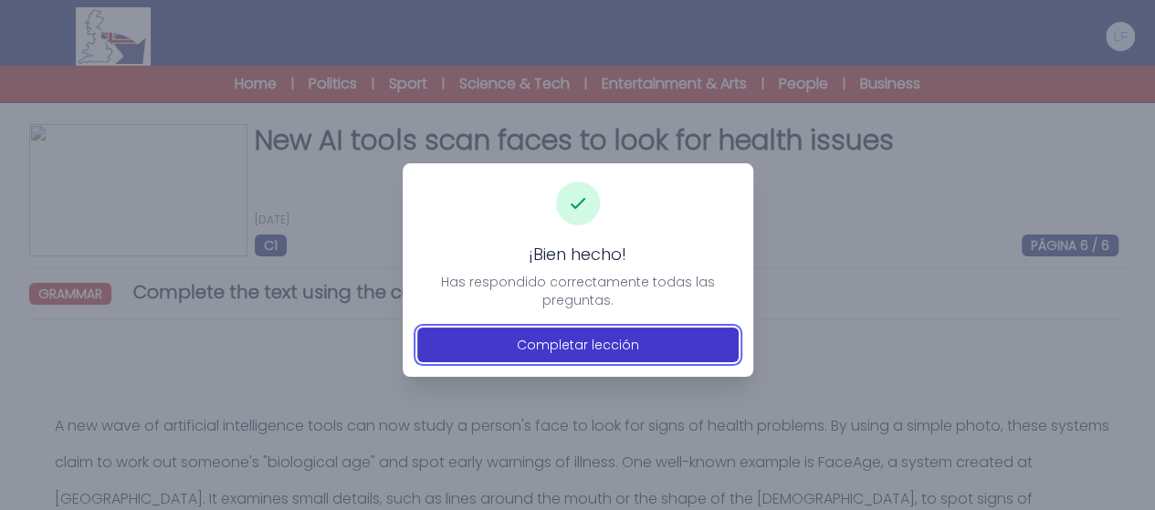
click at [592, 344] on button "Completar lección" at bounding box center [577, 345] width 321 height 35
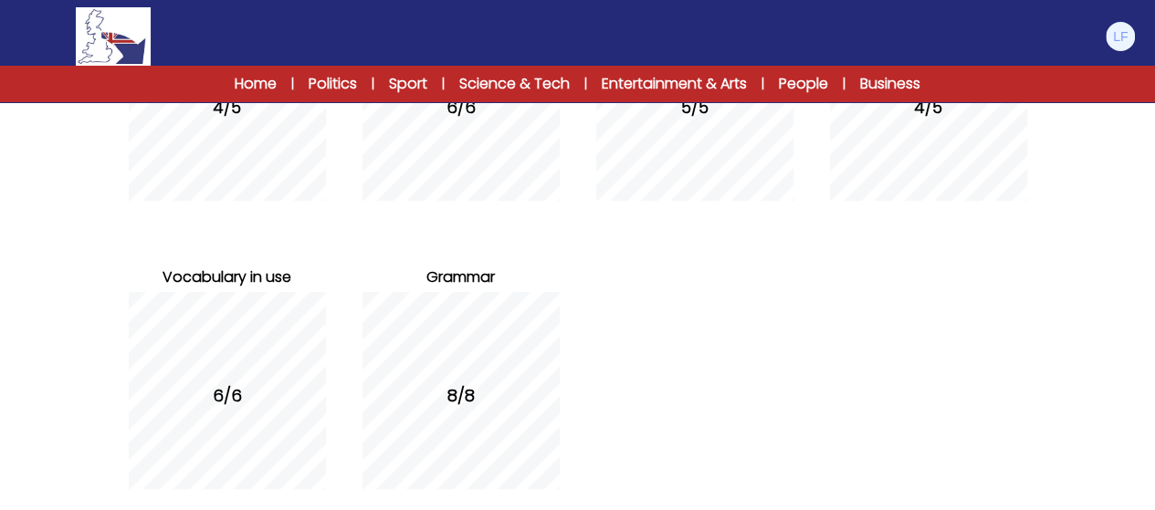
scroll to position [465, 0]
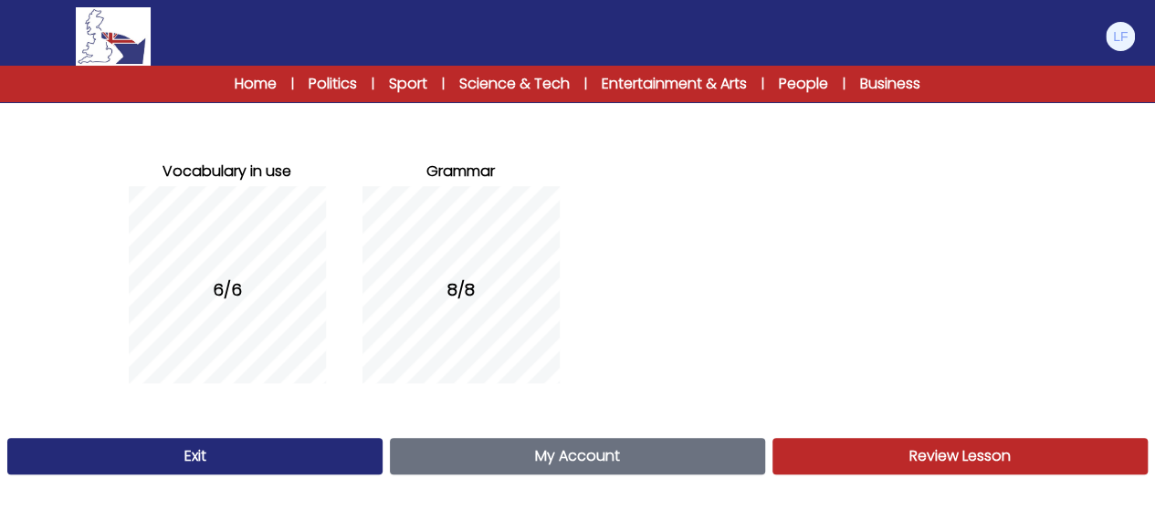
click at [661, 458] on link "My Account Account" at bounding box center [577, 456] width 375 height 37
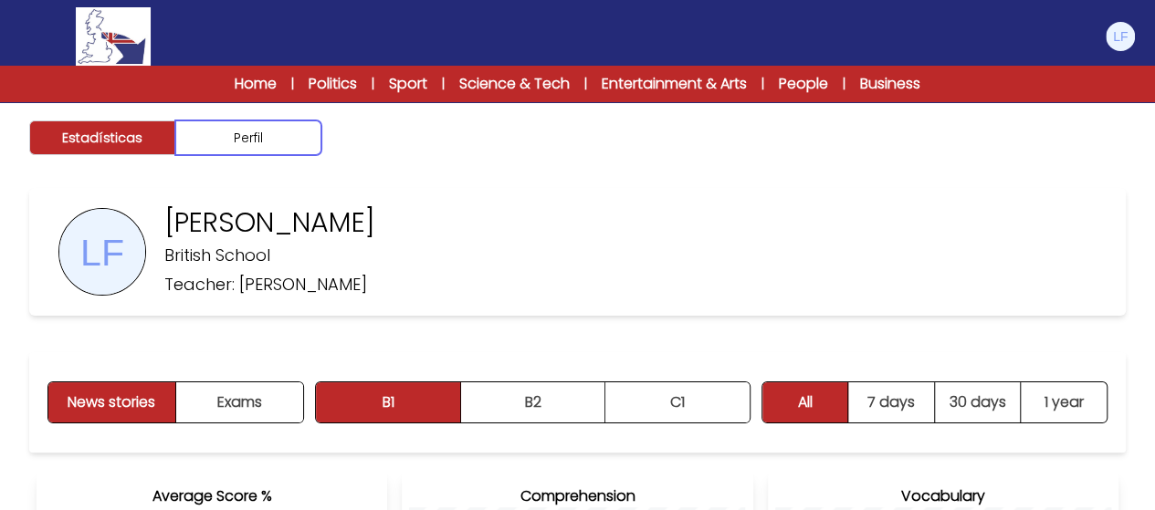
click at [249, 139] on button "Perfil" at bounding box center [248, 137] width 146 height 35
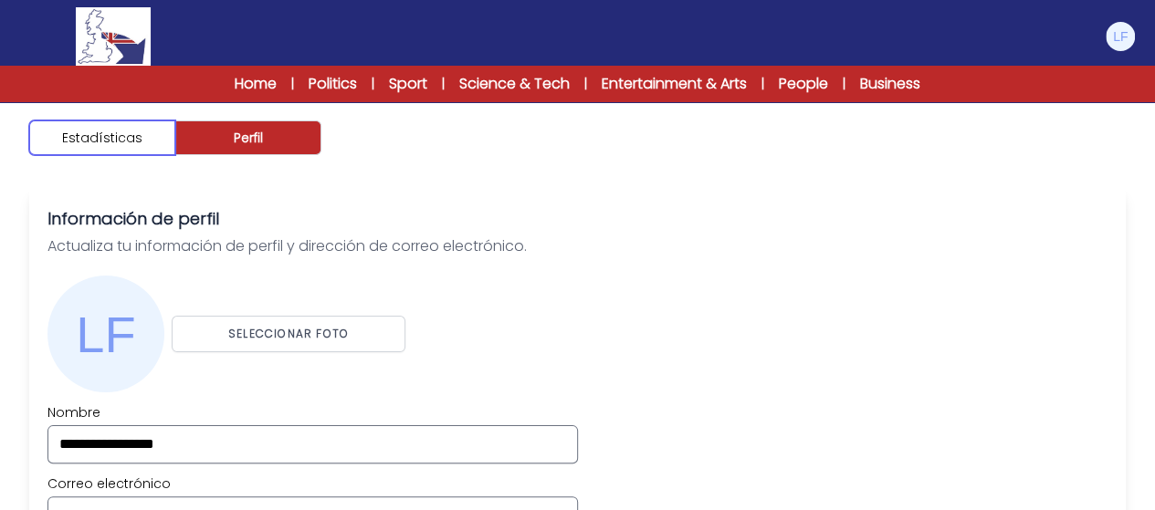
click at [132, 150] on button "Estadísticas" at bounding box center [102, 137] width 146 height 35
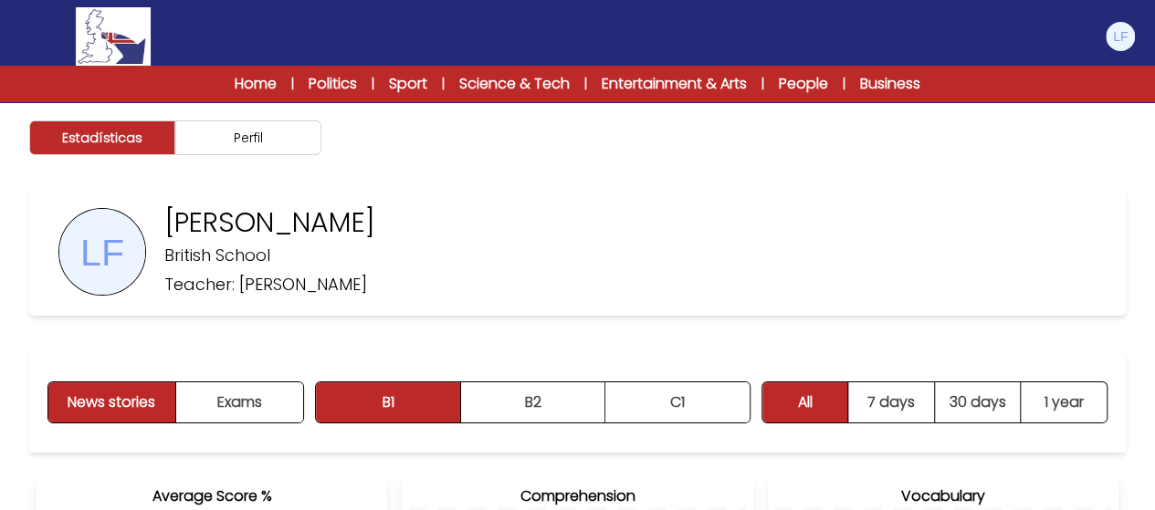
click at [245, 98] on div "Home | Politics | Sport | Science & Tech | Entertainment & Arts | People | Busi…" at bounding box center [577, 84] width 1155 height 37
click at [274, 74] on div "Home | Politics | Sport | Science & Tech | Entertainment & Arts | People | Busi…" at bounding box center [578, 84] width 818 height 22
click at [270, 87] on link "Home" at bounding box center [256, 84] width 42 height 22
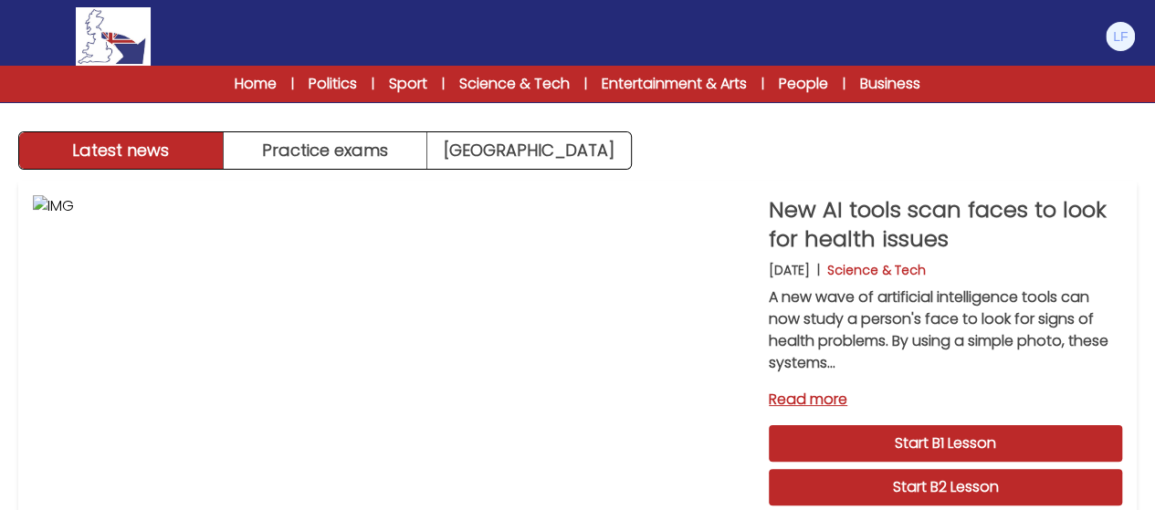
click at [328, 127] on div "Latest news Practice exams [GEOGRAPHIC_DATA]" at bounding box center [577, 85] width 1155 height 170
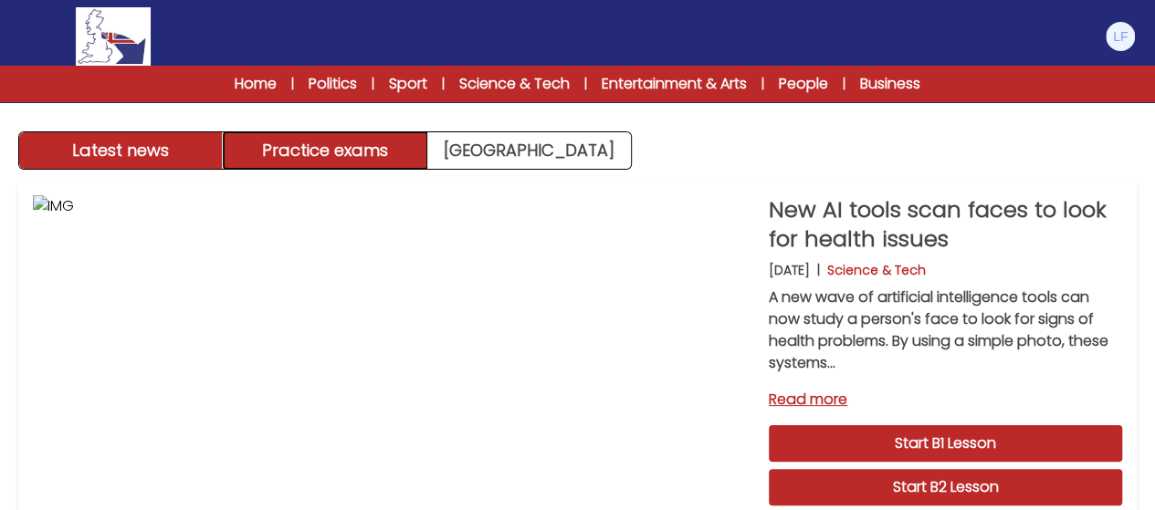
click at [343, 165] on button "Practice exams" at bounding box center [326, 150] width 204 height 37
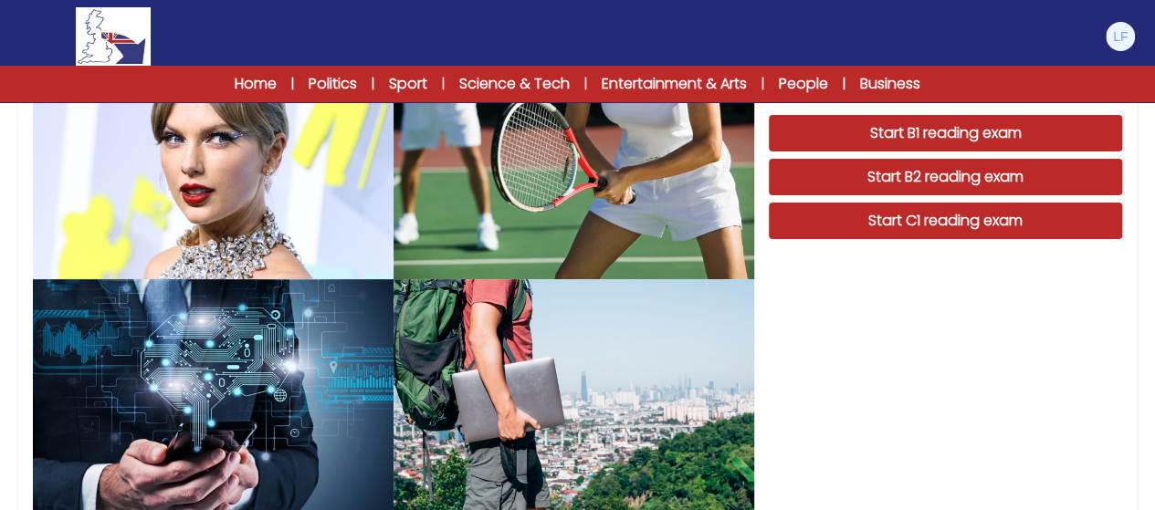
scroll to position [146, 0]
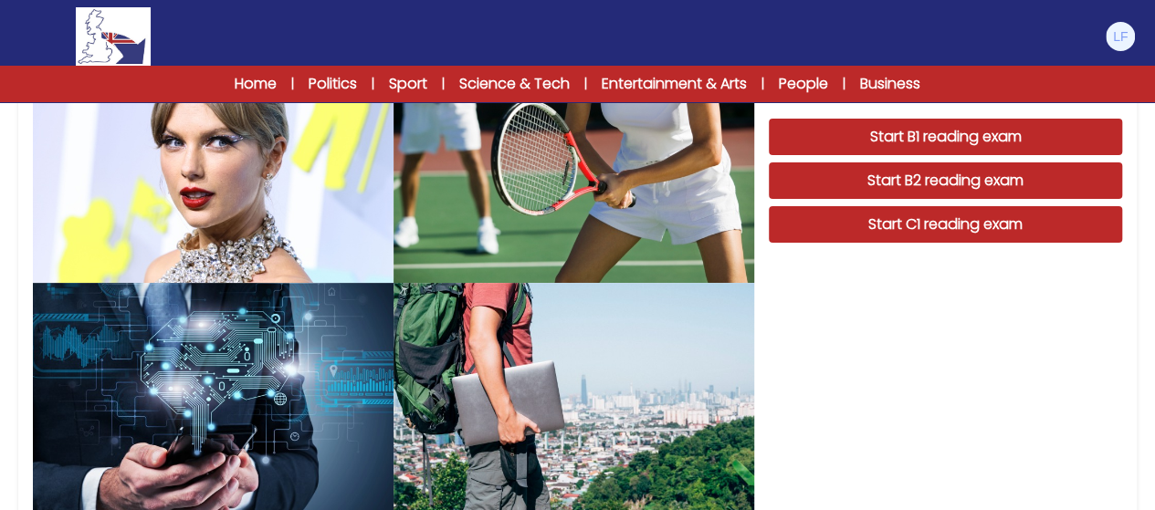
click at [476, 70] on div "Home | Politics | Sport | Science & Tech | Entertainment & Arts | People | Busi…" at bounding box center [577, 84] width 1155 height 37
click at [501, 84] on link "Science & Tech" at bounding box center [514, 84] width 110 height 22
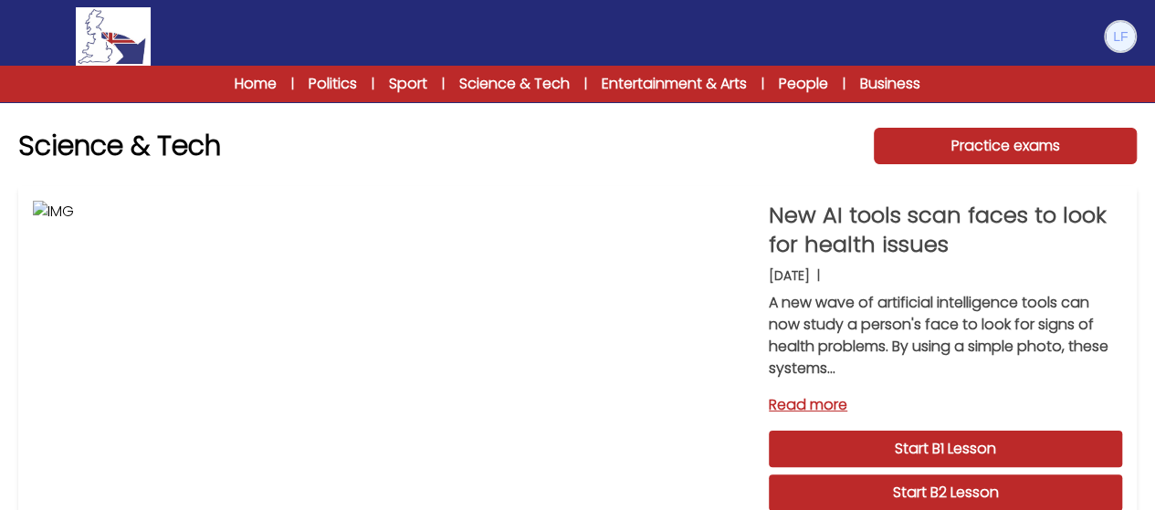
click at [1110, 46] on img at bounding box center [1119, 36] width 29 height 29
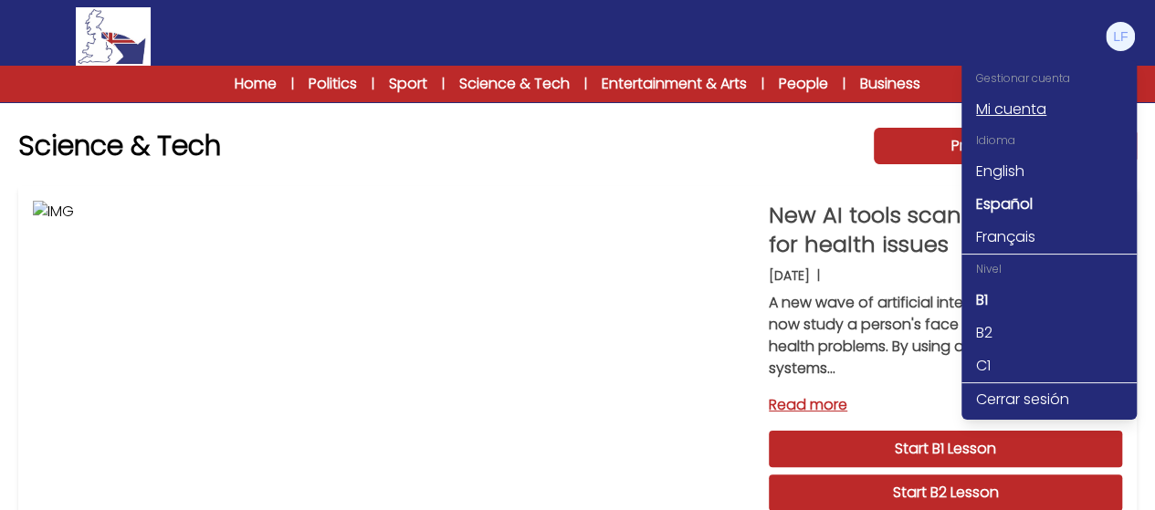
click at [1021, 105] on link "Mi cuenta" at bounding box center [1048, 109] width 175 height 33
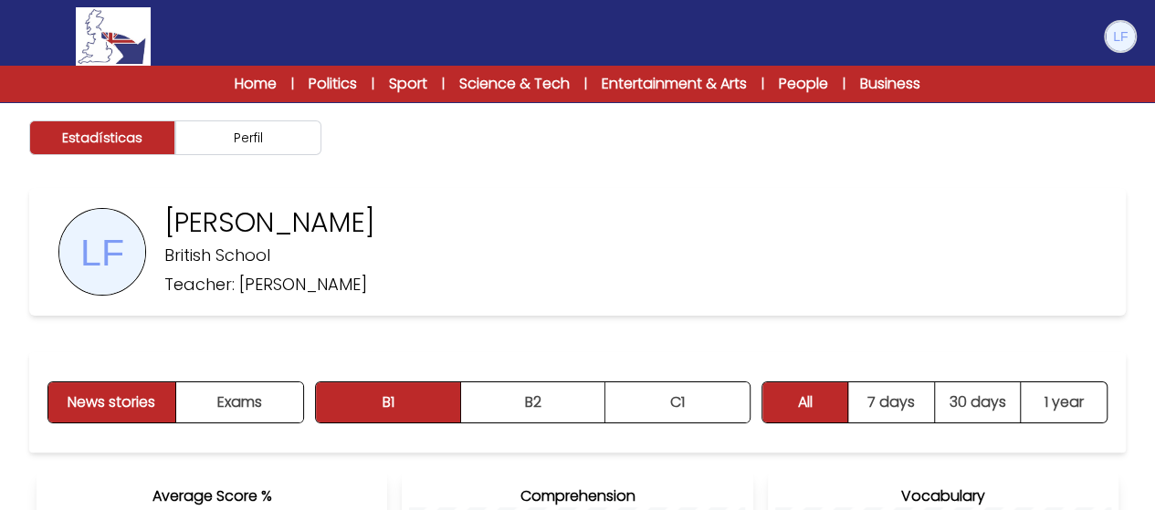
click at [1121, 43] on img at bounding box center [1119, 36] width 29 height 29
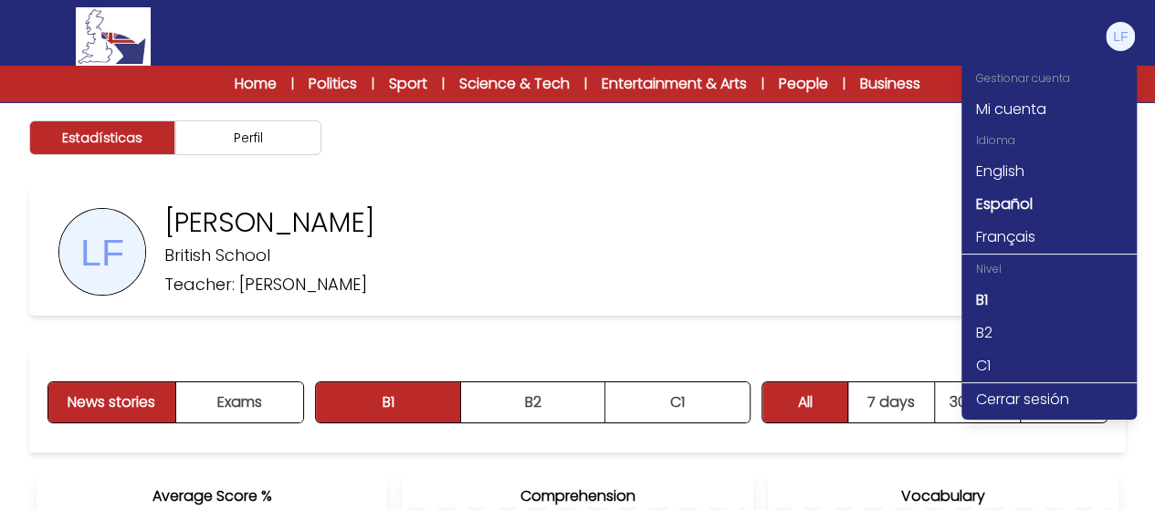
click at [1143, 105] on div "Estadísticas Perfil" at bounding box center [577, 137] width 1155 height 71
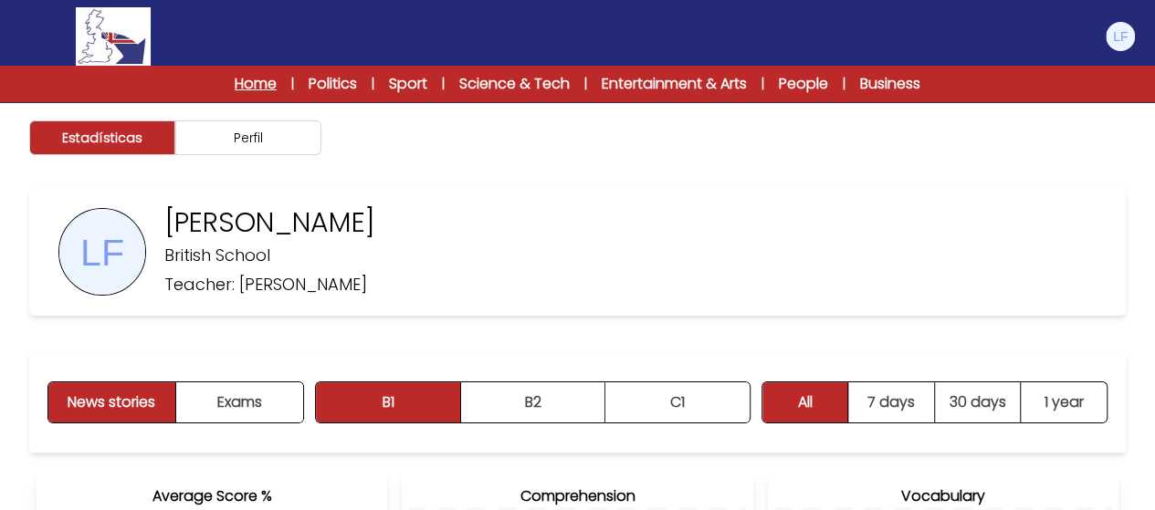
click at [237, 87] on link "Home" at bounding box center [256, 84] width 42 height 22
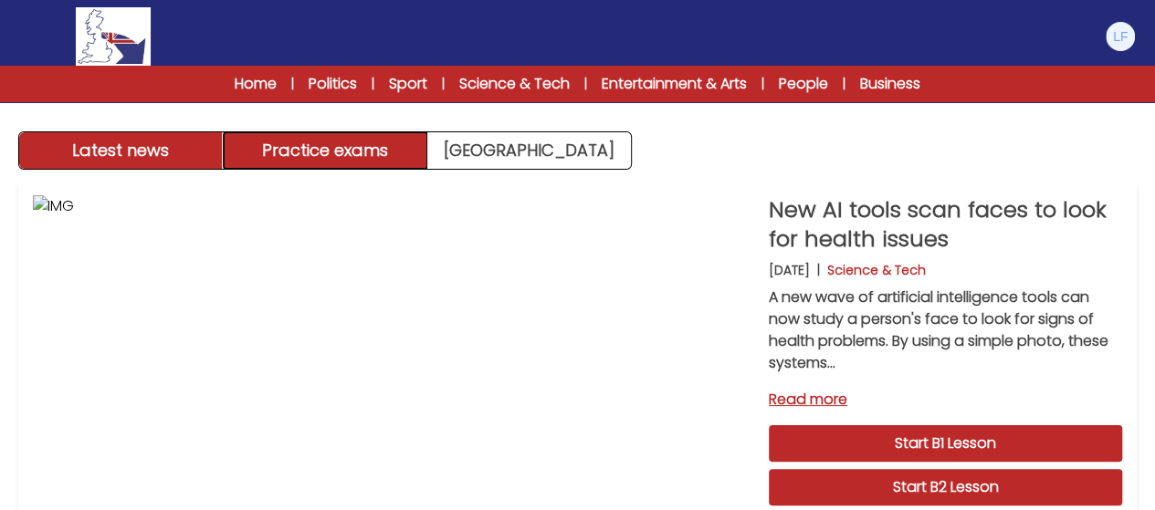
click at [312, 152] on button "Practice exams" at bounding box center [326, 150] width 204 height 37
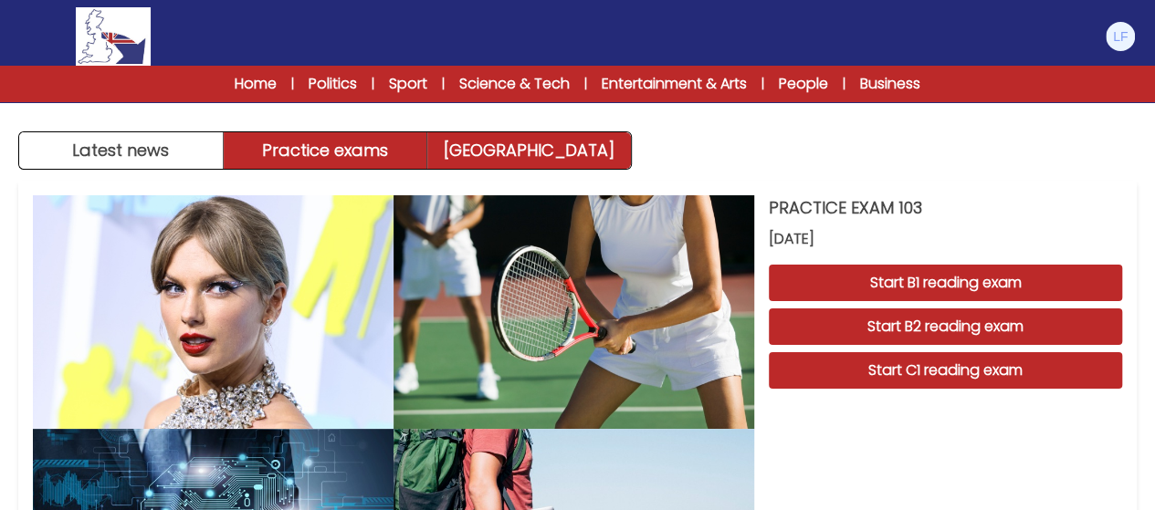
click at [493, 140] on link "[GEOGRAPHIC_DATA]" at bounding box center [529, 150] width 204 height 37
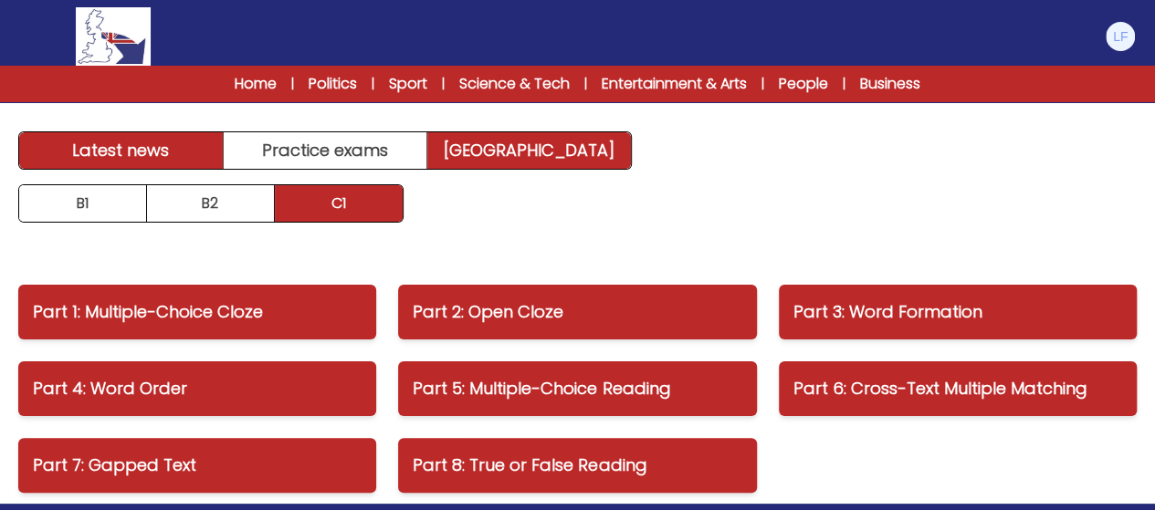
click at [155, 148] on link "Latest news" at bounding box center [121, 150] width 204 height 37
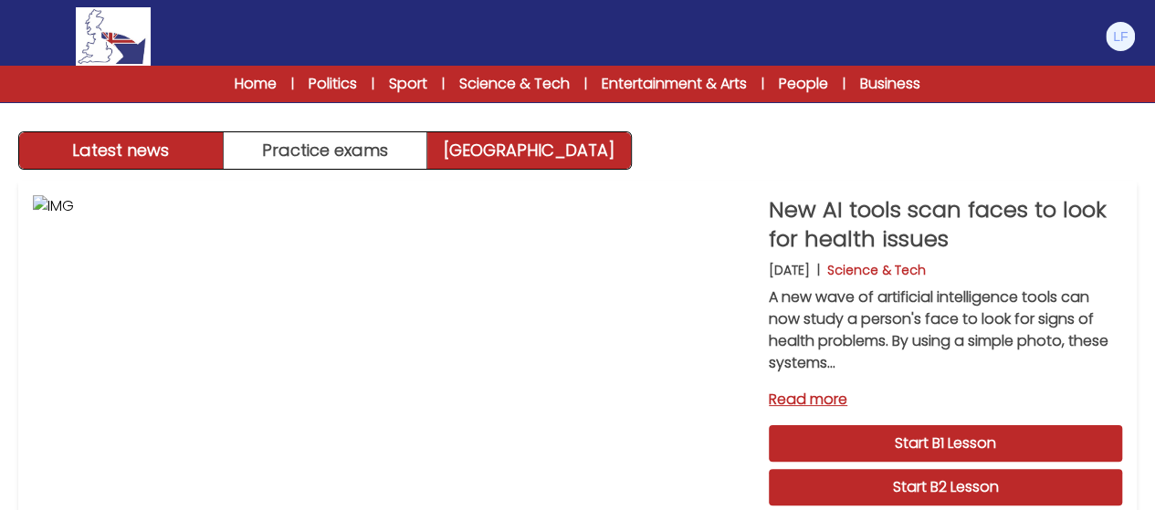
click at [479, 152] on link "[GEOGRAPHIC_DATA]" at bounding box center [529, 150] width 204 height 37
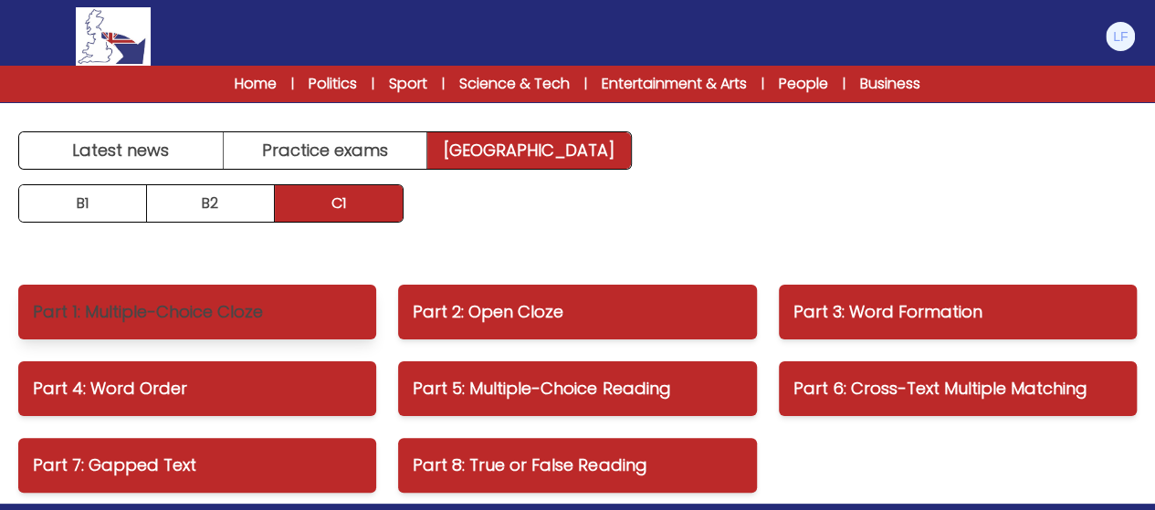
click at [303, 293] on link "Part 1: Multiple-Choice Cloze" at bounding box center [197, 312] width 358 height 55
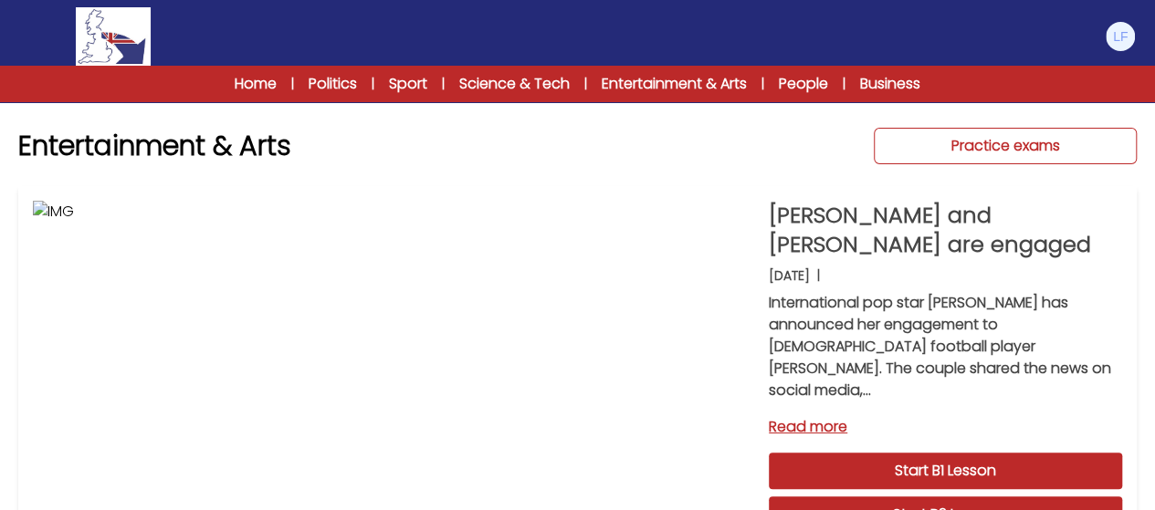
click at [1042, 151] on link "Practice exams" at bounding box center [1005, 146] width 263 height 37
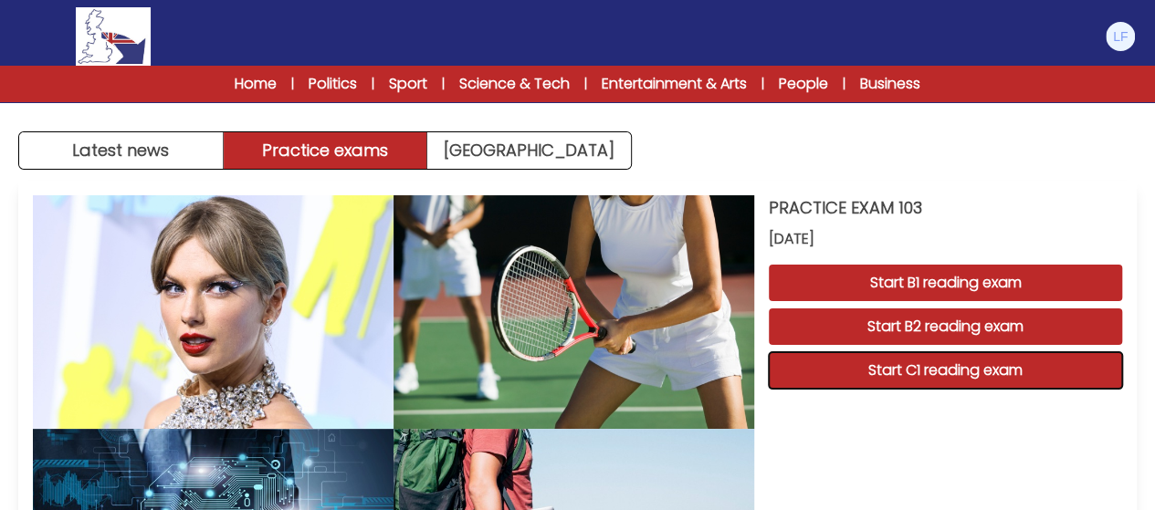
click at [918, 368] on button "Start C1 reading exam" at bounding box center [945, 370] width 353 height 37
